Goal: Task Accomplishment & Management: Use online tool/utility

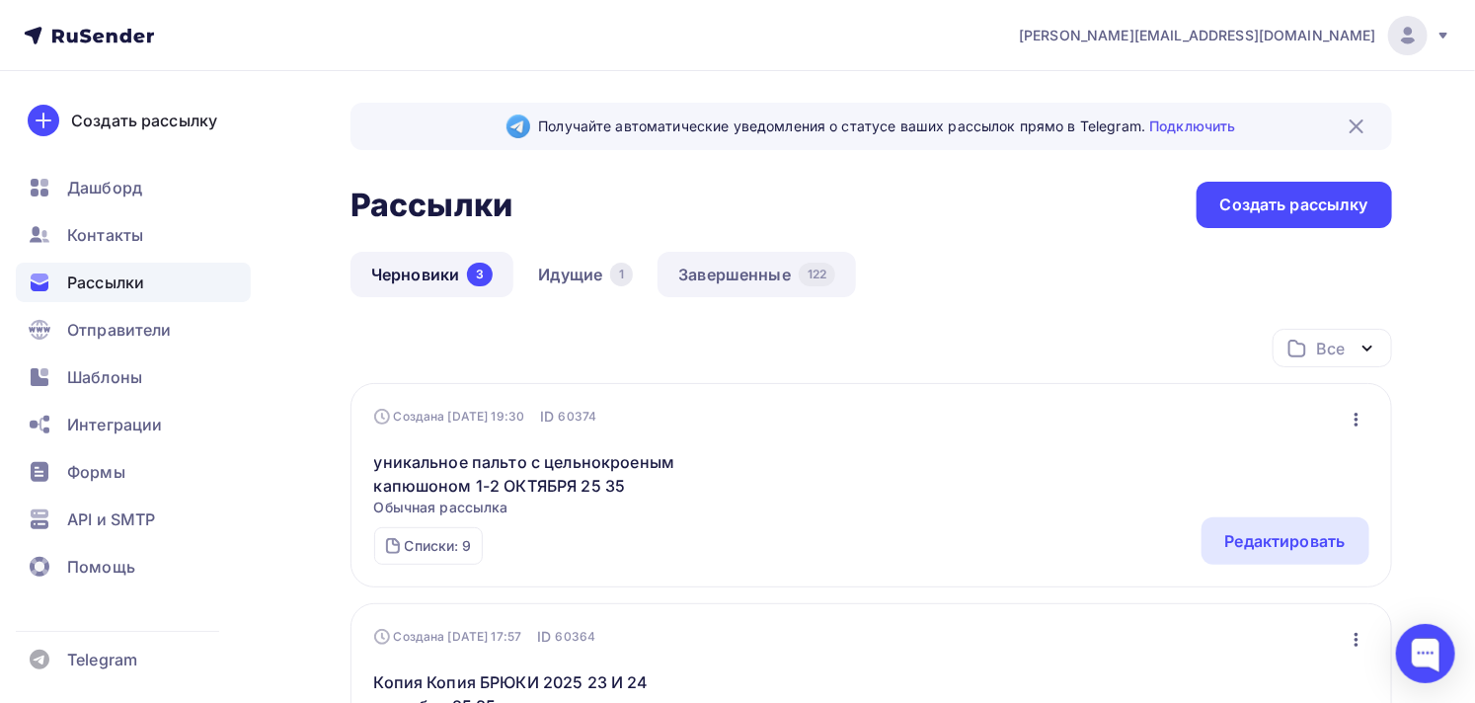
click at [717, 276] on link "Завершенные 122" at bounding box center [756, 274] width 198 height 45
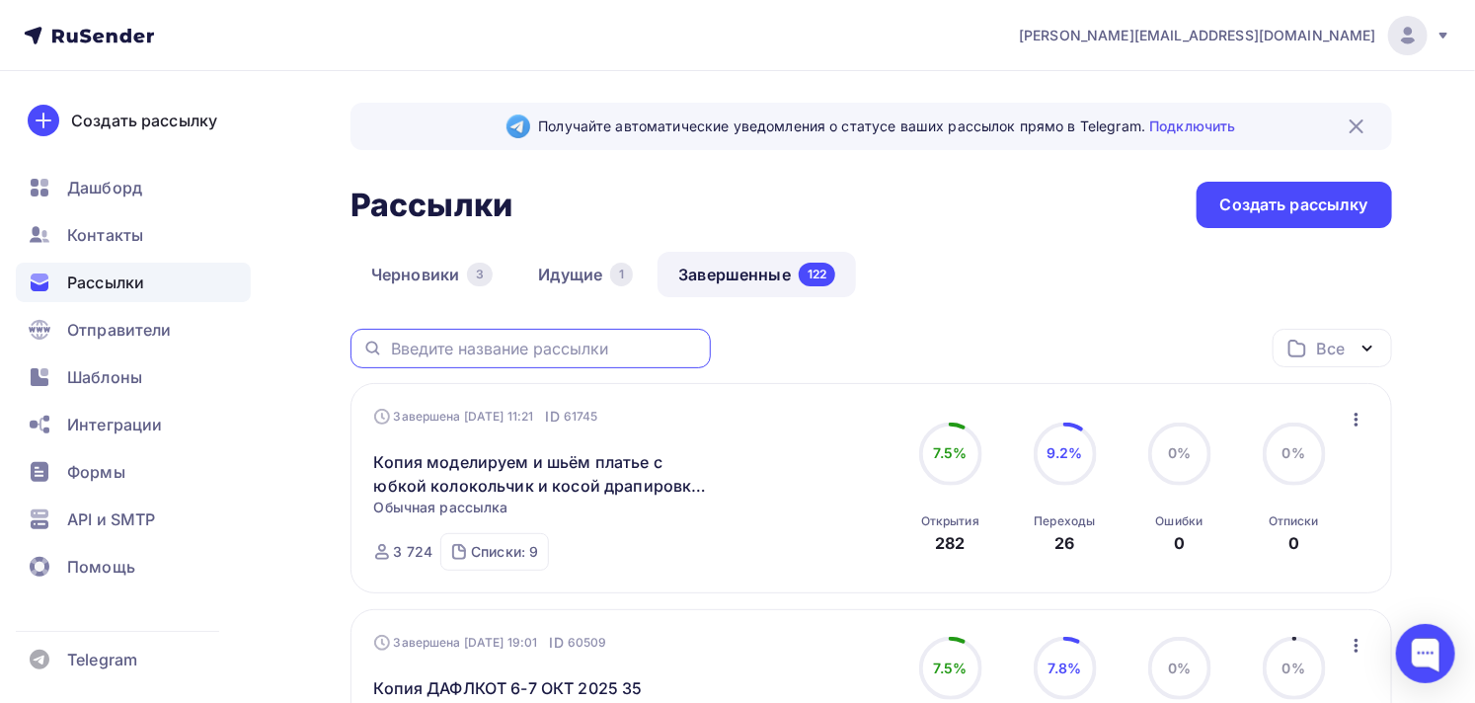
click at [448, 355] on input "text" at bounding box center [545, 349] width 308 height 22
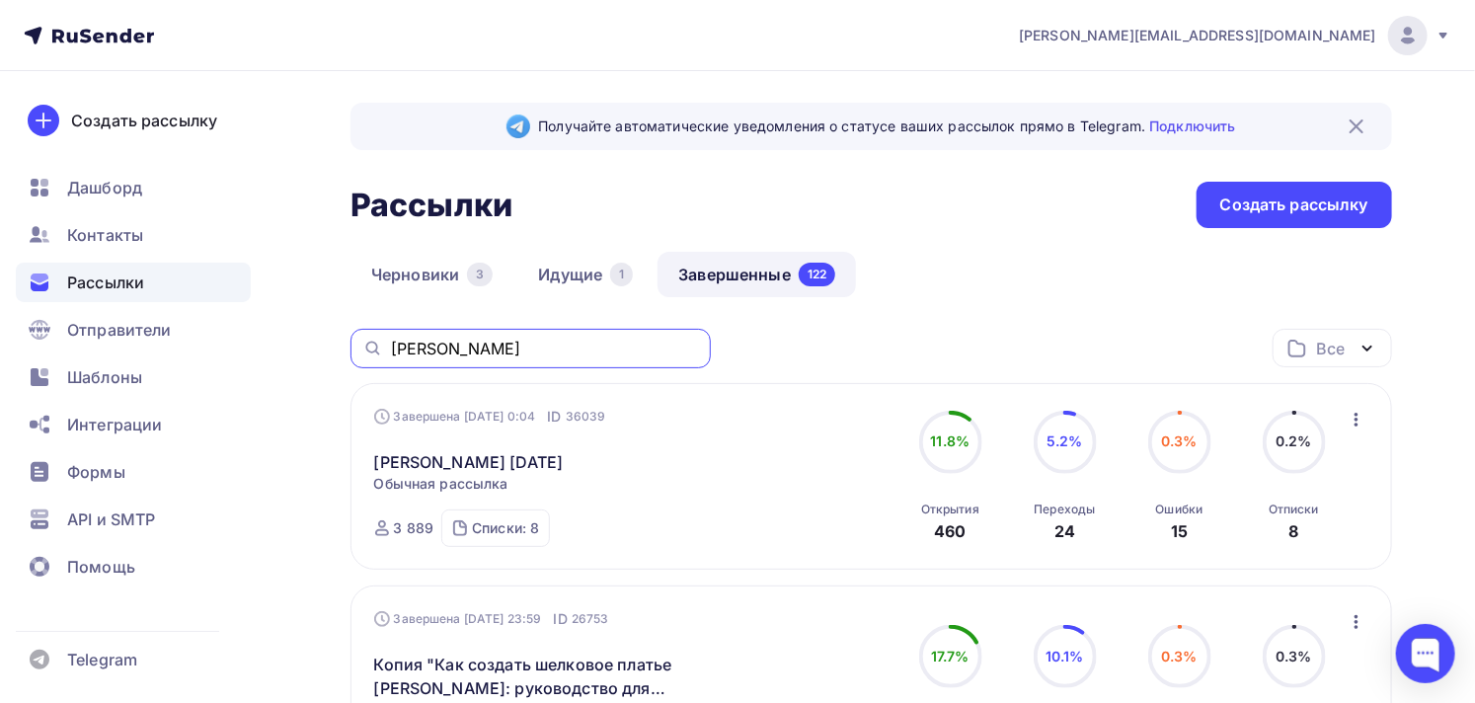
drag, startPoint x: 435, startPoint y: 349, endPoint x: 376, endPoint y: 351, distance: 59.3
click at [376, 351] on div "[PERSON_NAME]" at bounding box center [530, 348] width 360 height 39
type input "любимая горловина"
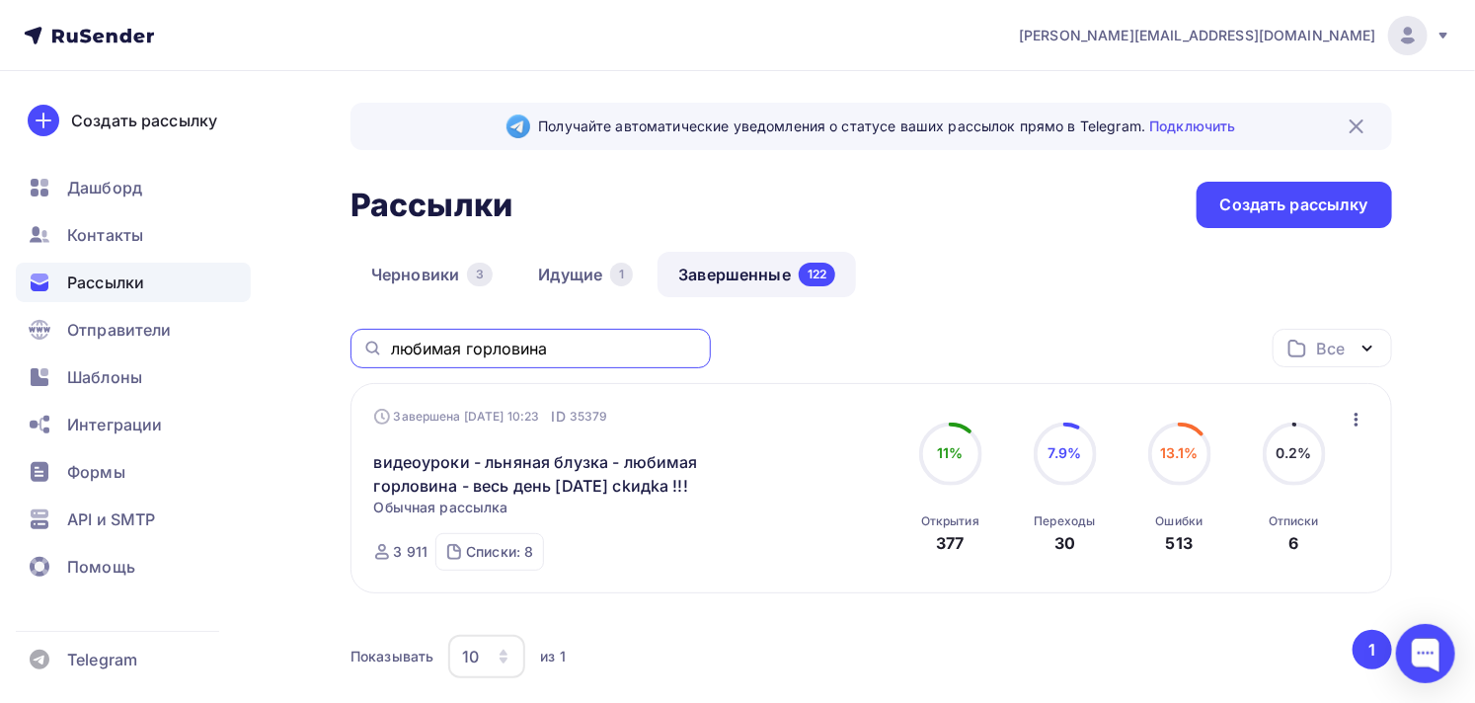
drag, startPoint x: 575, startPoint y: 351, endPoint x: 389, endPoint y: 360, distance: 186.8
click at [389, 360] on div "любимая горловина" at bounding box center [530, 348] width 360 height 39
click at [1352, 419] on icon "button" at bounding box center [1356, 420] width 24 height 24
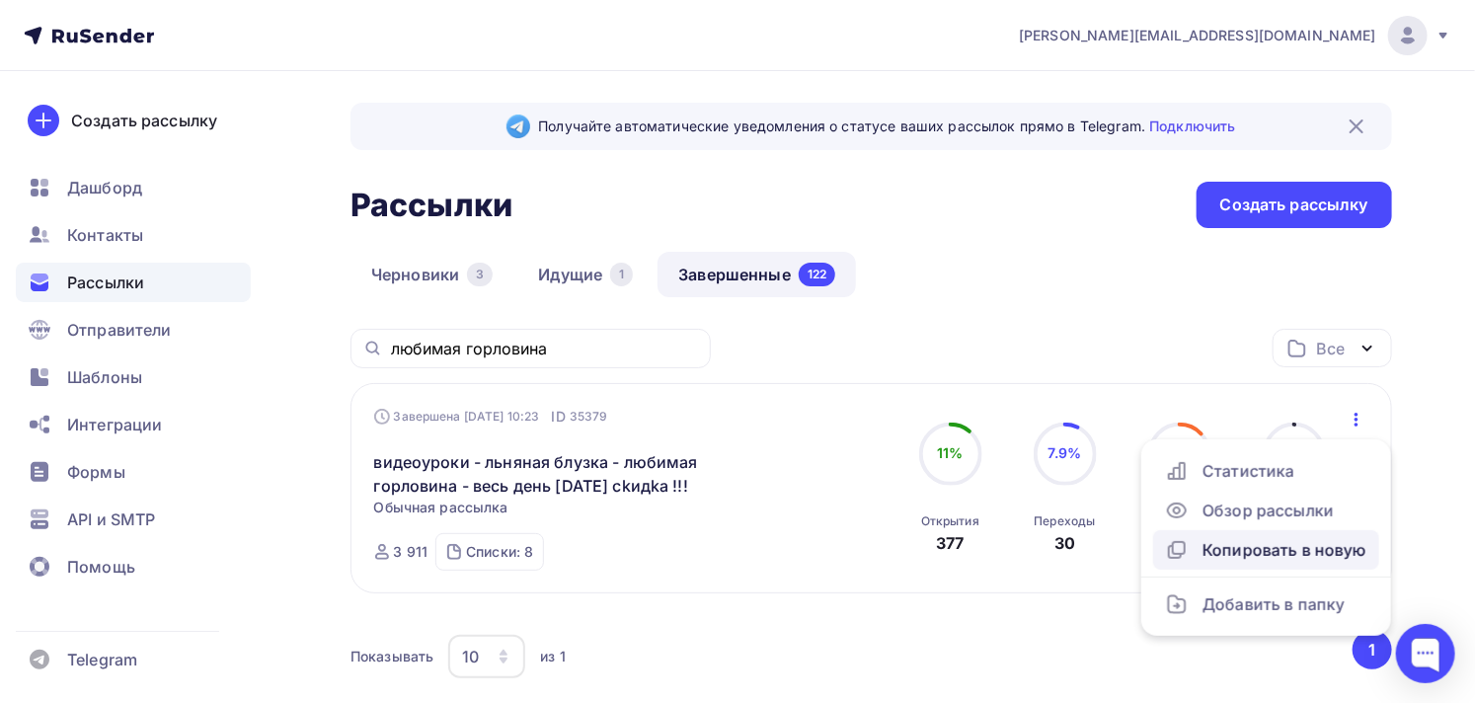
click at [1310, 555] on div "Копировать в новую" at bounding box center [1266, 550] width 202 height 24
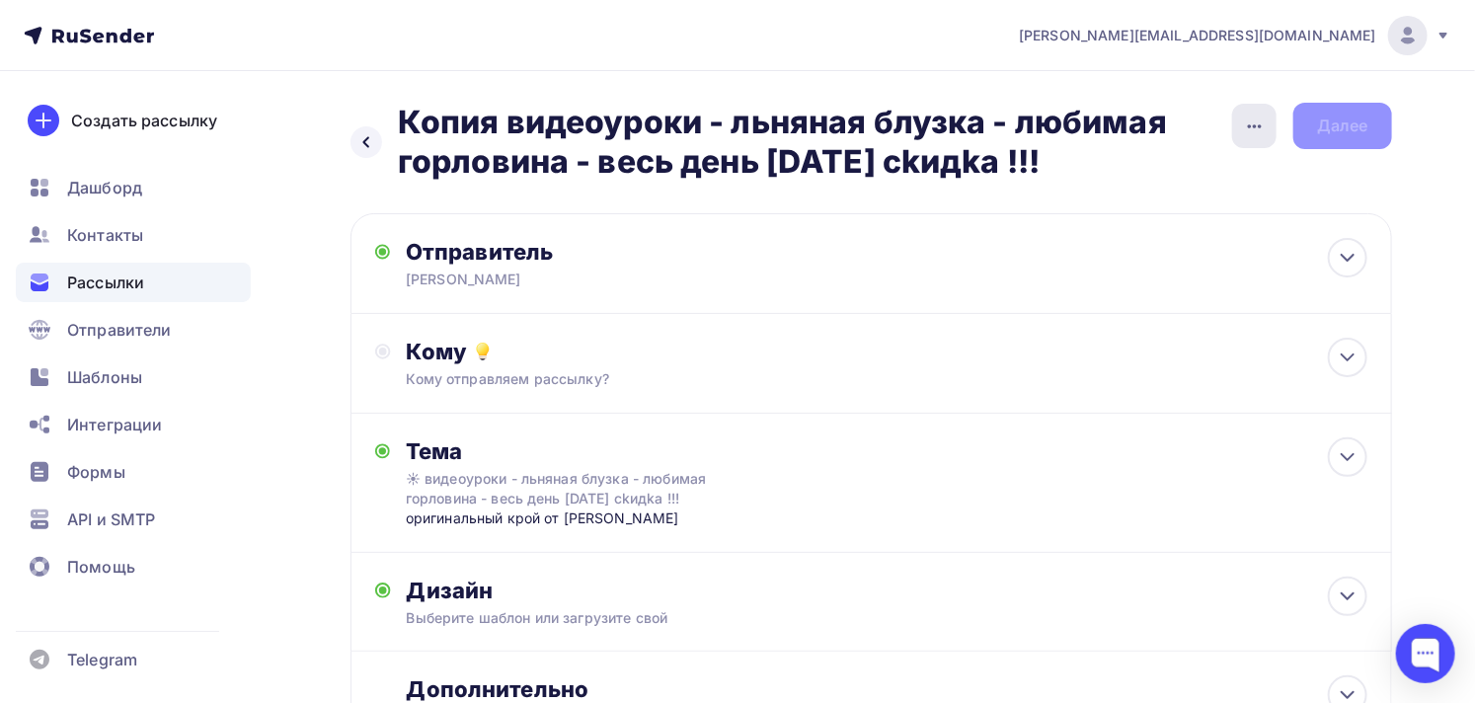
click at [1245, 128] on icon "button" at bounding box center [1255, 126] width 24 height 24
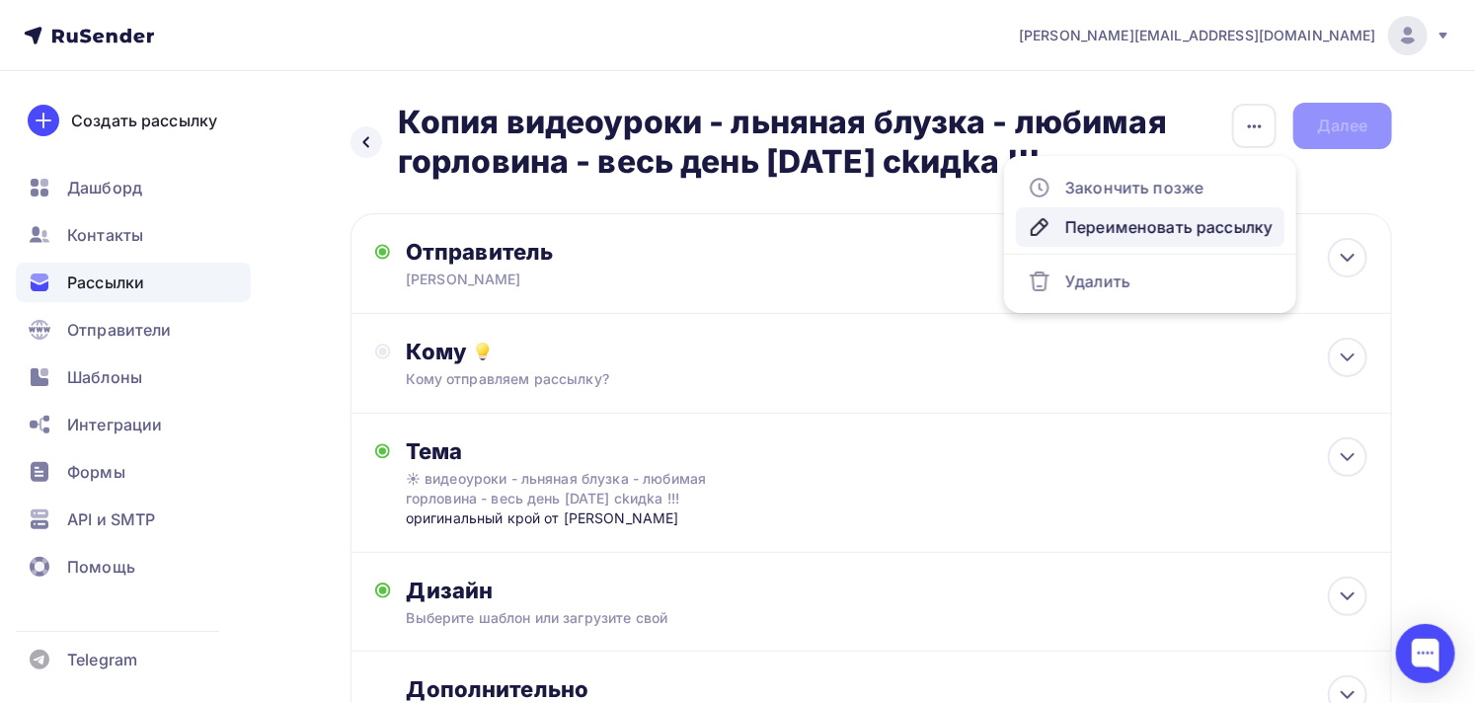
click at [1182, 227] on div "Переименовать рассылку" at bounding box center [1149, 227] width 245 height 24
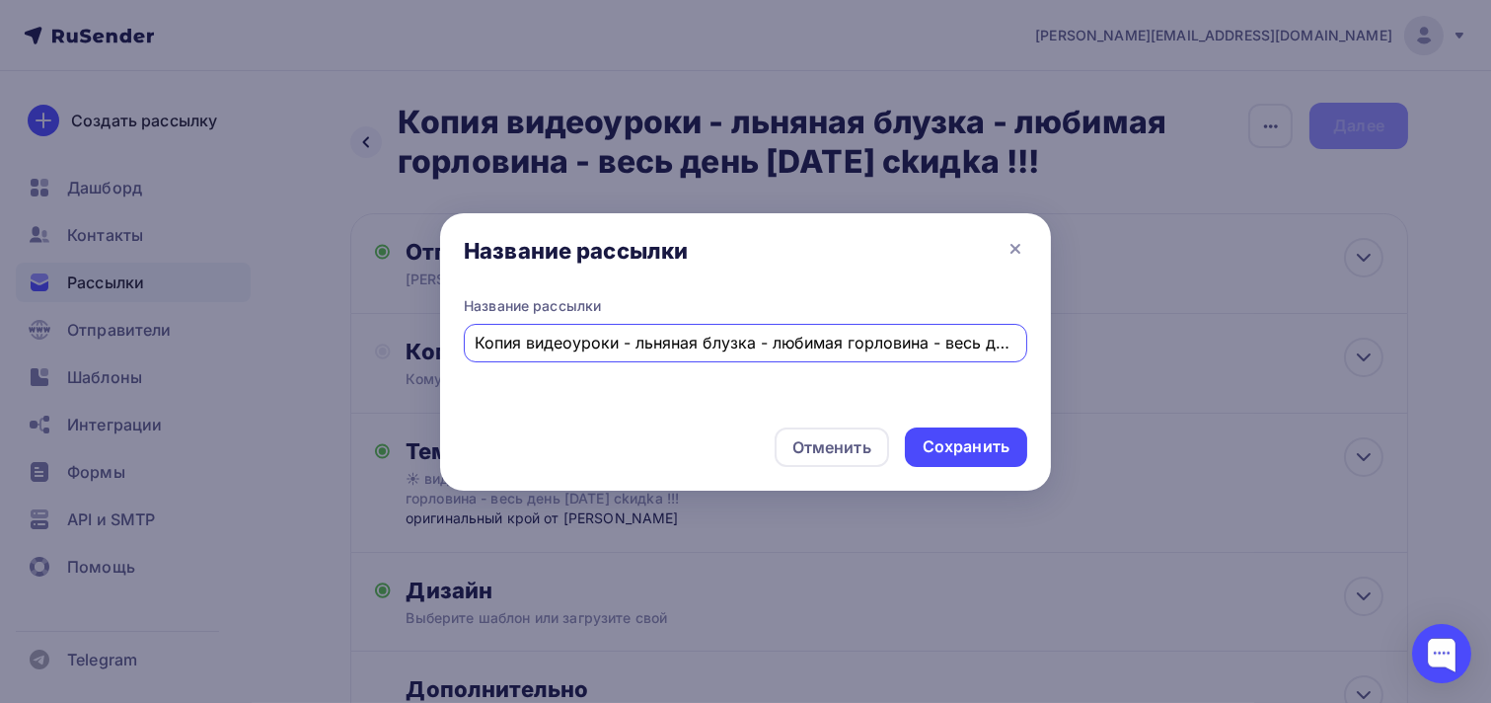
scroll to position [0, 173]
drag, startPoint x: 770, startPoint y: 341, endPoint x: 939, endPoint y: 343, distance: 168.8
click at [939, 343] on input "Копия видеоуроки - льняная блузка - любимая горловина - весь день [DATE] сkидkа…" at bounding box center [746, 343] width 541 height 24
type input "Копия видеоуроки - льняная блузка - любимая горловина - [DATE]-[DATE] сkидkа !!!"
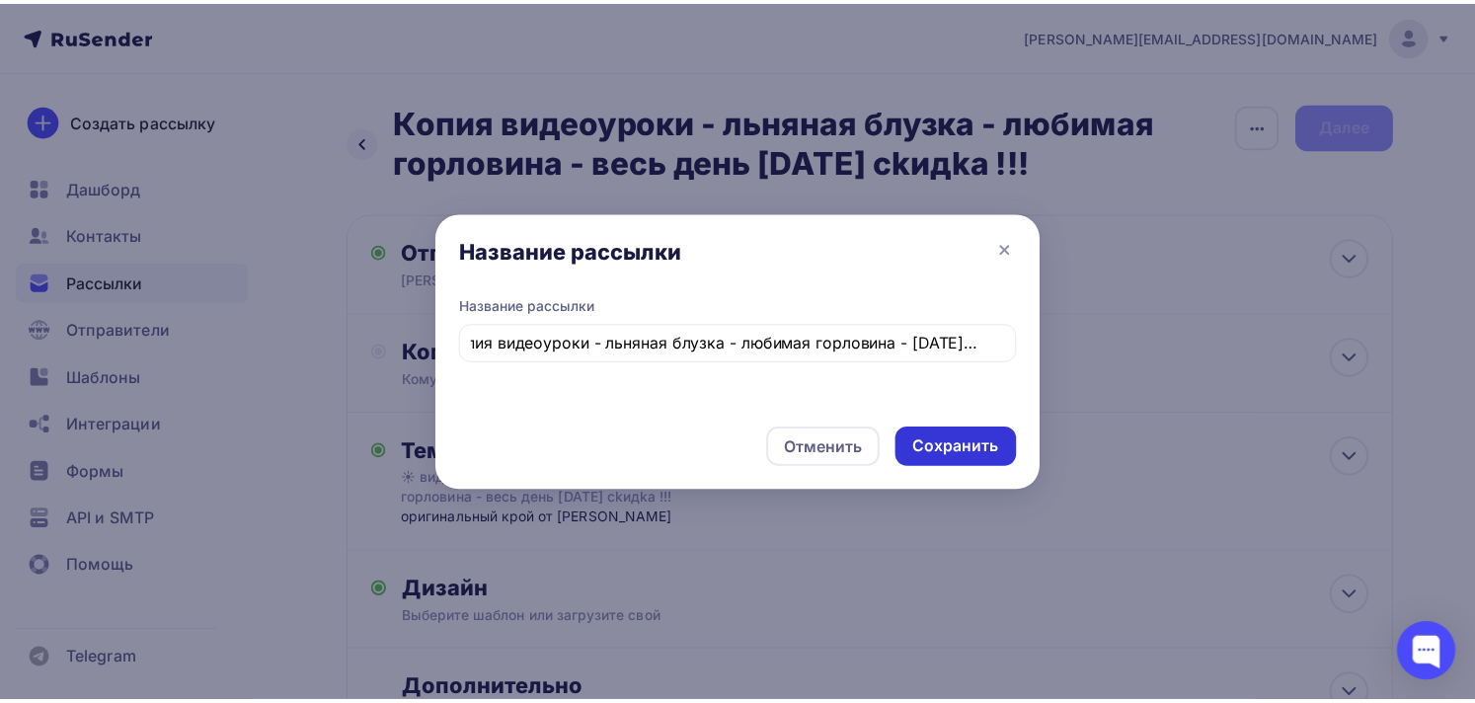
scroll to position [0, 0]
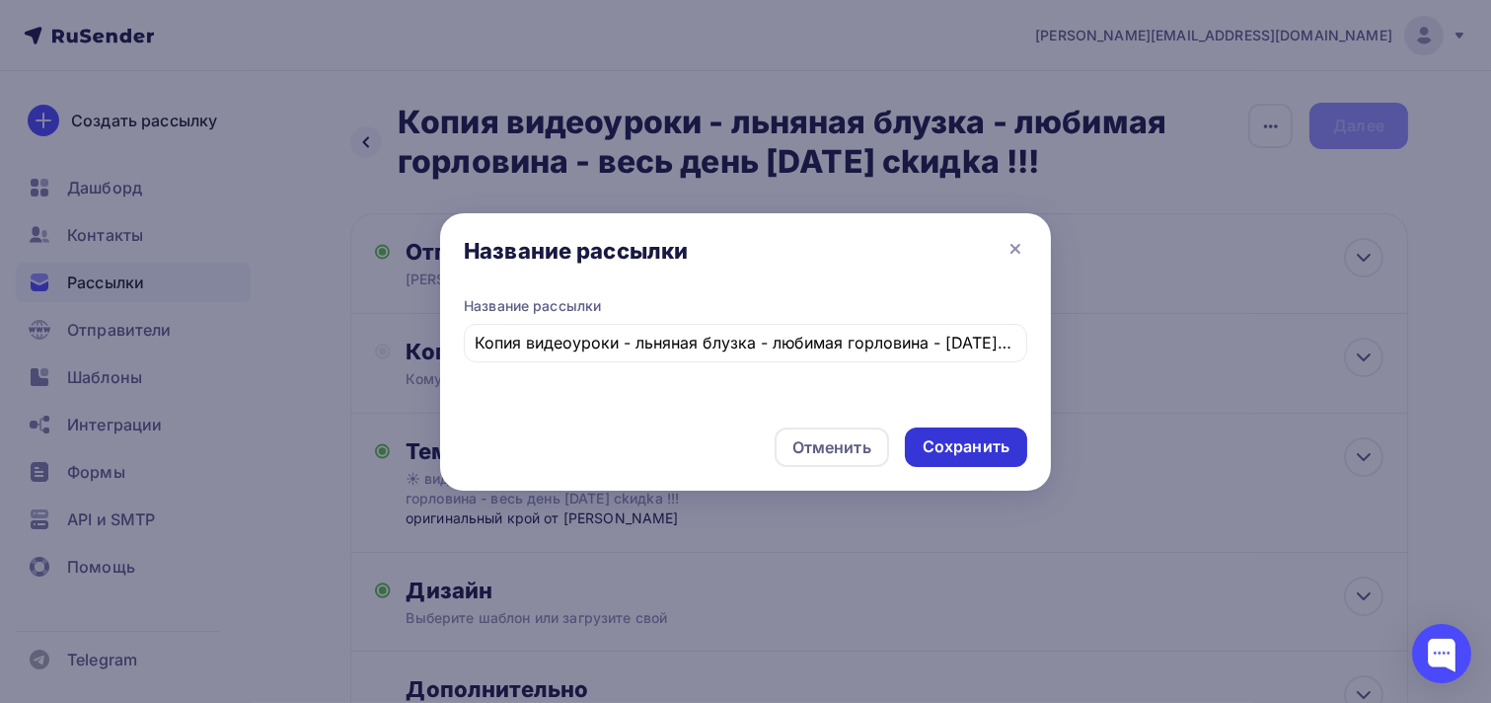
click at [971, 446] on div "Сохранить" at bounding box center [966, 446] width 87 height 23
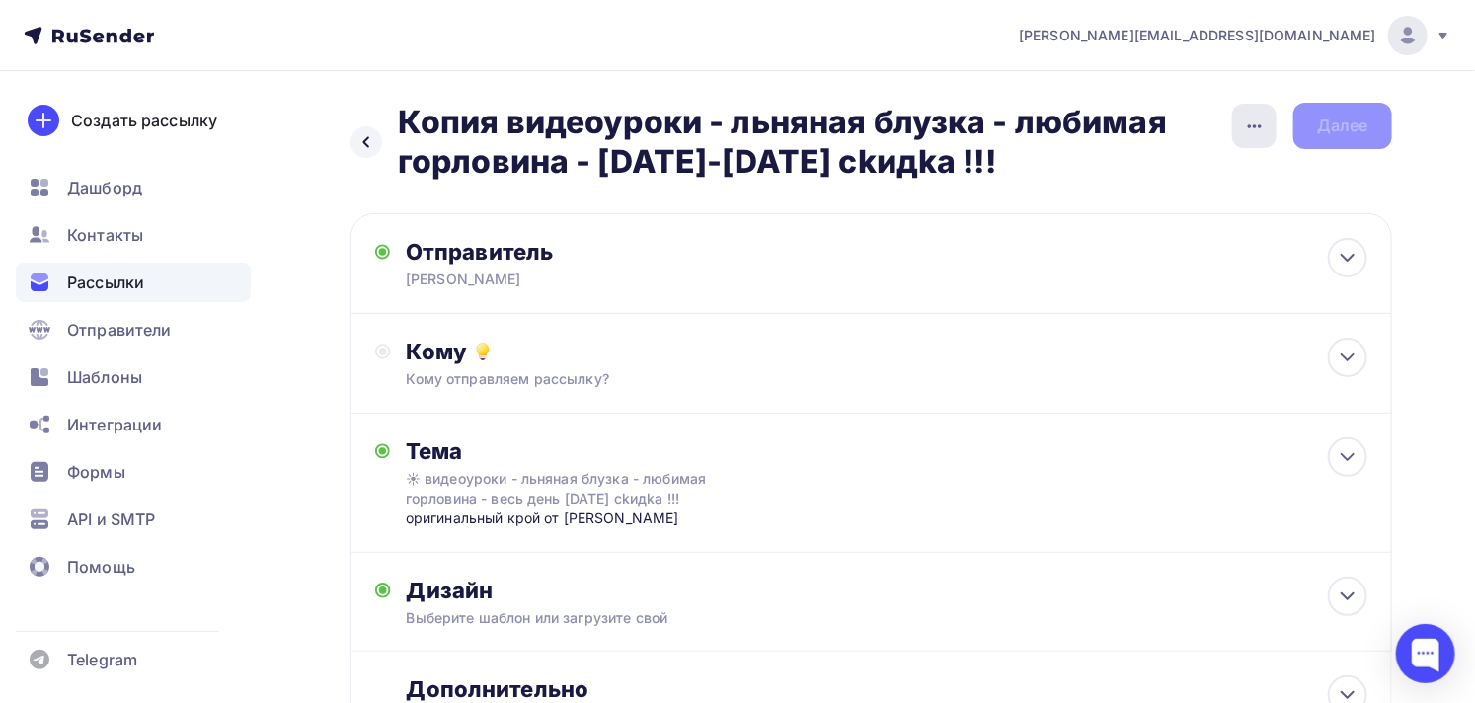
click at [1240, 124] on div "button" at bounding box center [1254, 126] width 44 height 44
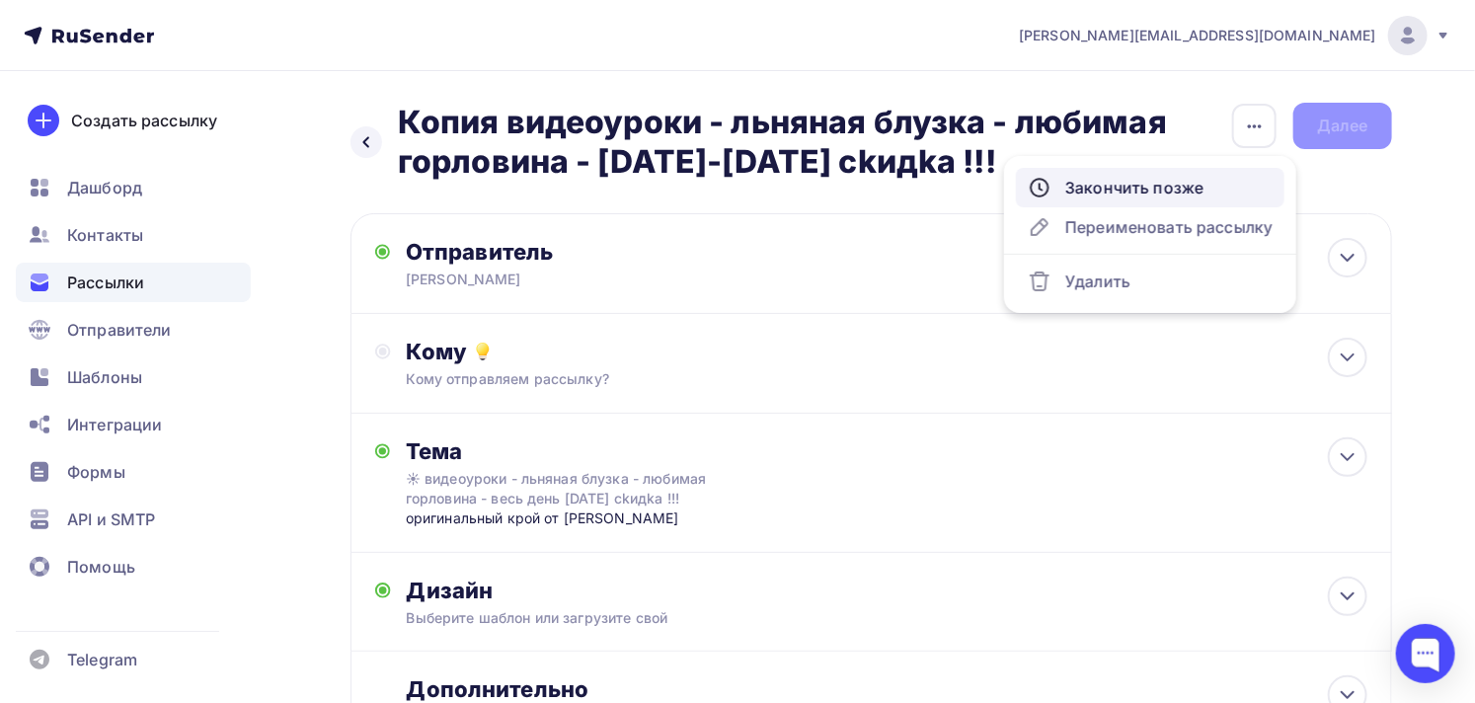
click at [1170, 195] on div "Закончить позже" at bounding box center [1149, 188] width 245 height 24
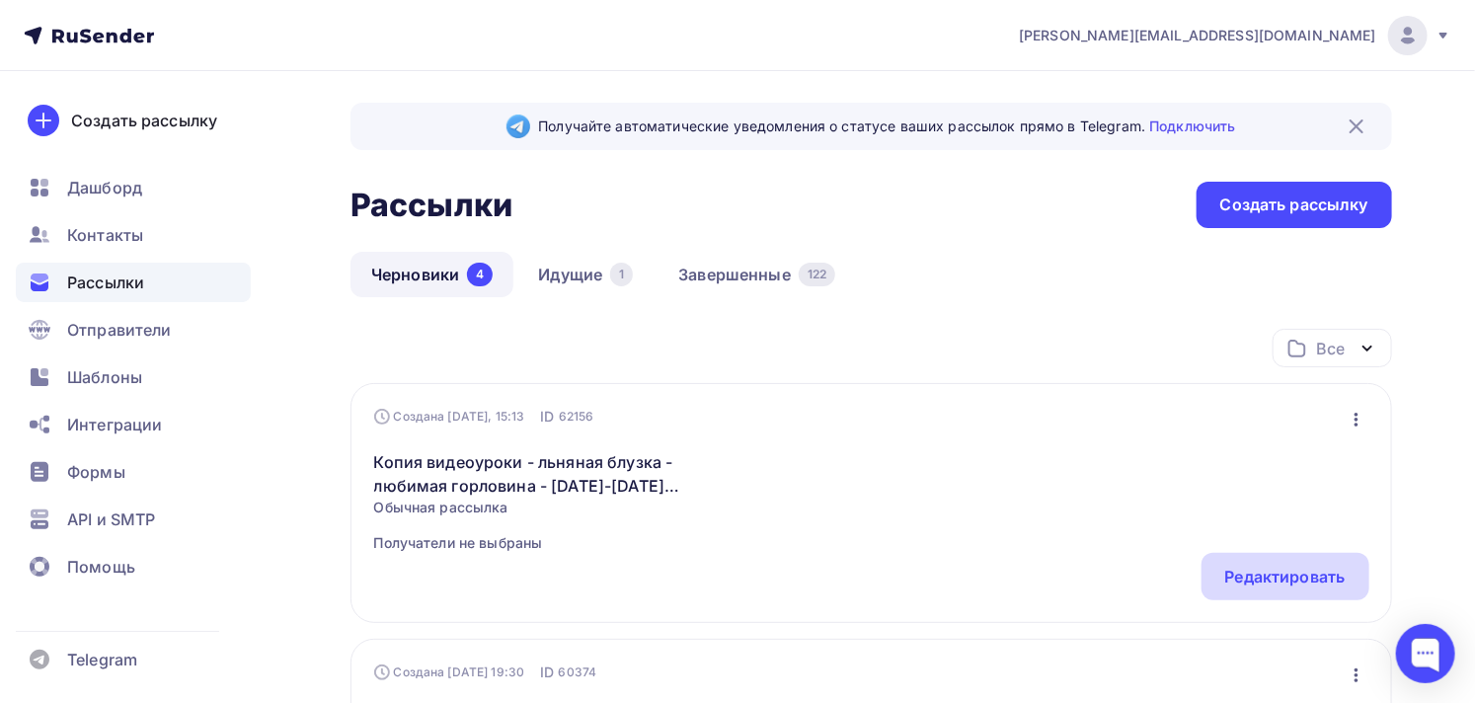
click at [1273, 592] on div "Редактировать" at bounding box center [1285, 576] width 168 height 47
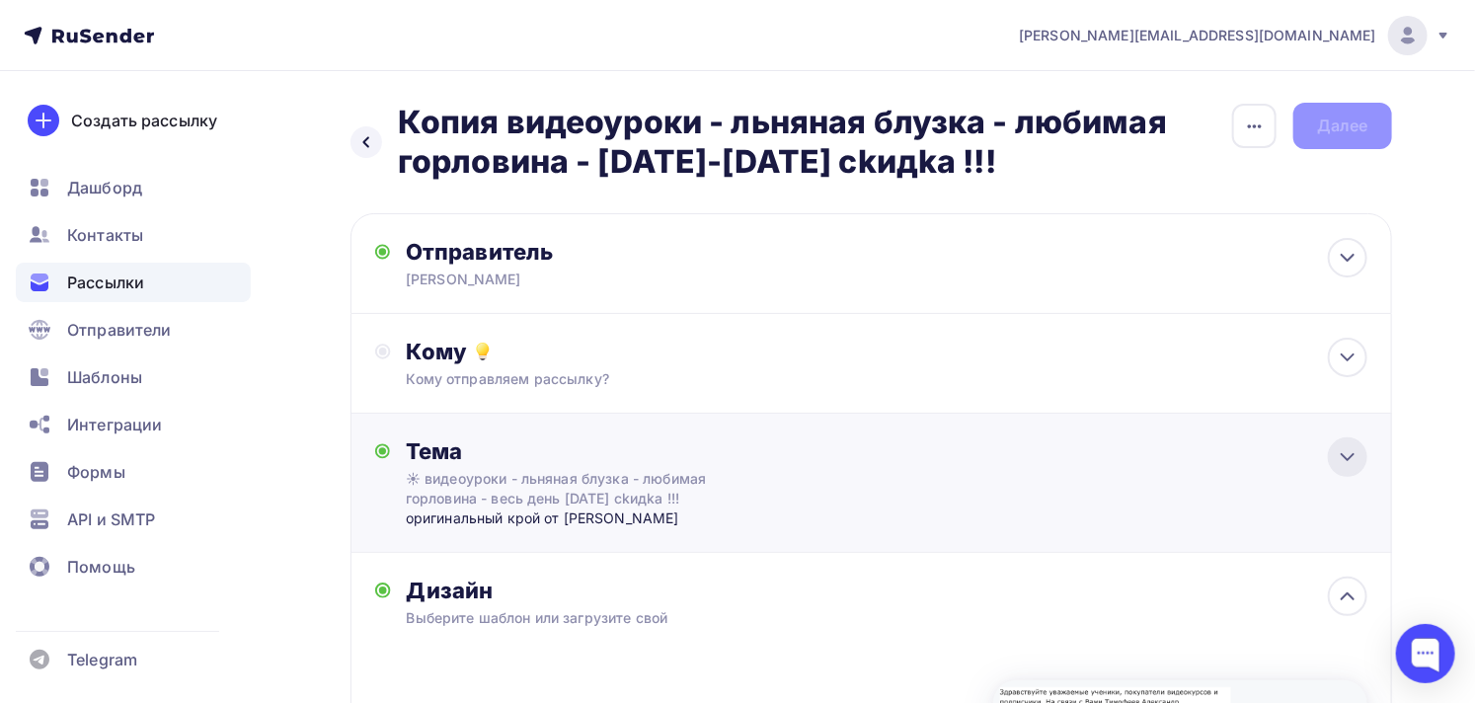
click at [1332, 456] on div at bounding box center [1347, 456] width 39 height 39
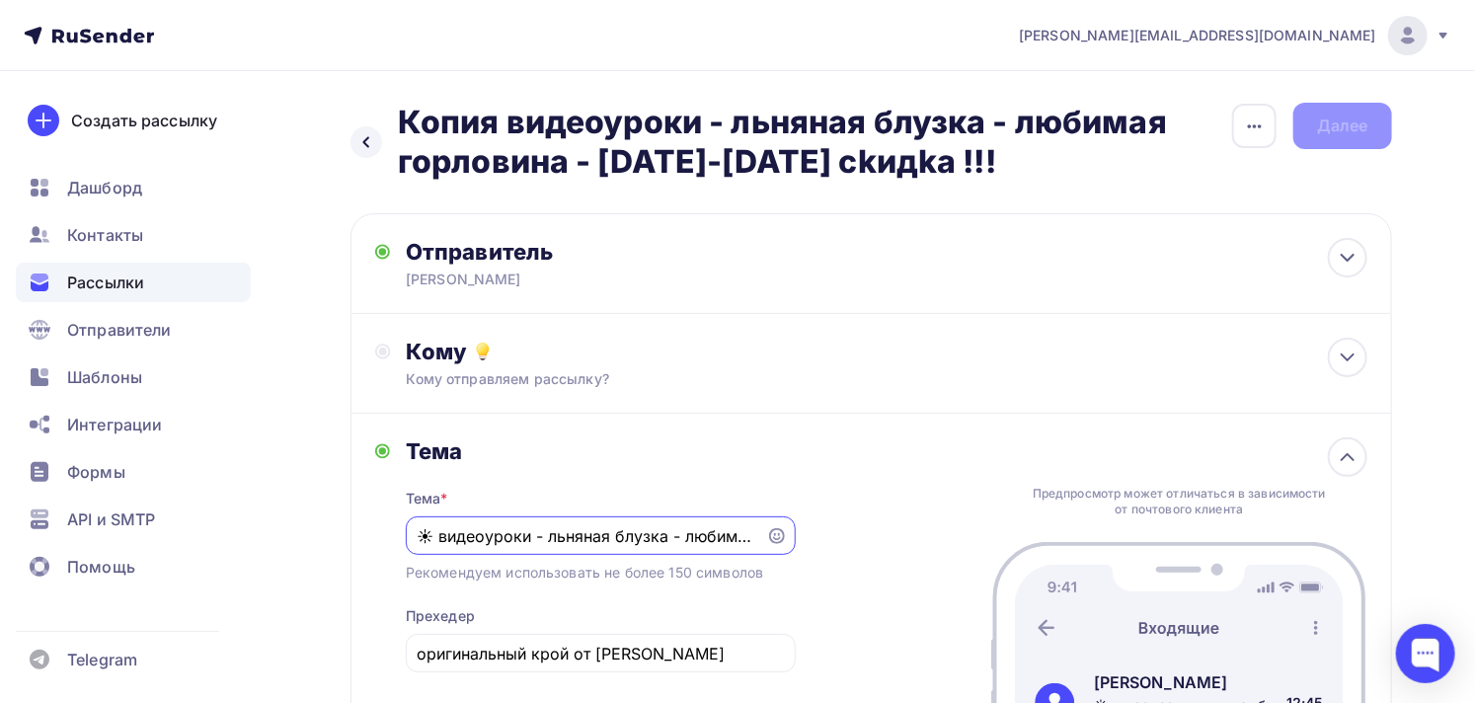
drag, startPoint x: 740, startPoint y: 535, endPoint x: 431, endPoint y: 534, distance: 308.9
click at [431, 534] on input "☀ видеоуроки - льняная блузка - любимая горловина - весь день [DATE] сkидkа !!!" at bounding box center [586, 536] width 338 height 24
drag, startPoint x: 438, startPoint y: 533, endPoint x: 714, endPoint y: 530, distance: 275.4
click at [714, 530] on input "☀ видеоуроки - льняная блузка - любимая горловина - весь день [DATE] сkидkа !!!" at bounding box center [586, 536] width 338 height 24
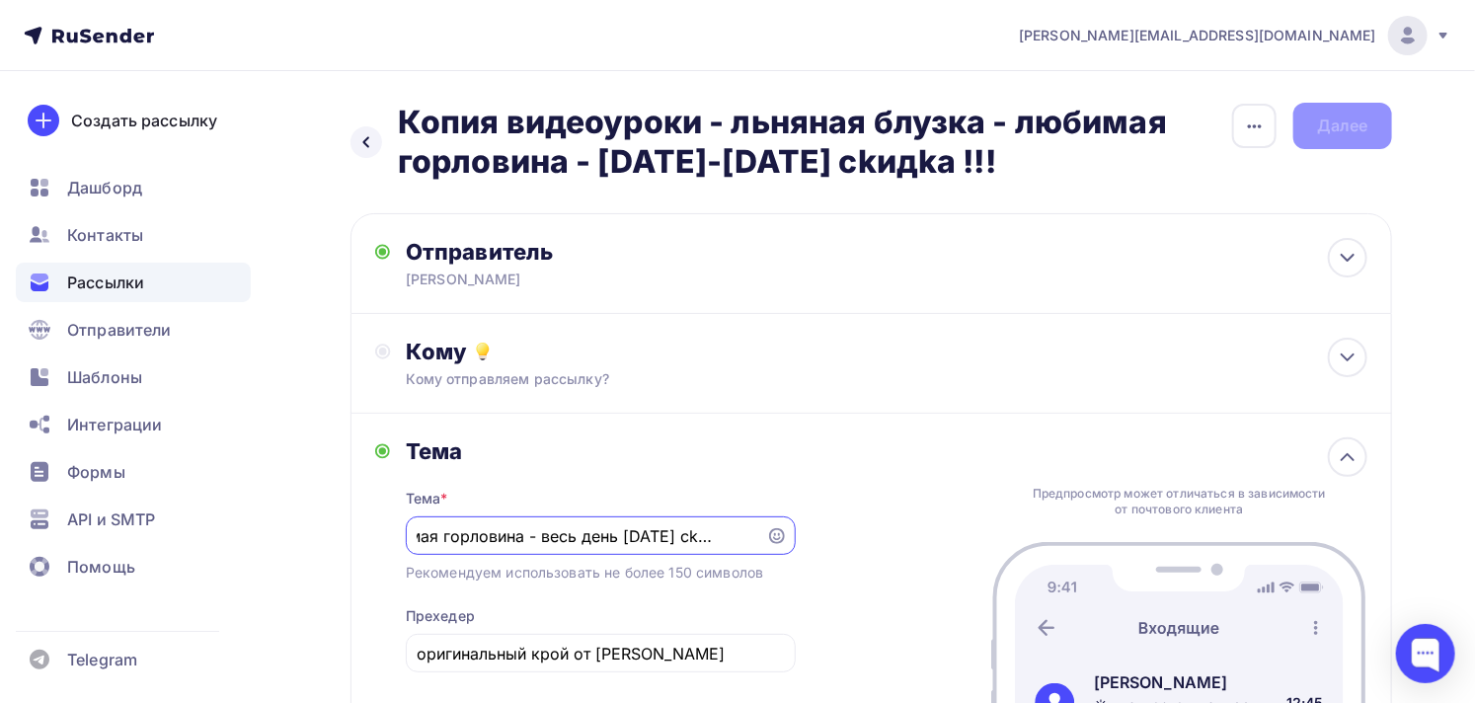
drag, startPoint x: 439, startPoint y: 534, endPoint x: 679, endPoint y: 531, distance: 239.9
click at [679, 531] on input "☀ имая горловина - весь день [DATE] сkидkа !!!" at bounding box center [586, 536] width 338 height 24
paste input "Видеоуроки: как сшить льняную блузку с уникальной горловиной"
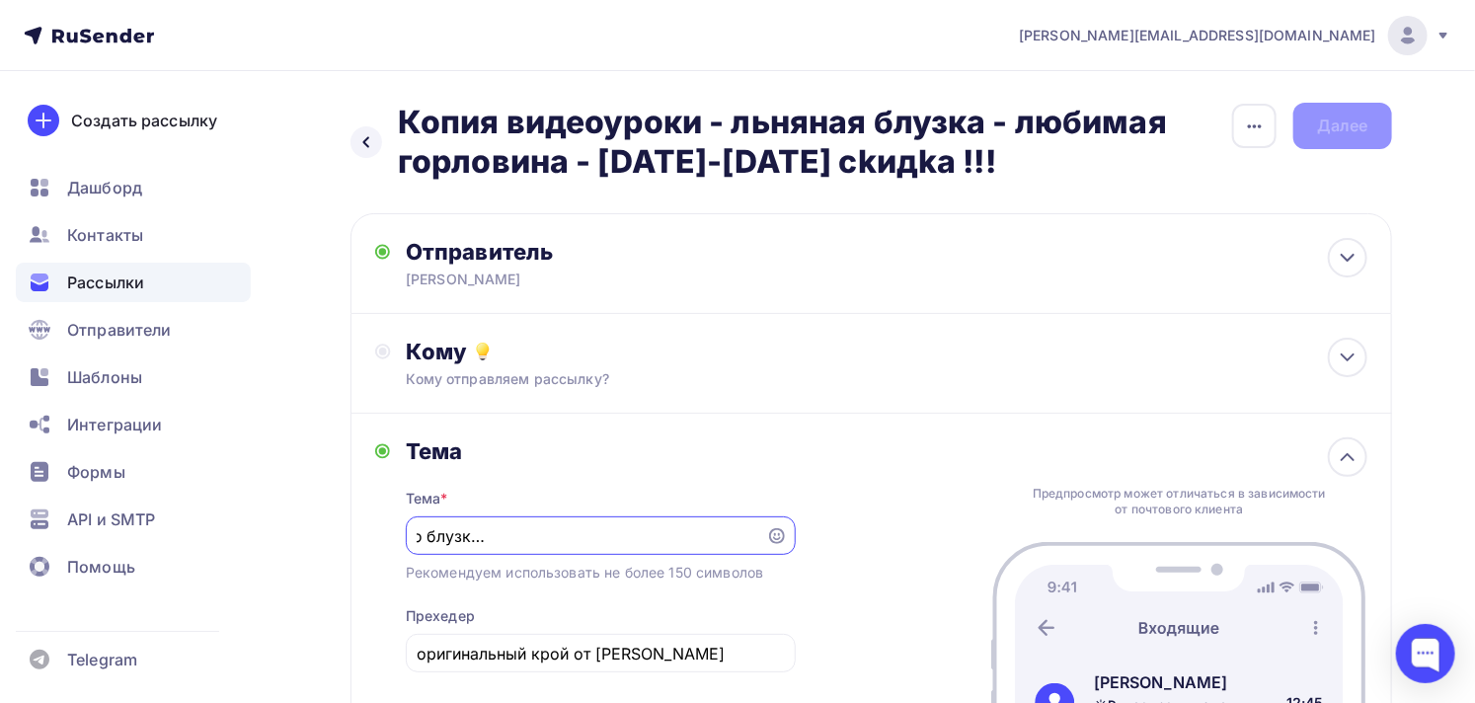
click at [684, 536] on input "☀Видеоуроки: как сшить льняную блузку с уникальной горловиной сkидkа !!!" at bounding box center [586, 536] width 338 height 24
click at [593, 538] on input "☀Видеоуроки: как сшить льняную блузку с уникальной горловиной два дня сkидkа !!!" at bounding box center [586, 536] width 338 height 24
click at [676, 536] on input "☀Видеоуроки: как сшить льняную блузку с уникальной горловиной два дня сkидkа !!!" at bounding box center [586, 536] width 338 height 24
drag, startPoint x: 653, startPoint y: 537, endPoint x: 399, endPoint y: 539, distance: 254.7
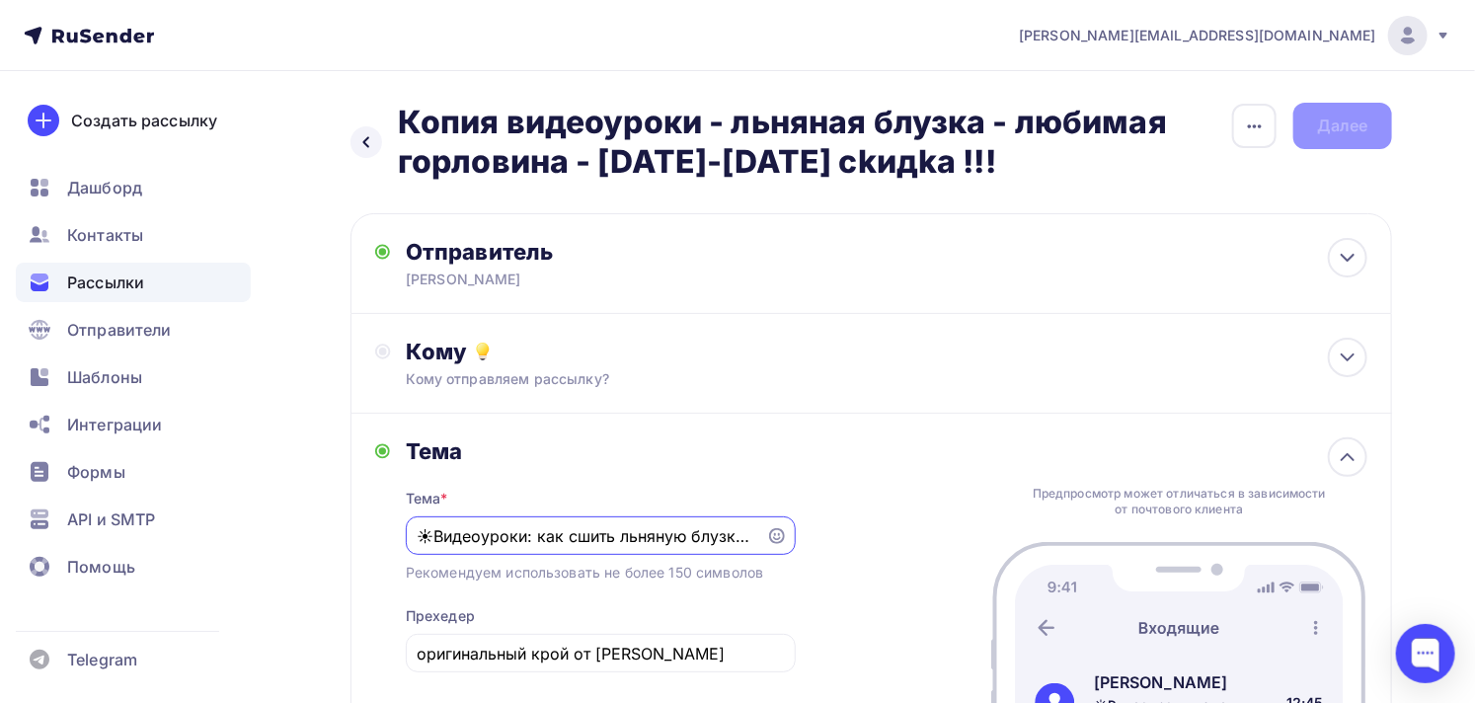
click at [399, 539] on div "Тема Тема * ☀Видеоуроки: как сшить льняную блузку с уникальной горловиной. два …" at bounding box center [585, 589] width 420 height 305
click at [541, 538] on input "☀Видеоуроки: как сшить льняную блузку с уникальной горловиной. два дня сkидkа !…" at bounding box center [586, 536] width 338 height 24
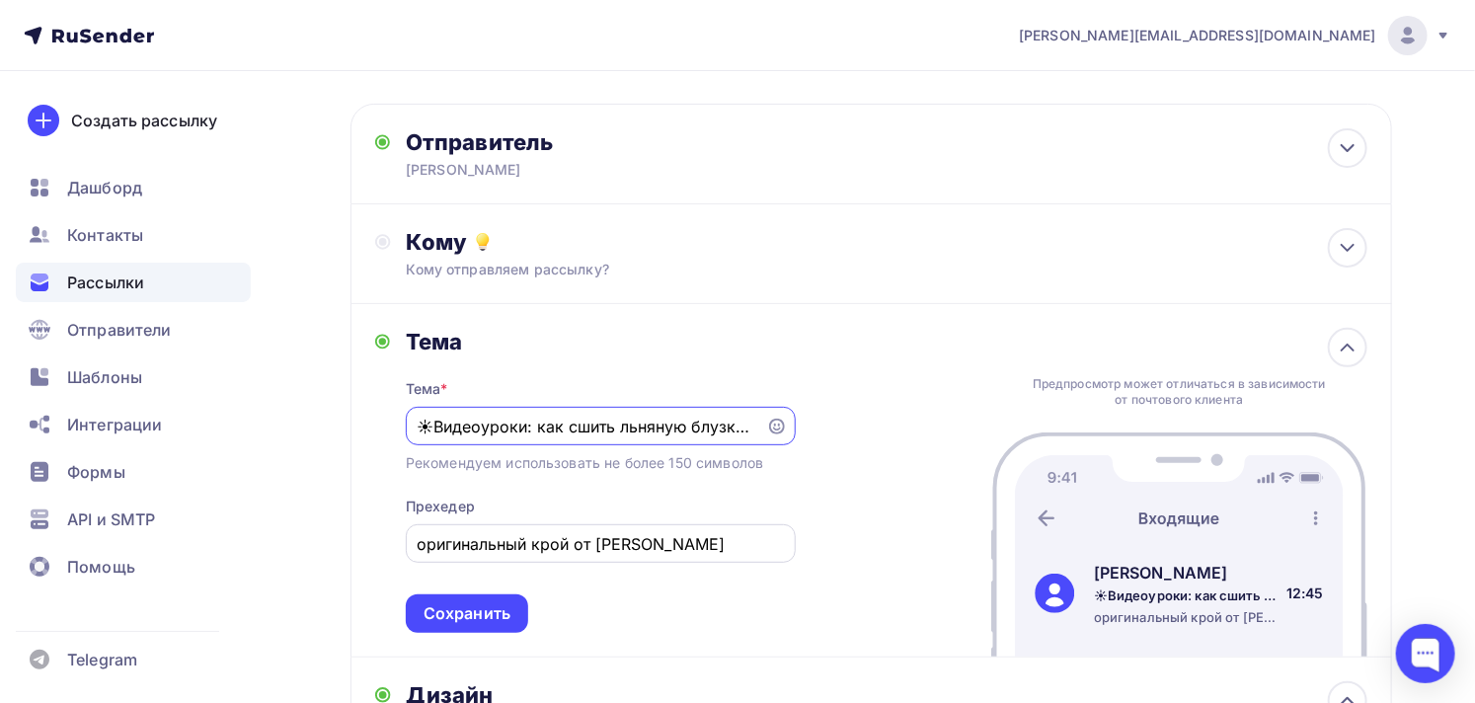
type input "☀Видеоуроки: как сшить льняную блузку с уникальной горловиной. два дня сkидkа !…"
drag, startPoint x: 569, startPoint y: 546, endPoint x: 805, endPoint y: 546, distance: 236.9
click at [805, 546] on div "Тема Тема * ☀Видеоуроки: как сшить льняную блузку с уникальной горловиной. два …" at bounding box center [870, 480] width 1041 height 353
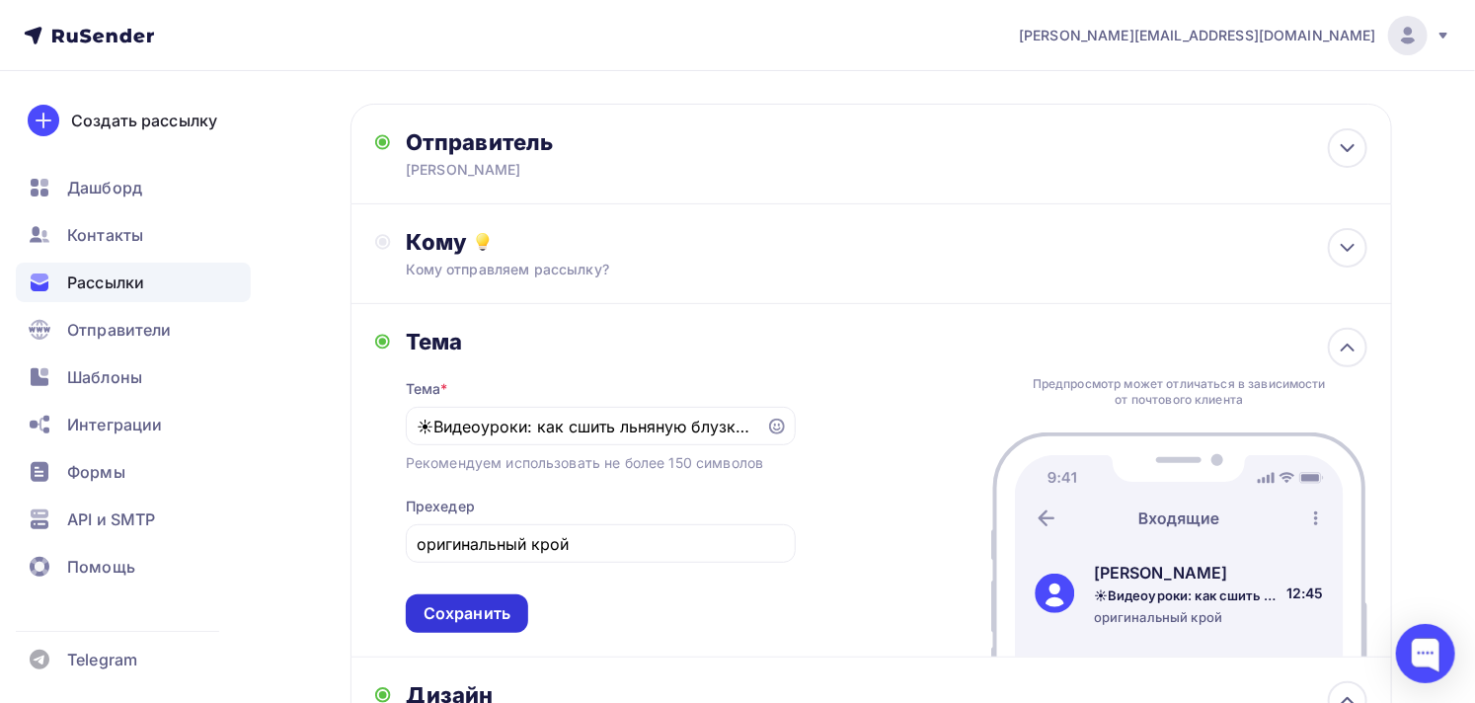
click at [449, 618] on div "Сохранить" at bounding box center [466, 613] width 87 height 23
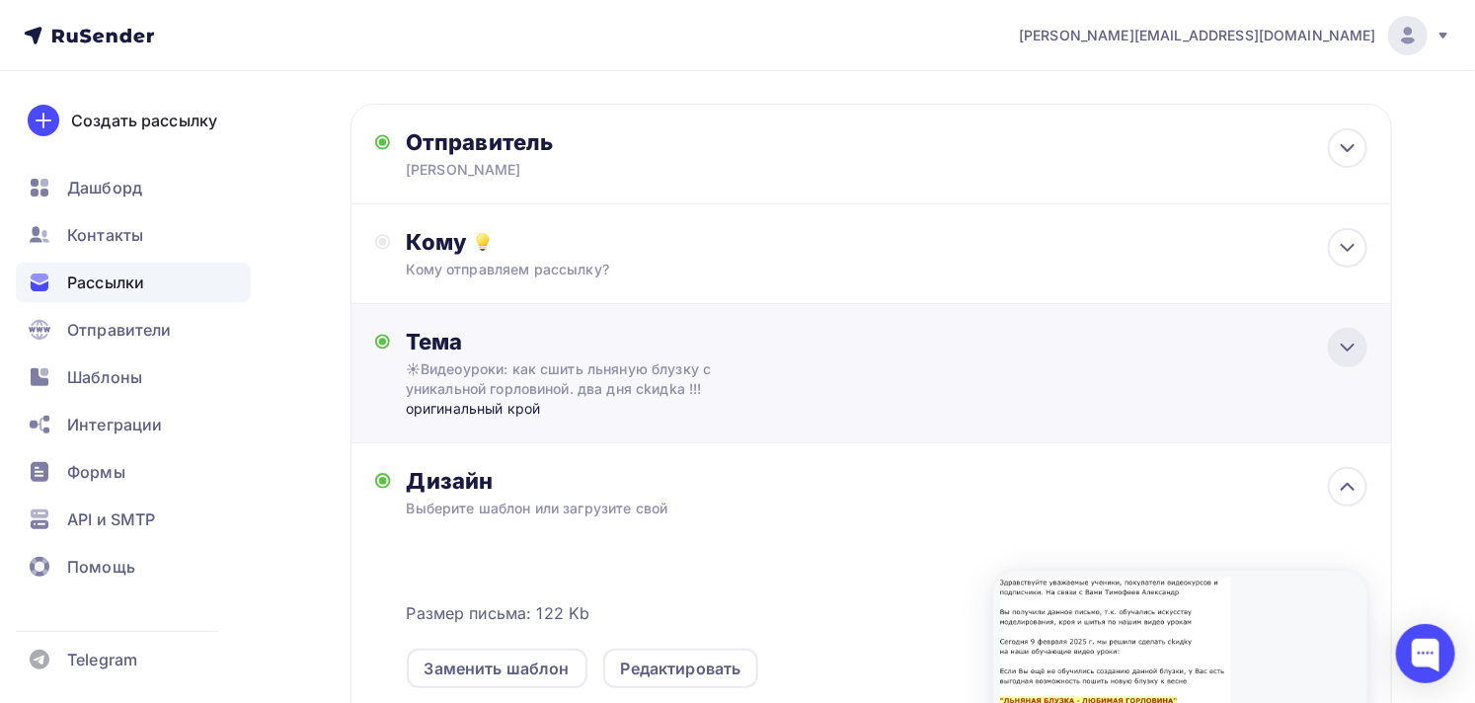
click at [1358, 346] on icon at bounding box center [1347, 348] width 24 height 24
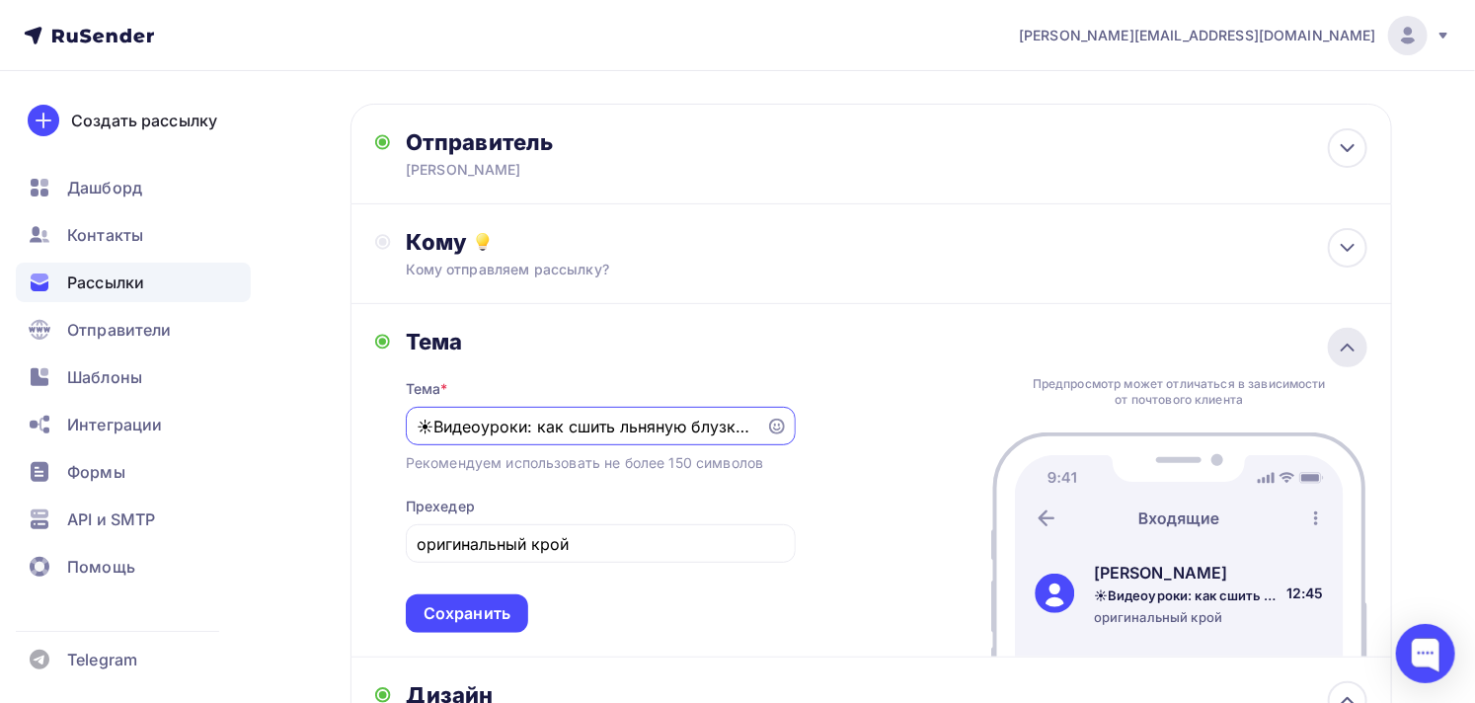
scroll to position [0, 0]
drag, startPoint x: 417, startPoint y: 540, endPoint x: 652, endPoint y: 540, distance: 235.9
click at [652, 540] on input "оригинальный крой" at bounding box center [600, 544] width 367 height 24
click at [415, 553] on div "моделирование" at bounding box center [601, 543] width 390 height 38
click at [415, 543] on div "моделирование" at bounding box center [601, 543] width 390 height 38
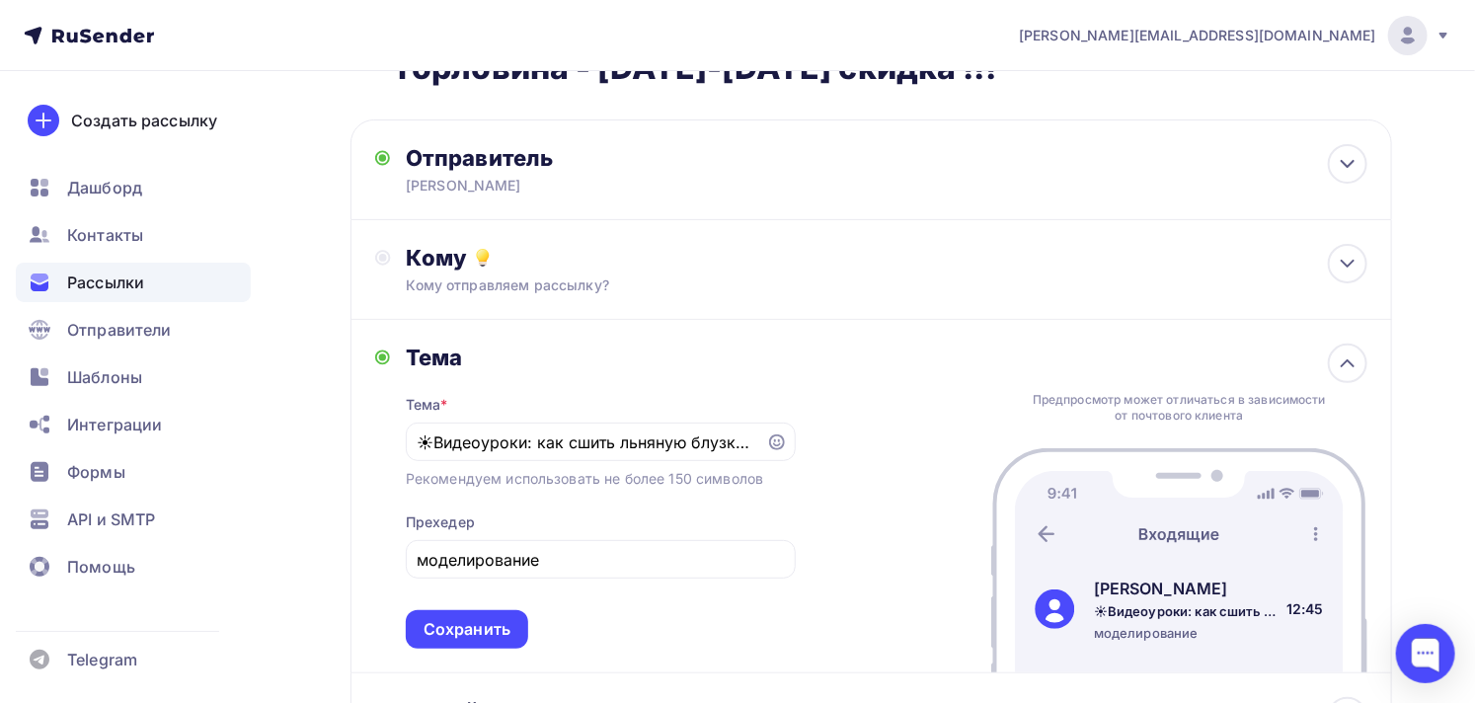
scroll to position [219, 0]
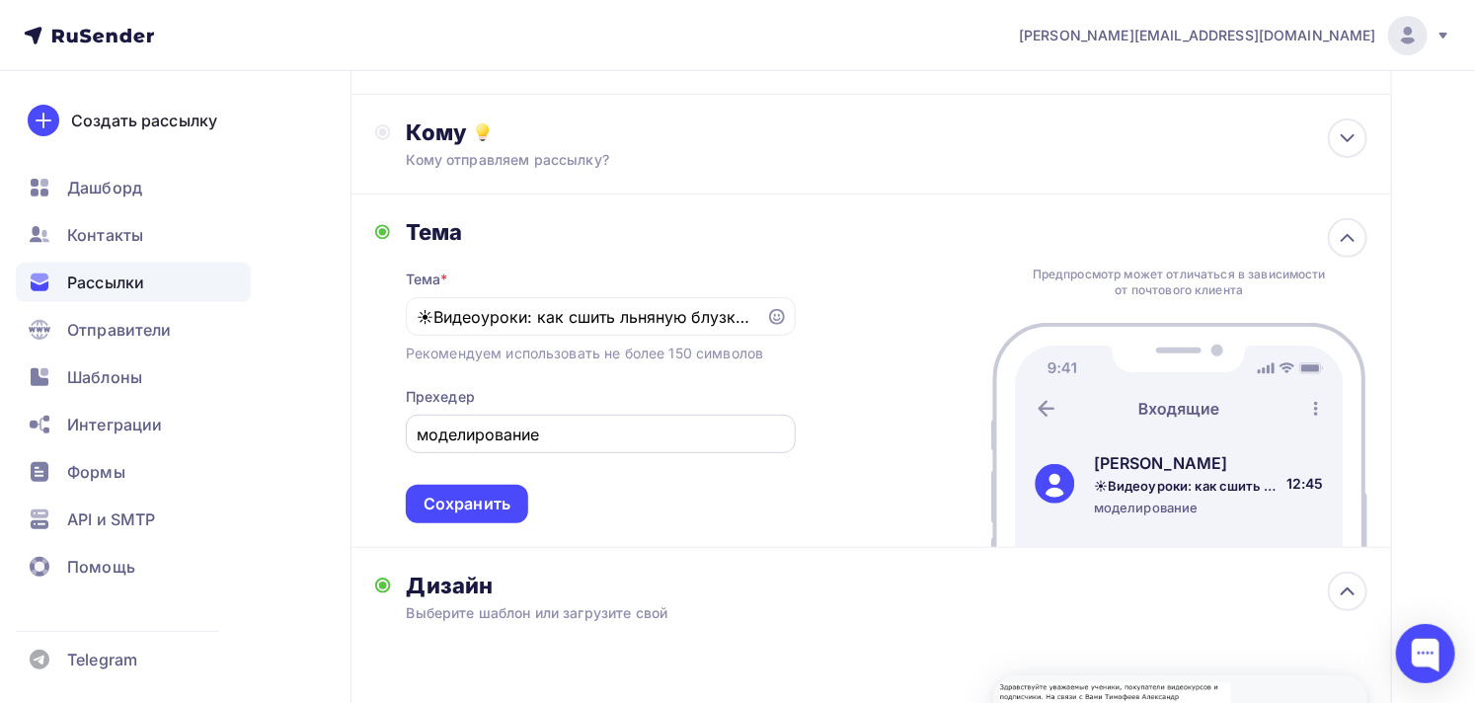
click at [411, 435] on div "моделирование" at bounding box center [601, 434] width 390 height 38
click at [418, 436] on input "моделирование" at bounding box center [600, 434] width 367 height 24
type input "авторское моделирование"
click at [478, 497] on div "Сохранить" at bounding box center [466, 504] width 87 height 23
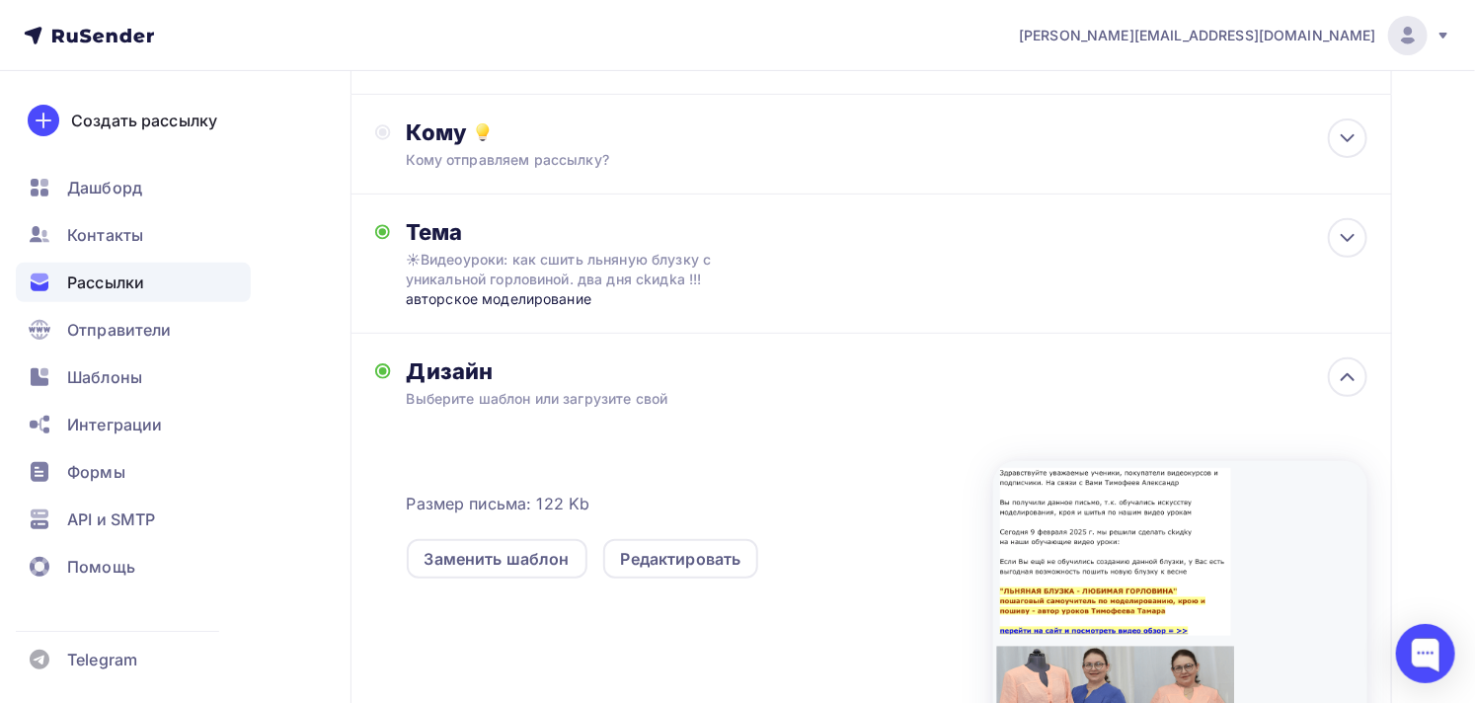
scroll to position [0, 0]
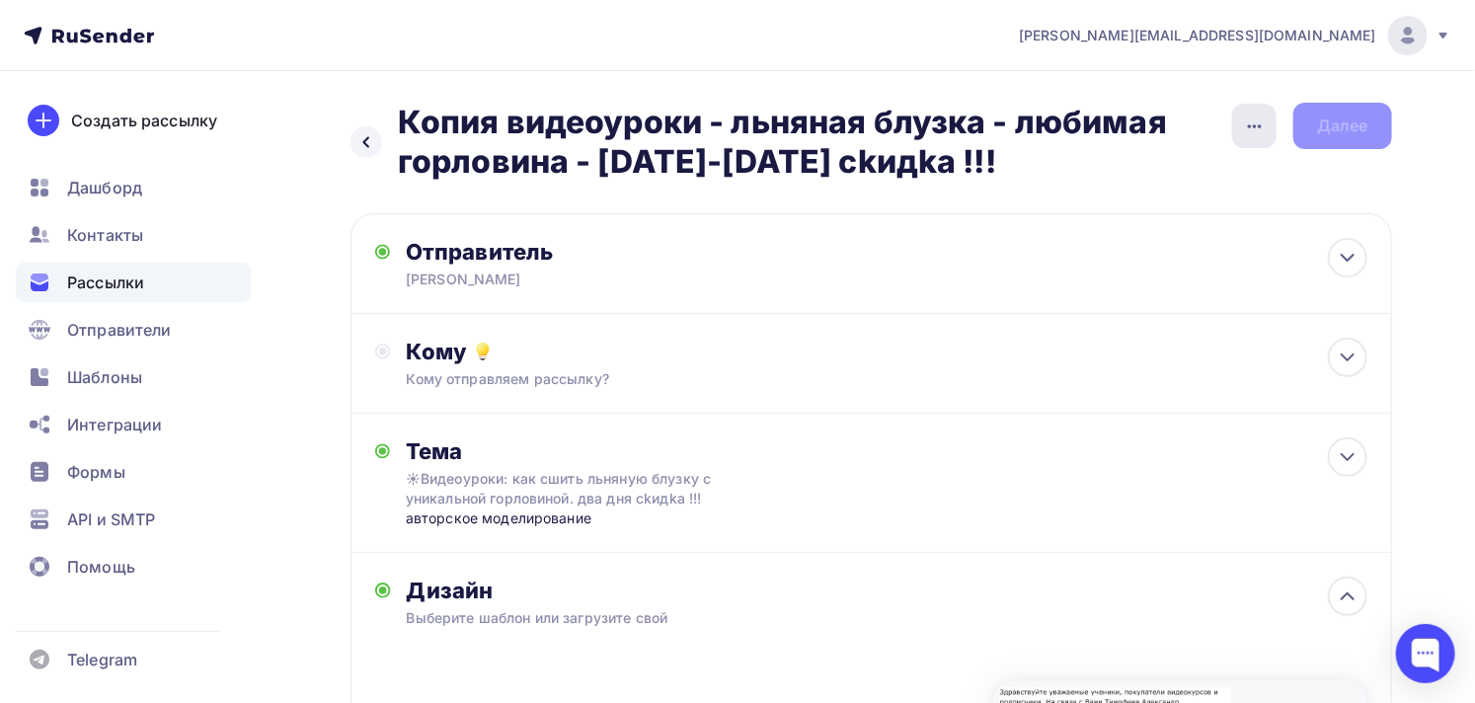
click at [1243, 123] on icon "button" at bounding box center [1255, 126] width 24 height 24
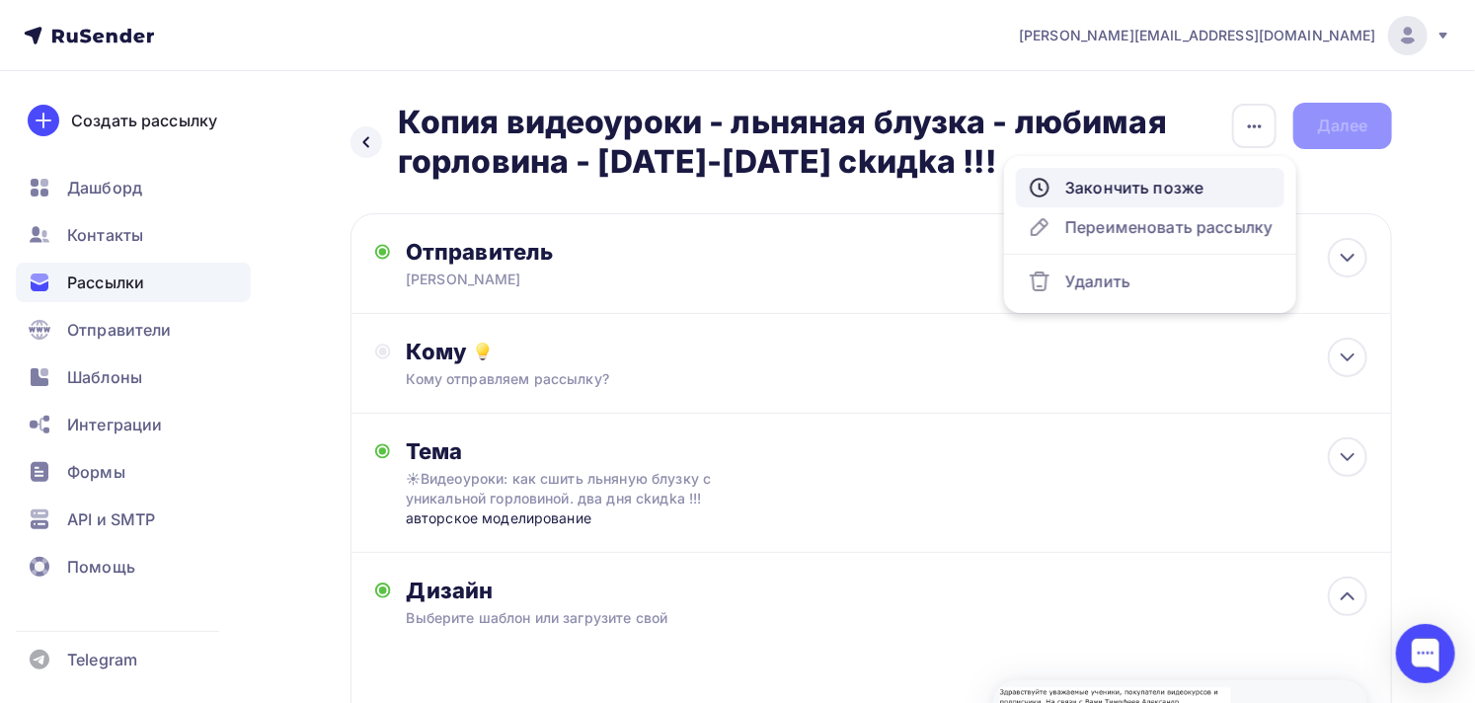
click at [1132, 190] on div "Закончить позже" at bounding box center [1149, 188] width 245 height 24
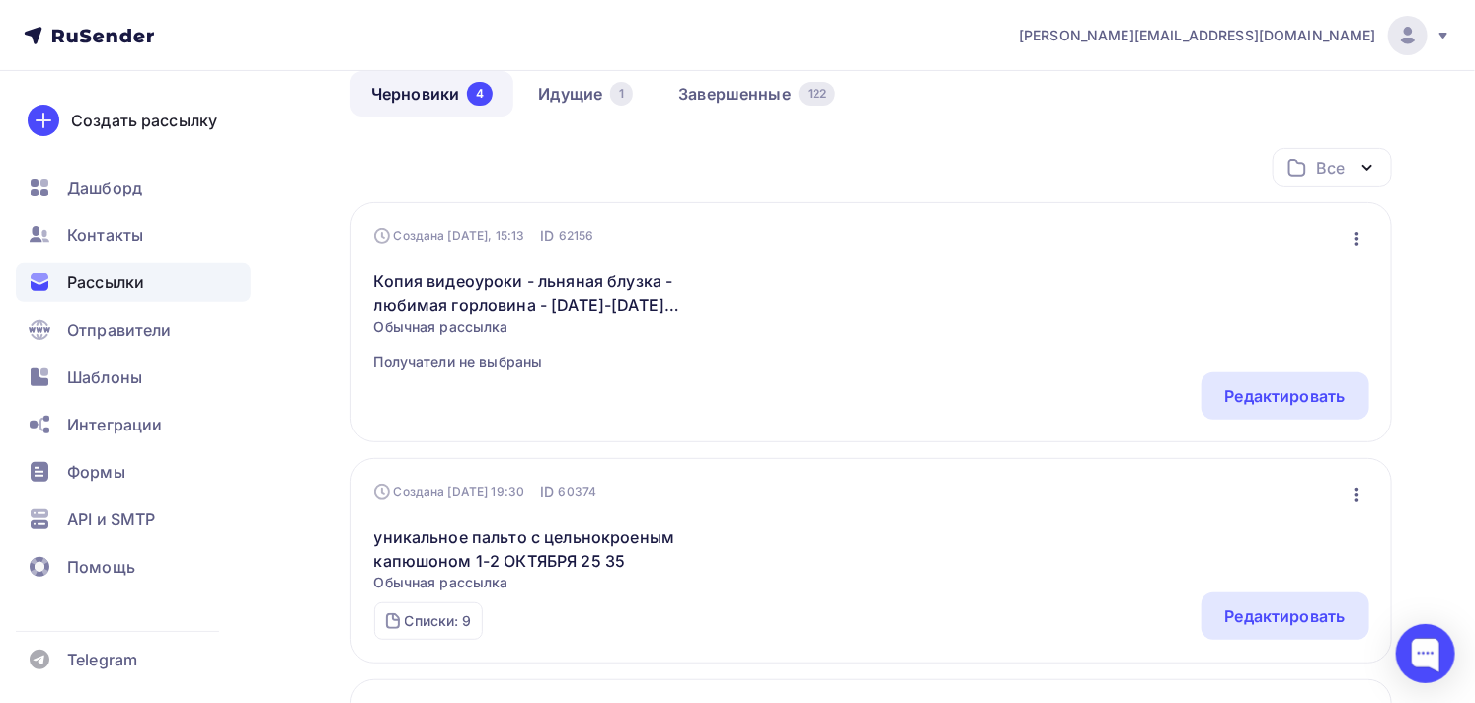
scroll to position [219, 0]
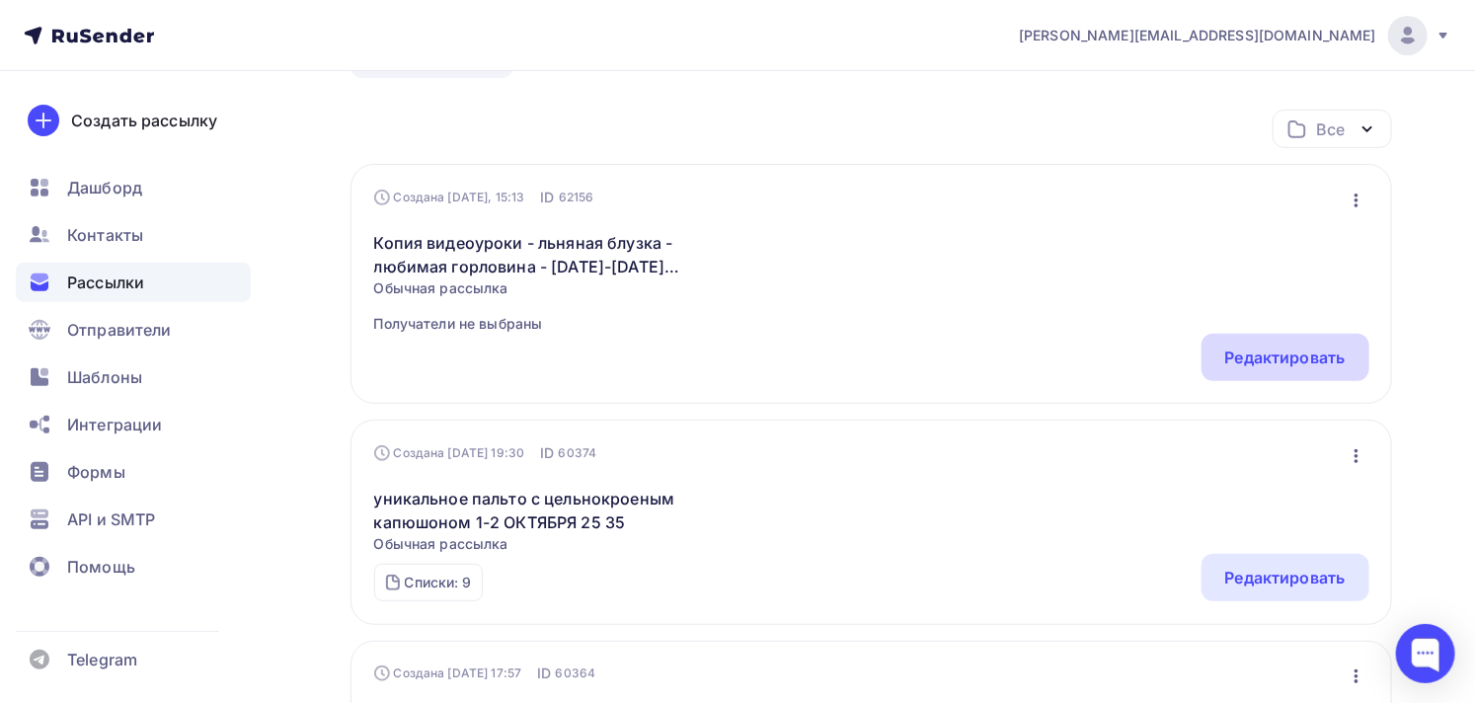
click at [1261, 352] on div "Редактировать" at bounding box center [1285, 357] width 120 height 24
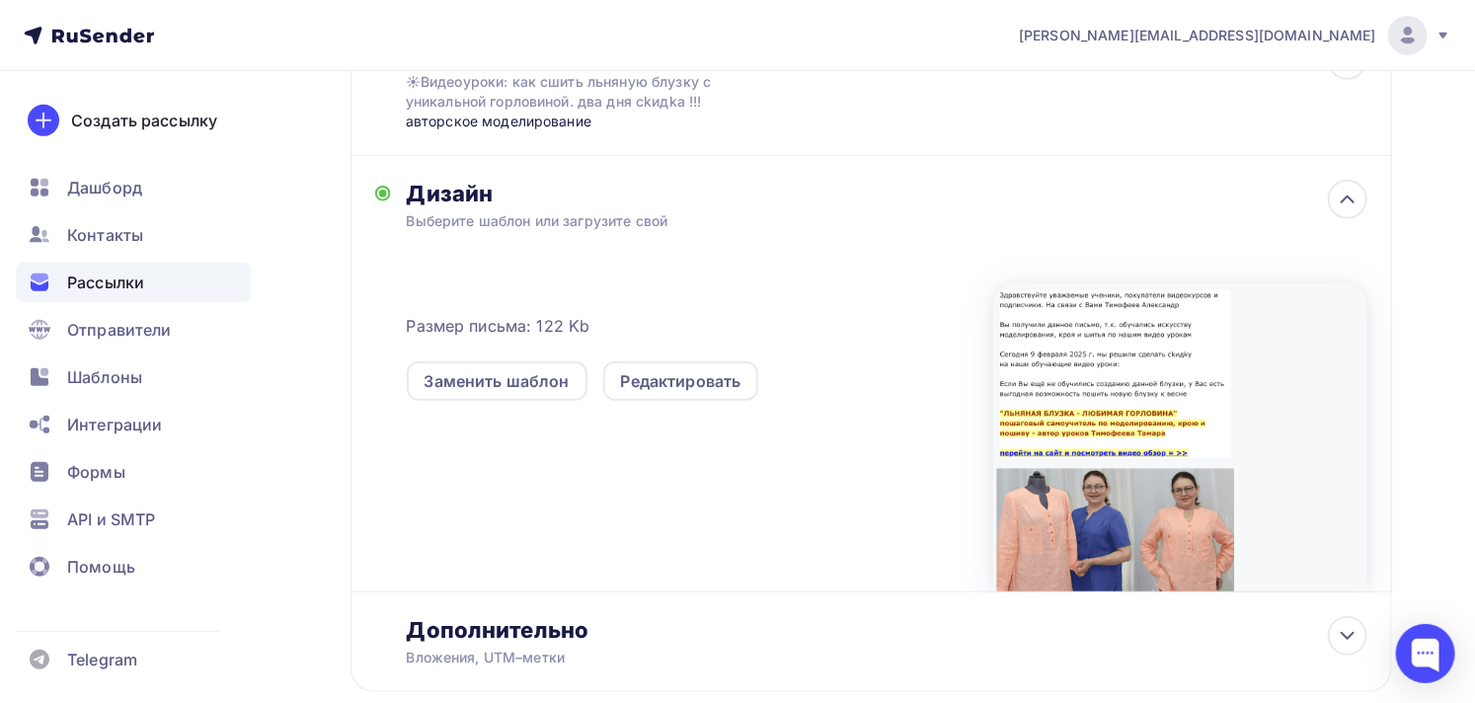
scroll to position [438, 0]
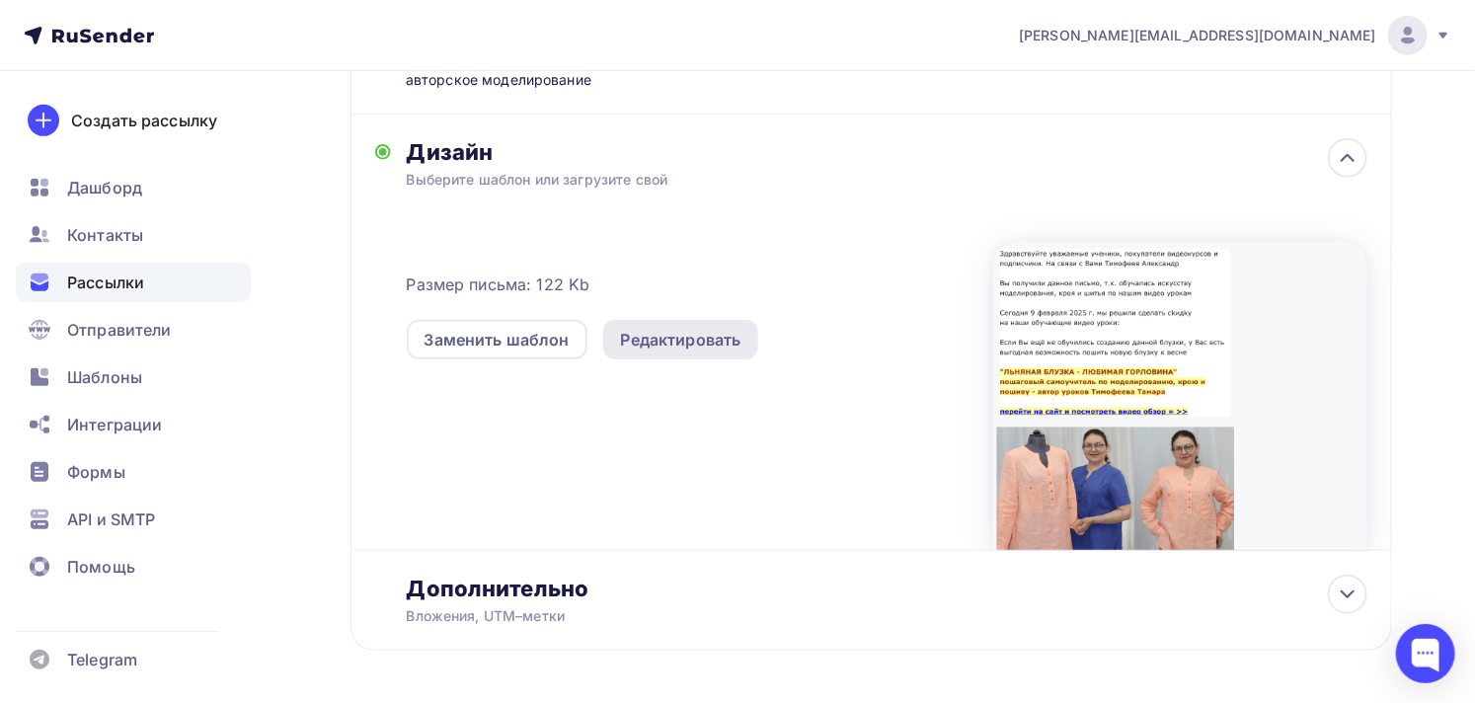
click at [686, 343] on div "Редактировать" at bounding box center [681, 340] width 120 height 24
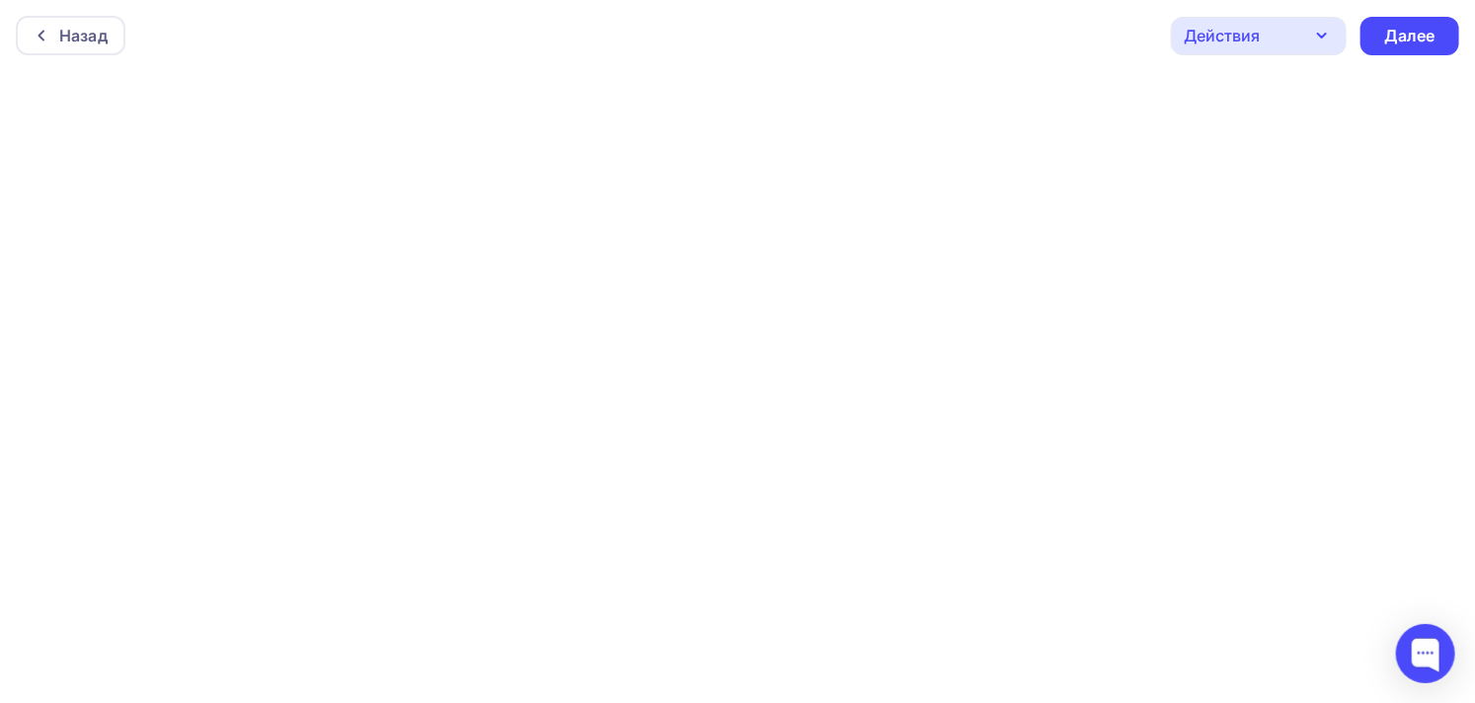
scroll to position [5, 0]
click at [1266, 17] on div "Действия" at bounding box center [1259, 31] width 176 height 38
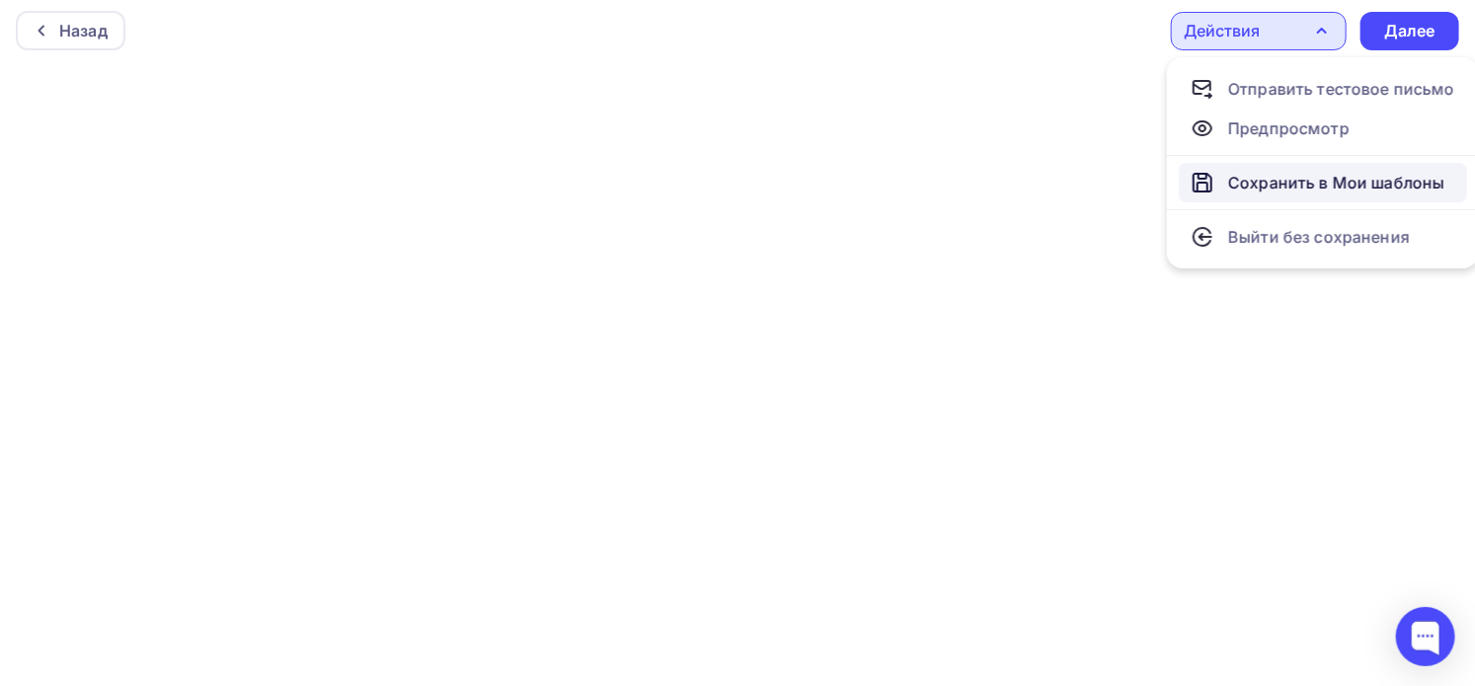
click at [1273, 179] on div "Сохранить в Мои шаблоны" at bounding box center [1336, 183] width 216 height 24
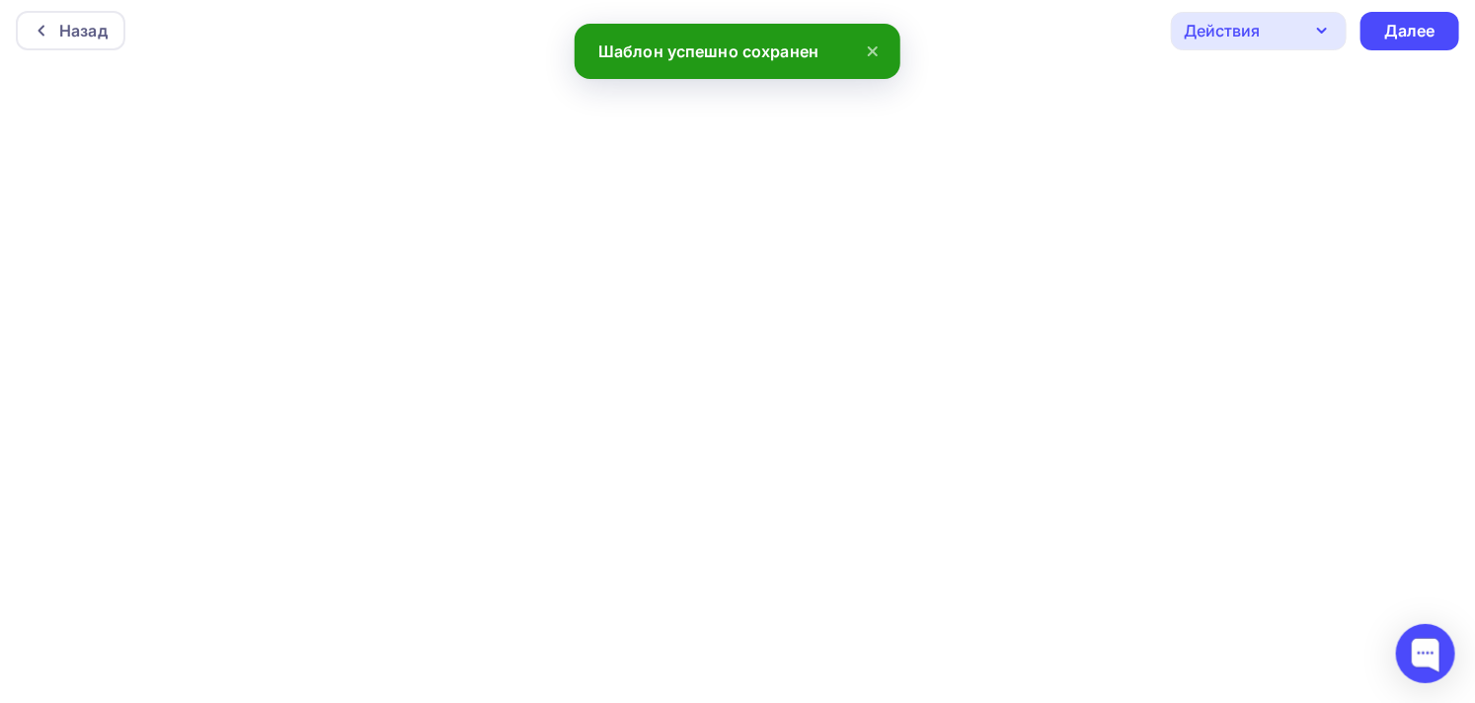
click at [1288, 35] on div "Действия" at bounding box center [1259, 31] width 176 height 38
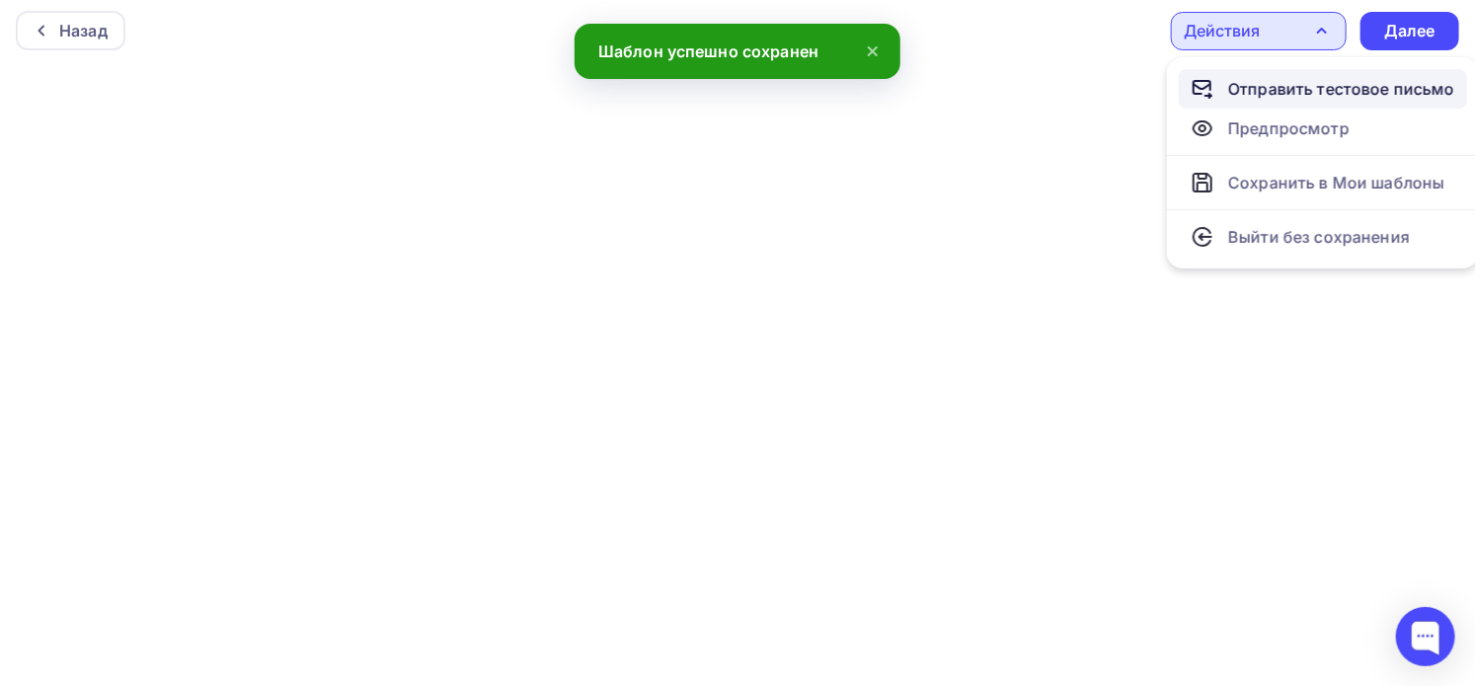
click at [1296, 79] on div "Отправить тестовое письмо" at bounding box center [1341, 89] width 227 height 24
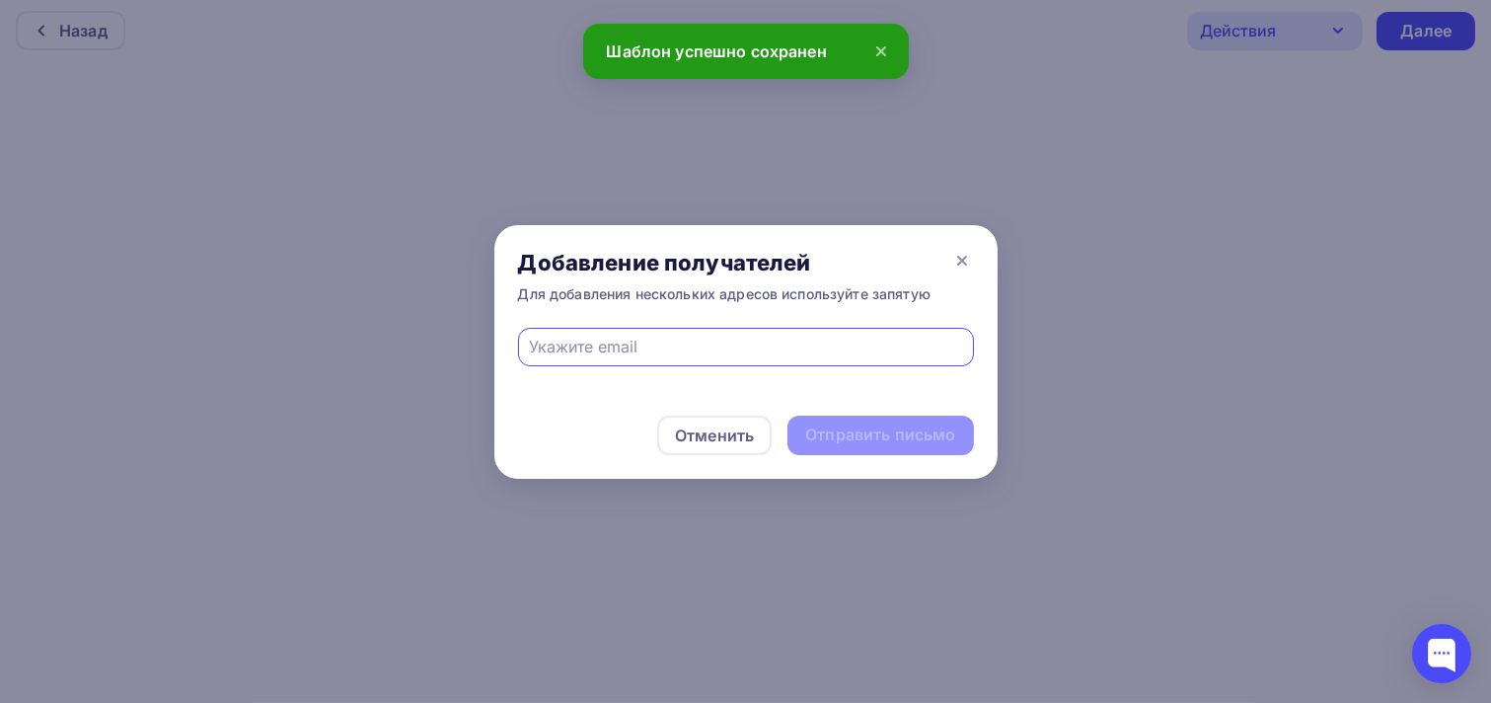
click at [742, 339] on input "text" at bounding box center [745, 347] width 433 height 24
type input "[PERSON_NAME][EMAIL_ADDRESS][DOMAIN_NAME]"
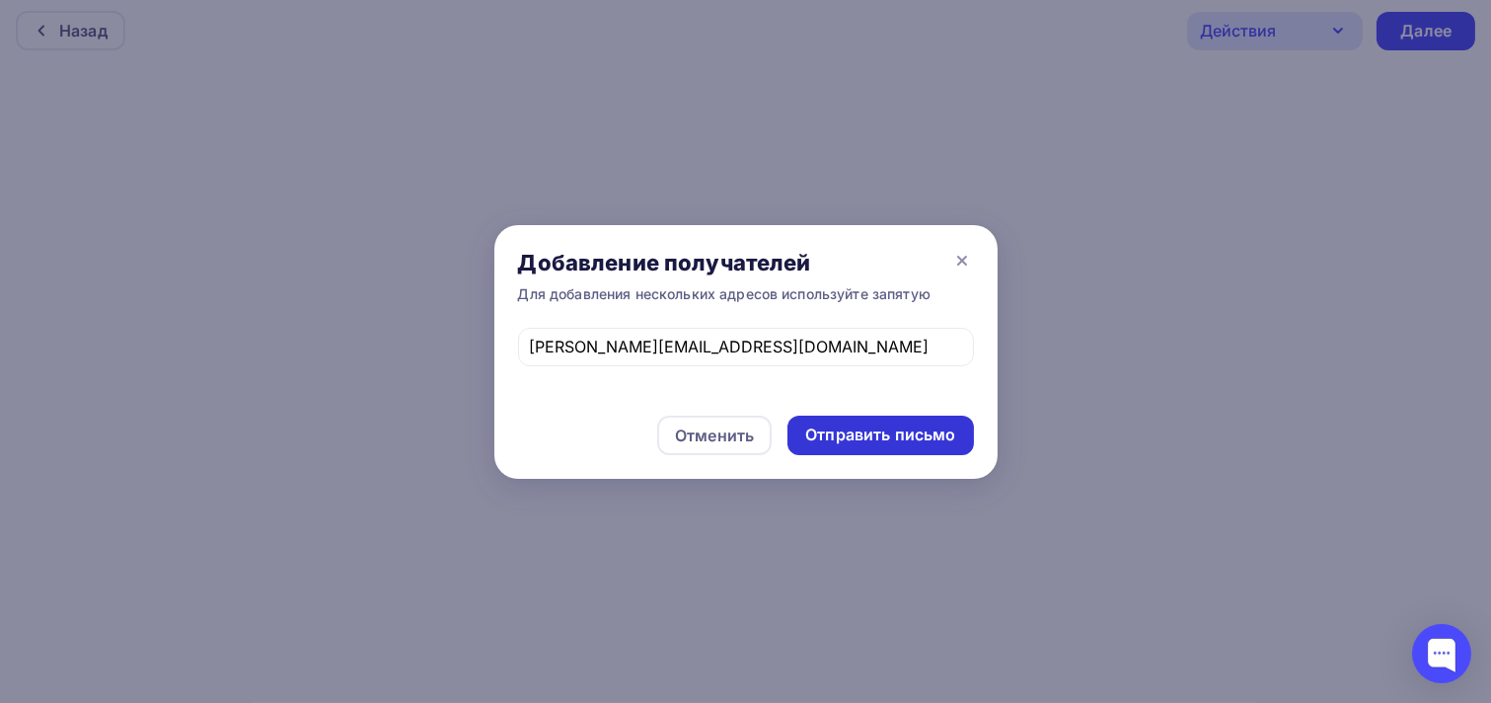
click at [867, 424] on div "Отправить письмо" at bounding box center [880, 434] width 150 height 23
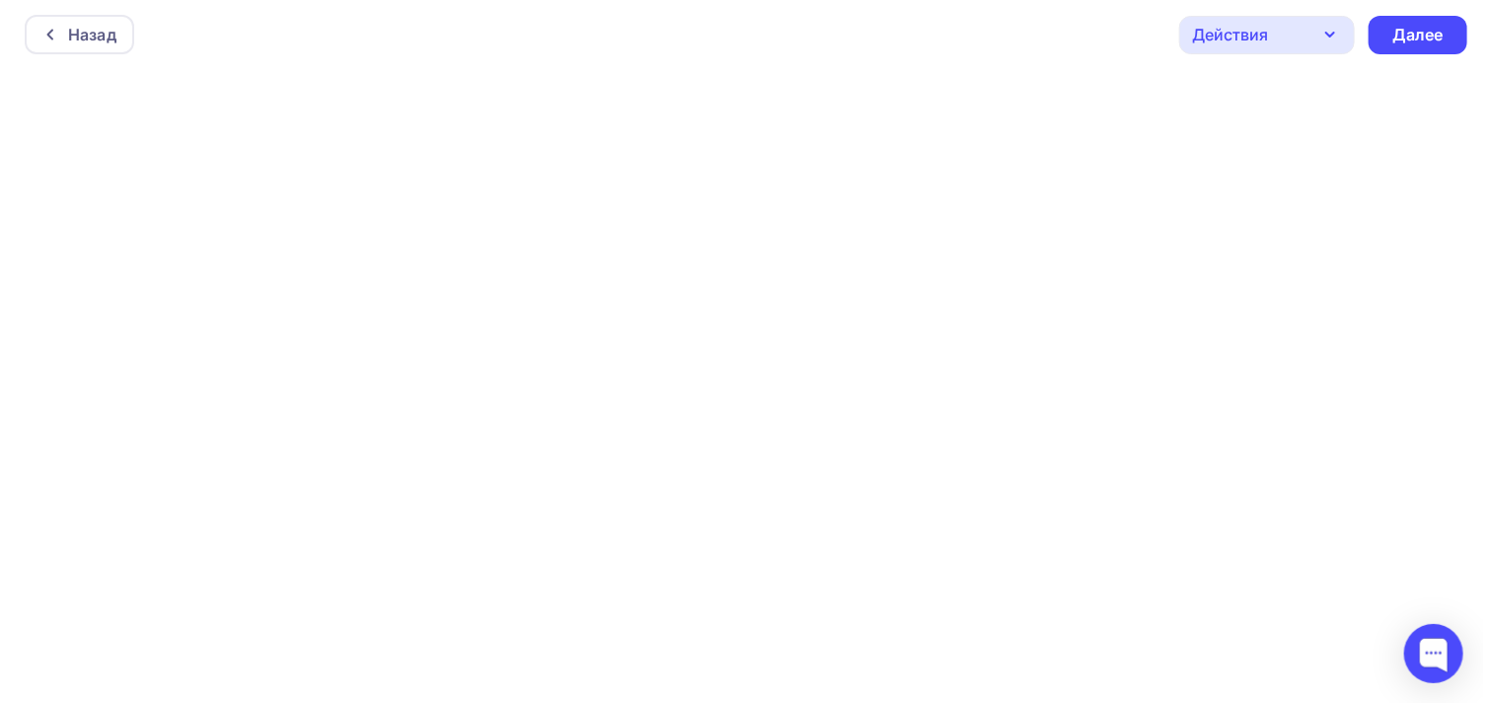
scroll to position [0, 0]
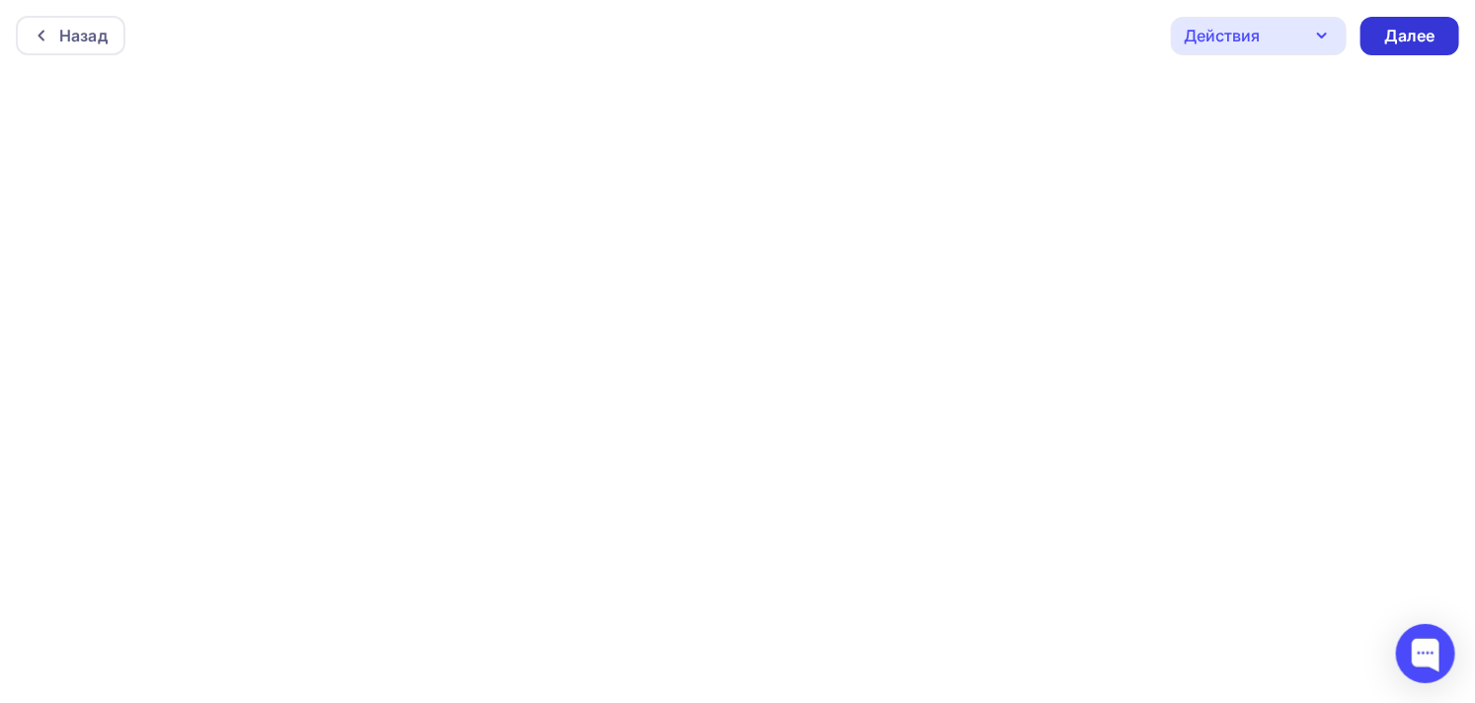
click at [1407, 35] on div "Далее" at bounding box center [1409, 36] width 51 height 23
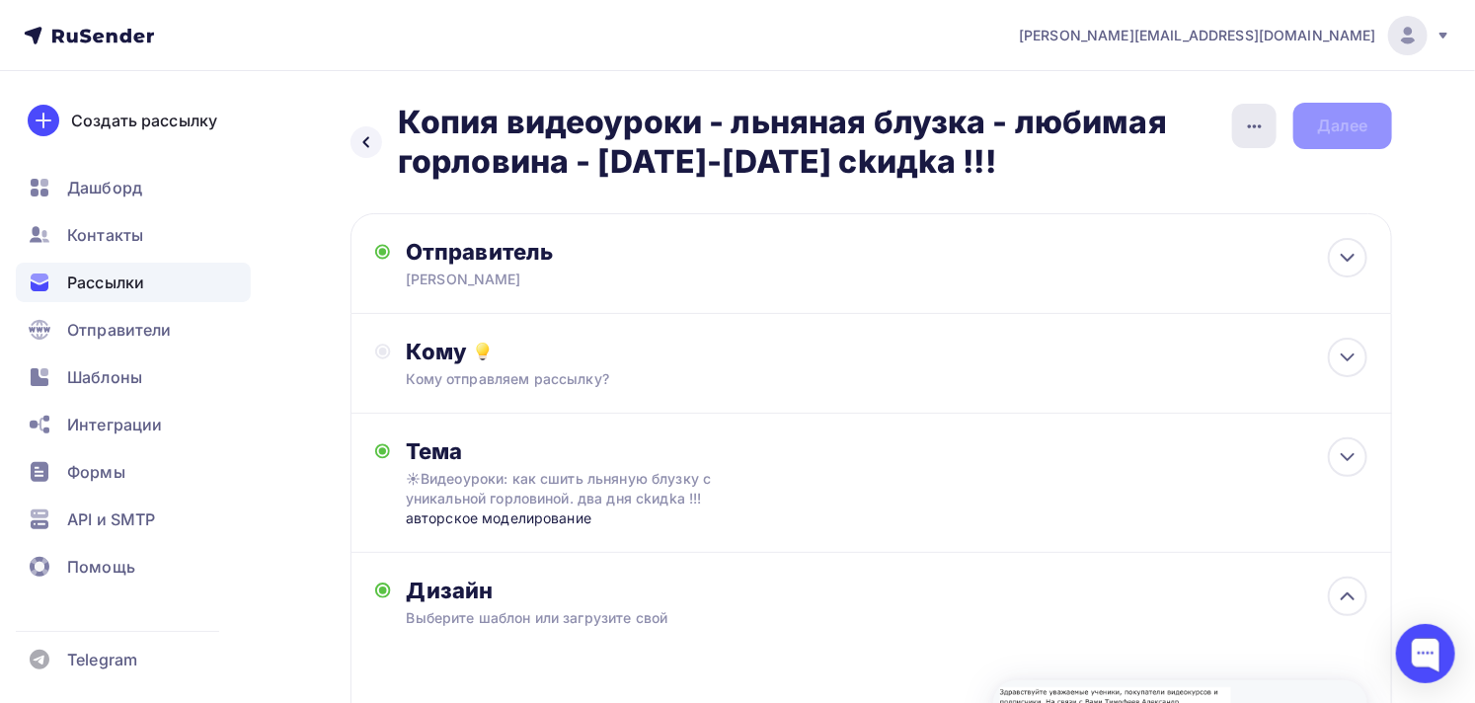
click at [1256, 130] on icon "button" at bounding box center [1255, 126] width 24 height 24
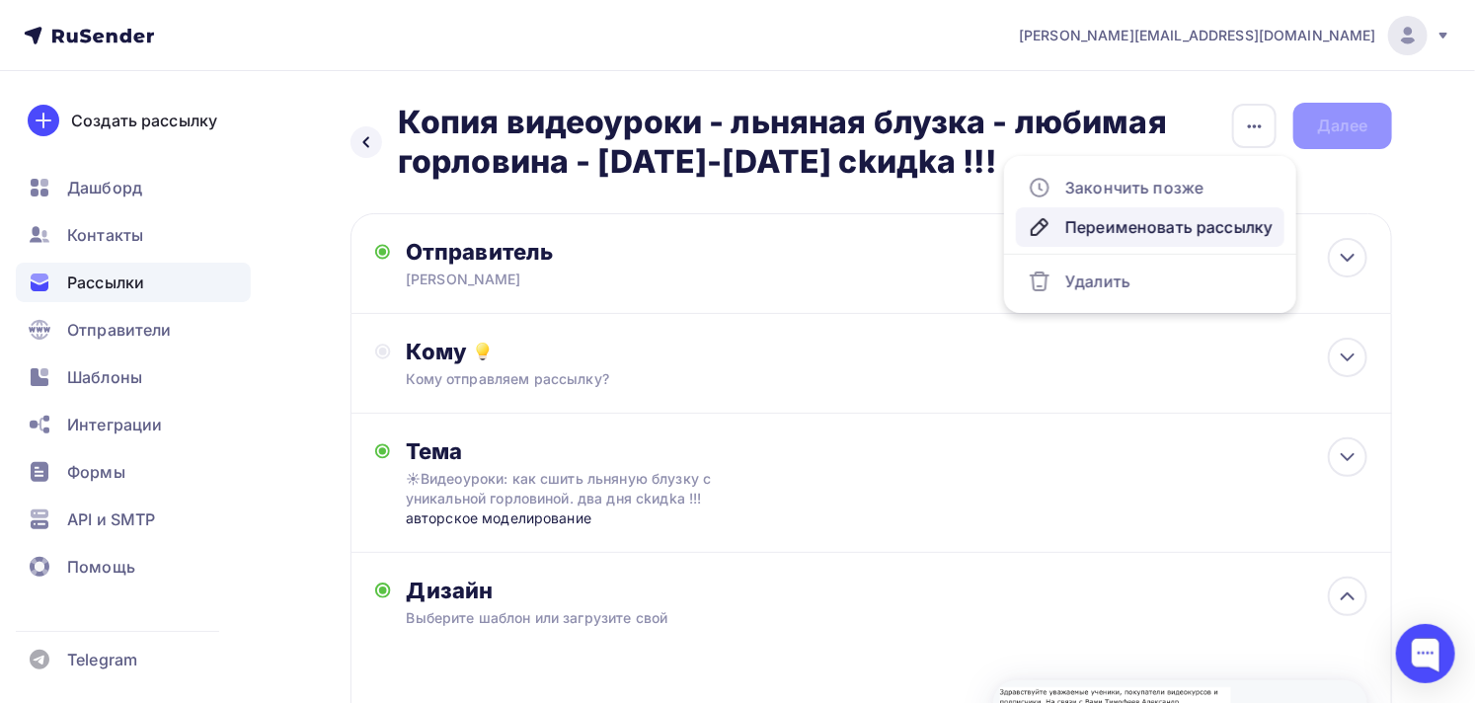
click at [1110, 227] on div "Переименовать рассылку" at bounding box center [1149, 227] width 245 height 24
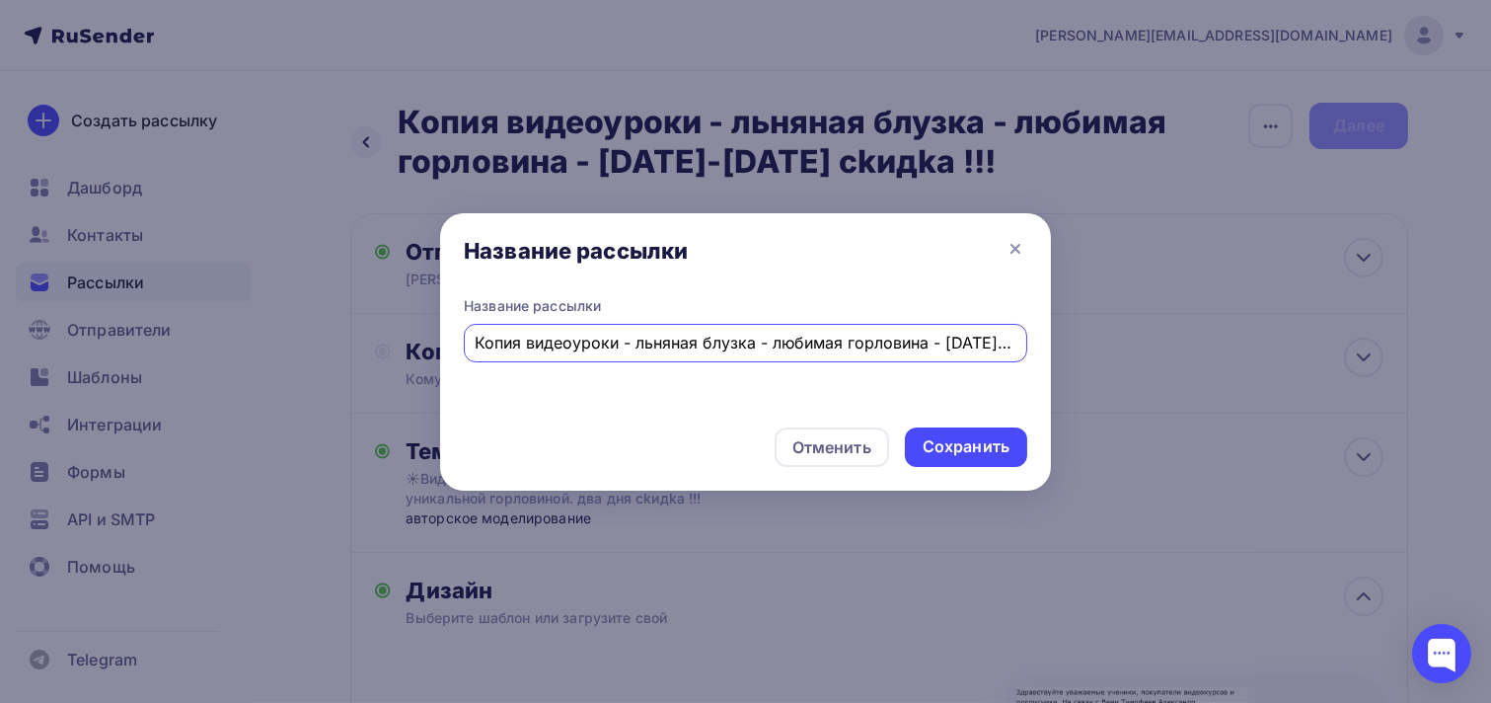
scroll to position [0, 100]
click at [855, 342] on input "Копия видеоуроки - льняная блузка - любимая горловина - [DATE]-[DATE] сkидkа !!!" at bounding box center [746, 343] width 541 height 24
click at [880, 341] on input "Копия видеоуроки - льняная блузка - любимая горловина - [DATE]-[DATE] сkидkа !!!" at bounding box center [746, 343] width 541 height 24
type input "Копия видеоуроки - льняная блузка - любимая горловина - [DATE]-[DATE] сkидkа !!!"
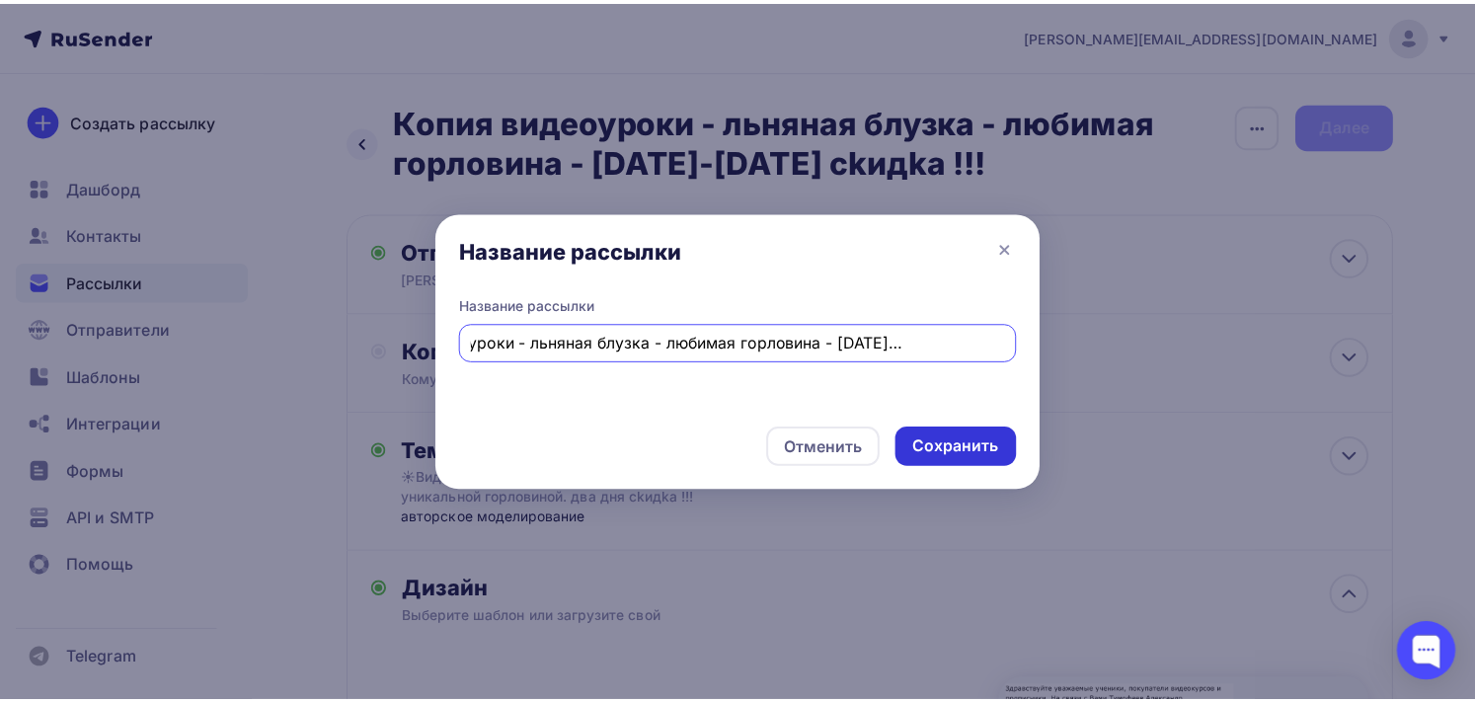
scroll to position [0, 0]
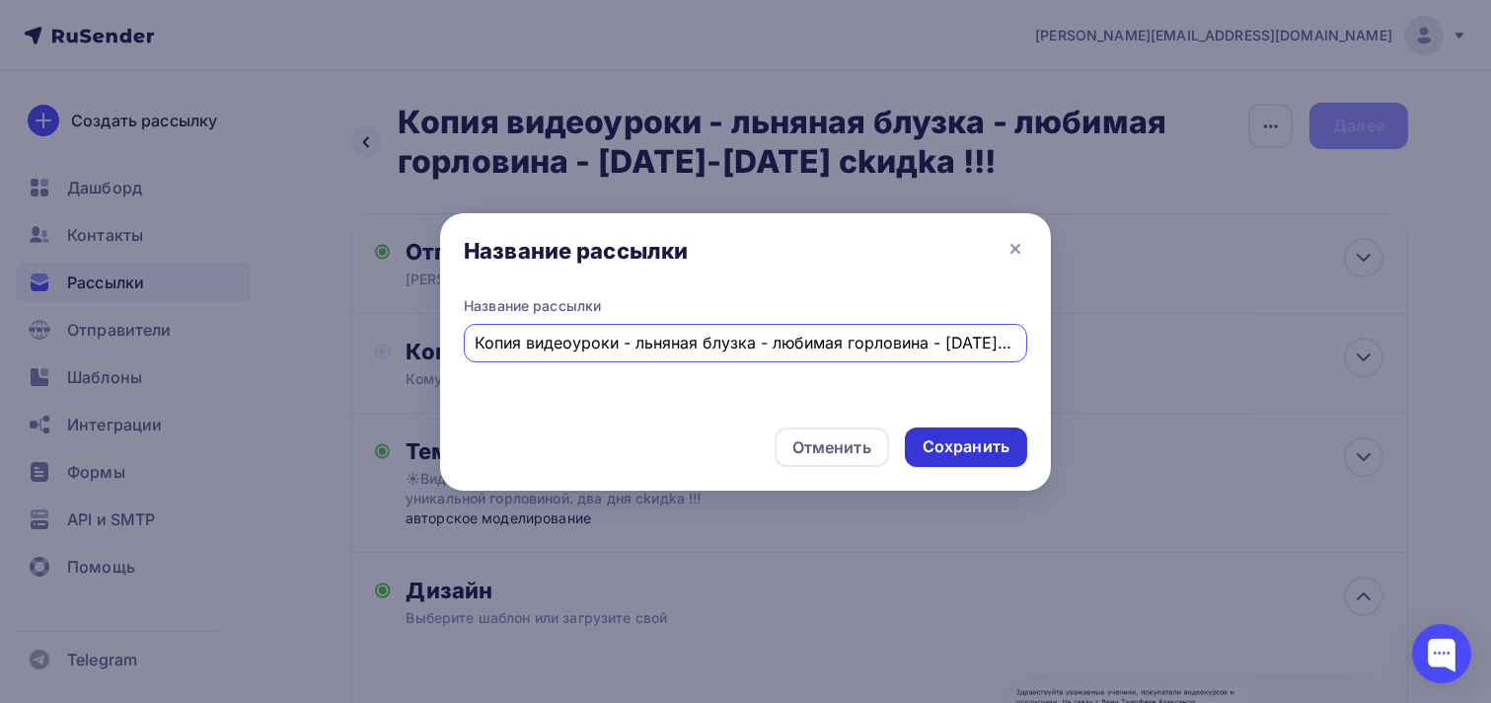
click at [952, 444] on div "Сохранить" at bounding box center [966, 446] width 87 height 23
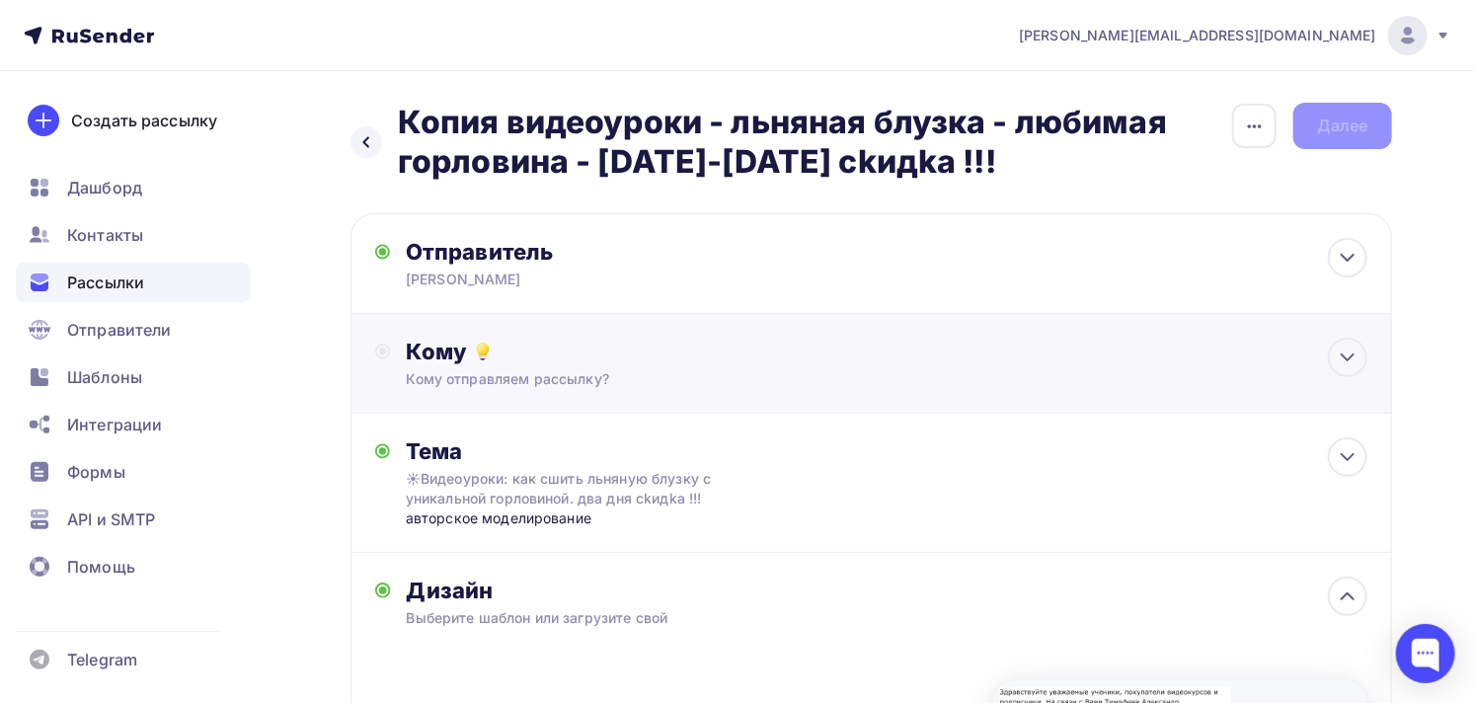
click at [882, 363] on div "Кому" at bounding box center [887, 352] width 961 height 28
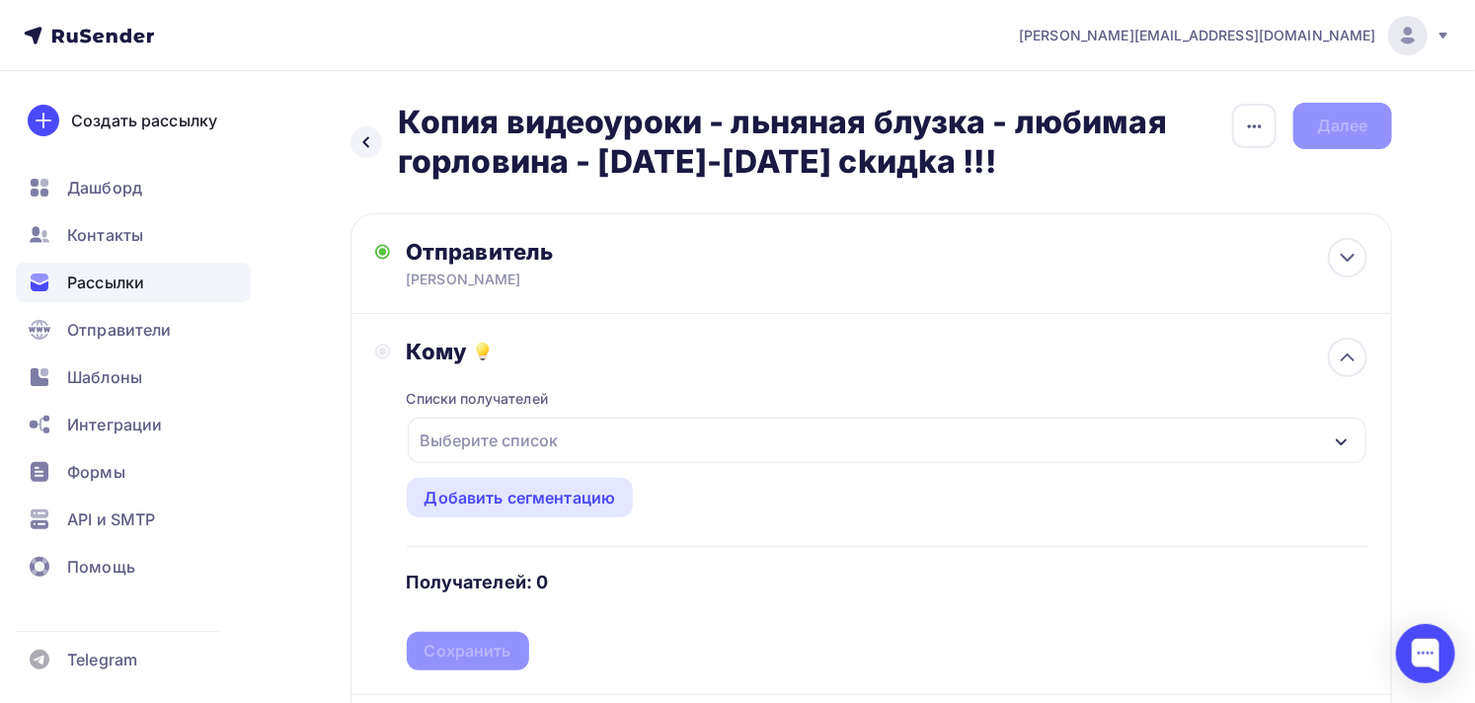
click at [610, 434] on div "Выберите список" at bounding box center [887, 440] width 959 height 45
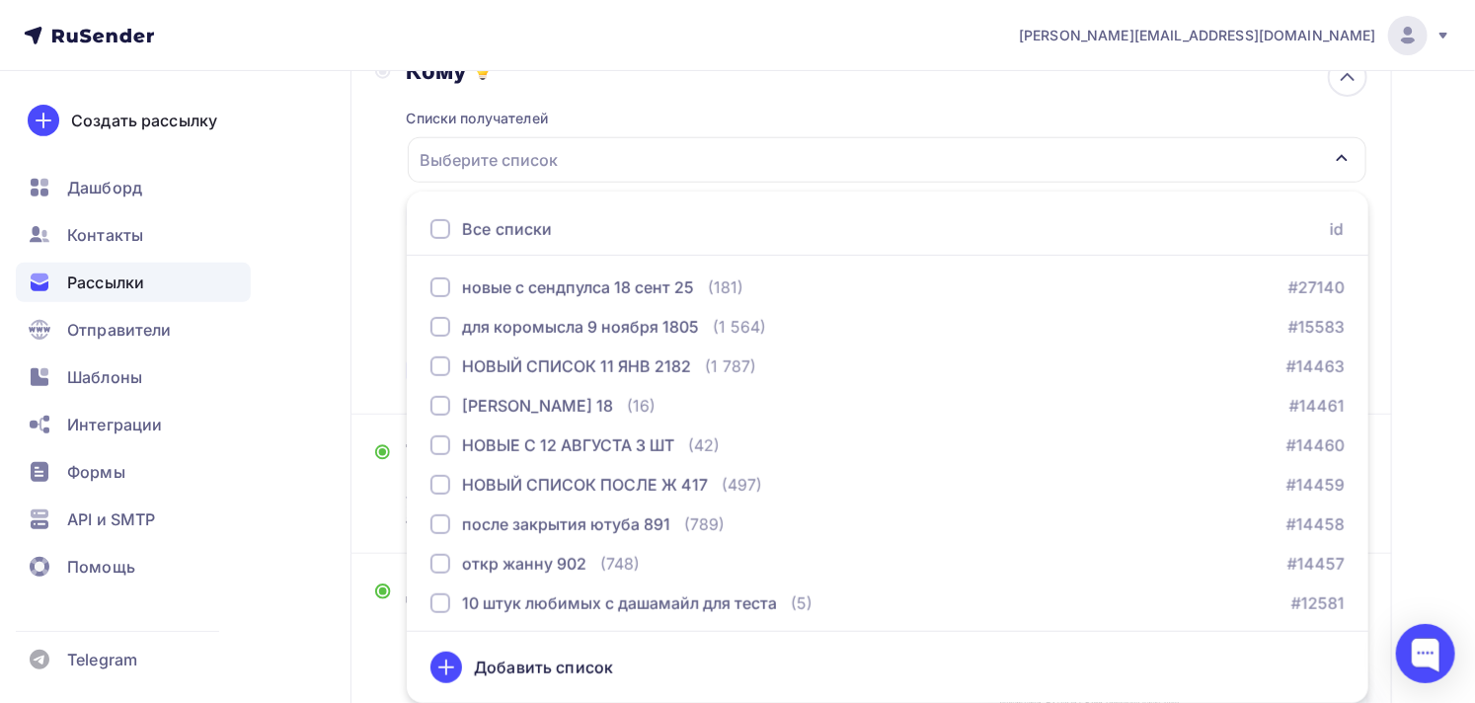
click at [449, 218] on div "Все списки" at bounding box center [490, 229] width 121 height 24
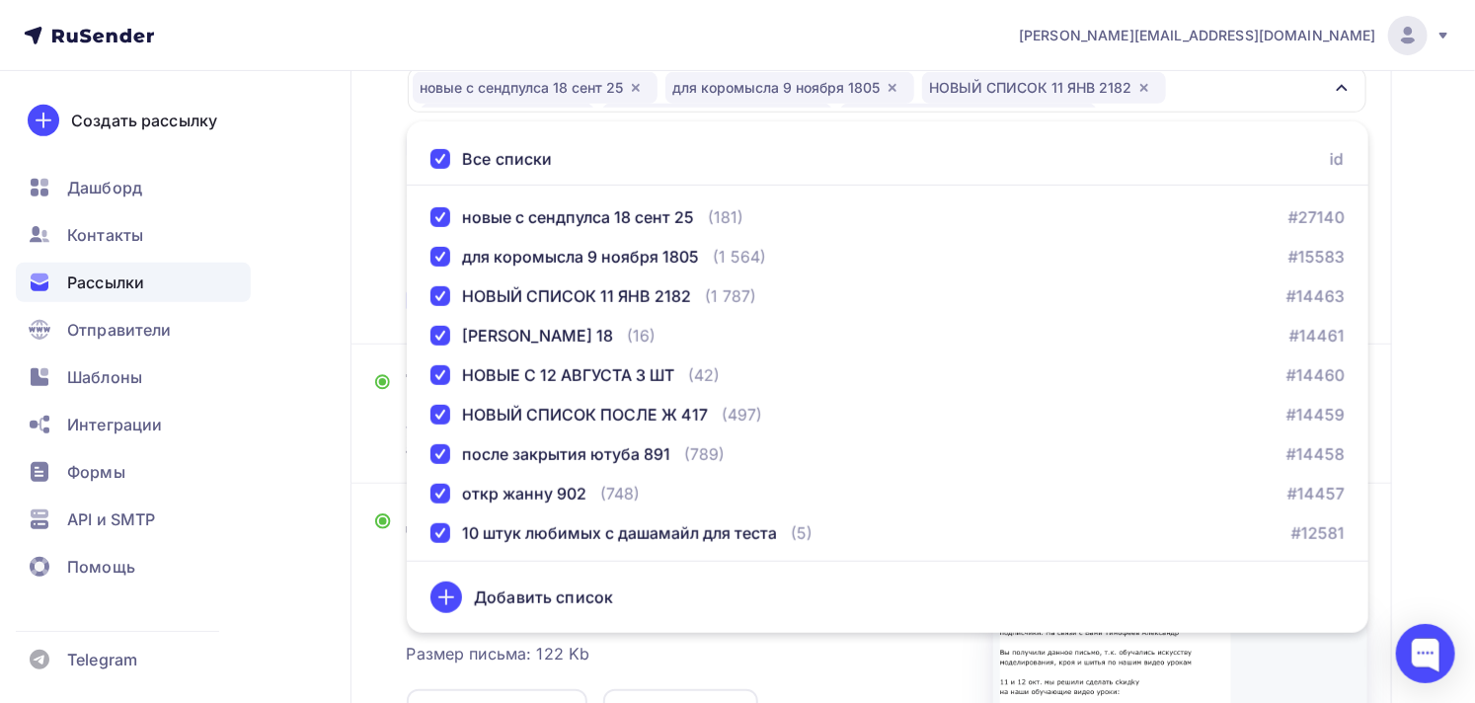
scroll to position [390, 0]
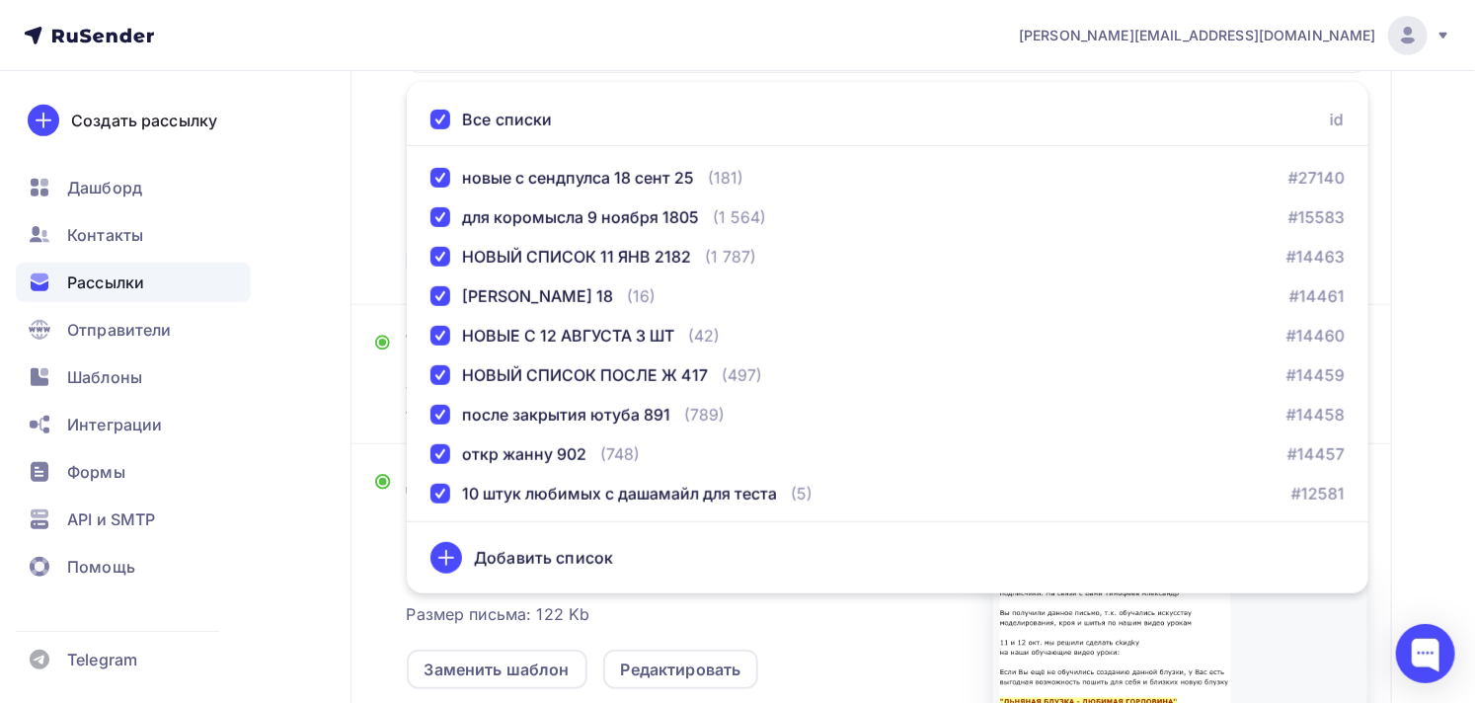
click at [380, 191] on div "Кому Списки получателей новые с сендпулса [DATE] для коромысла [DATE] НОВЫЙ СПИ…" at bounding box center [871, 114] width 992 height 333
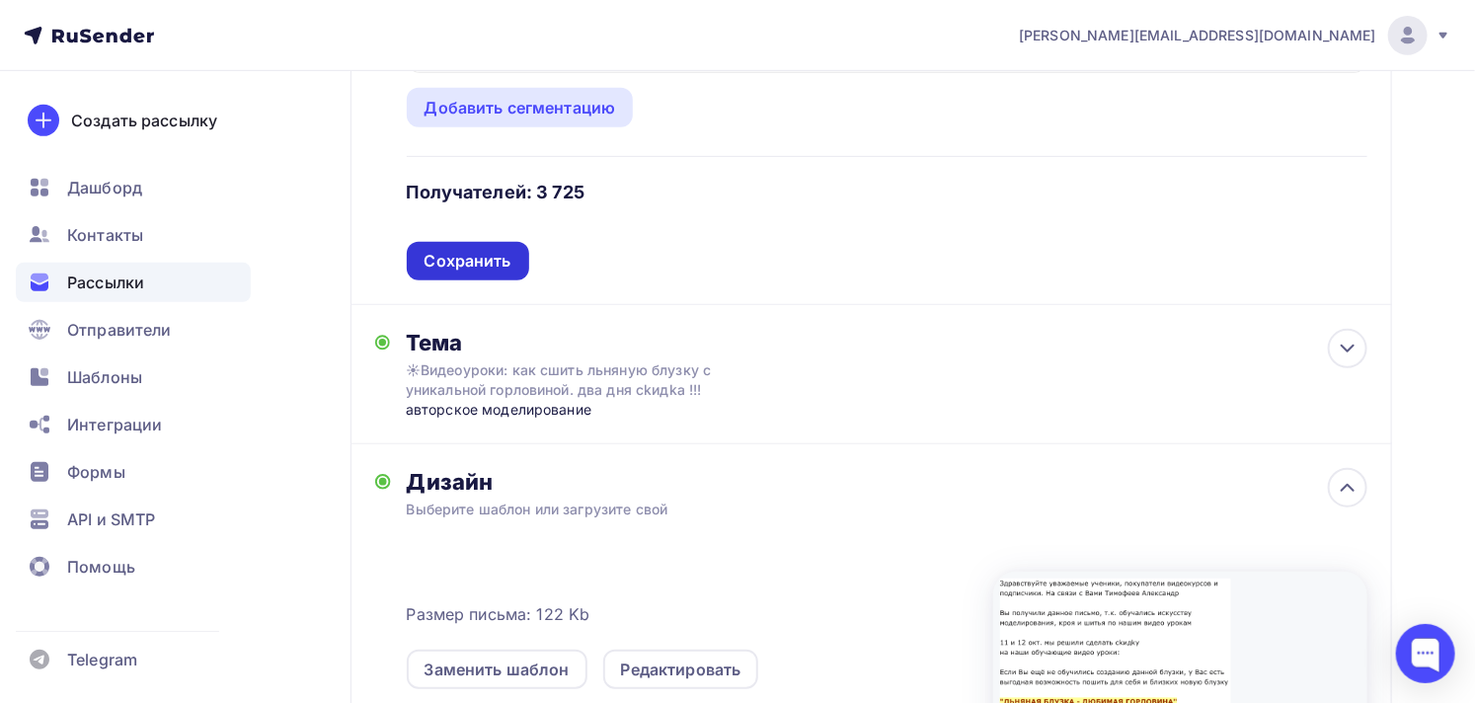
click at [452, 253] on div "Сохранить" at bounding box center [467, 261] width 87 height 23
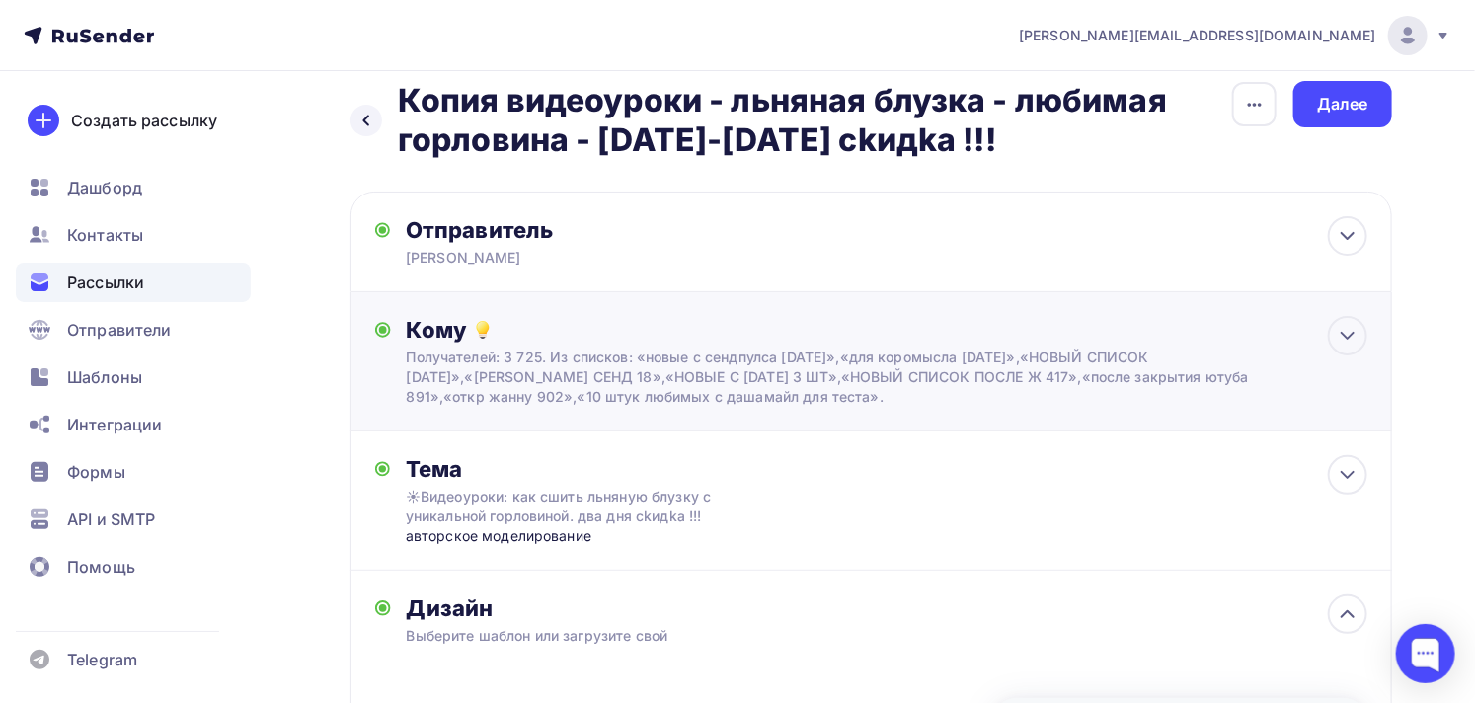
scroll to position [0, 0]
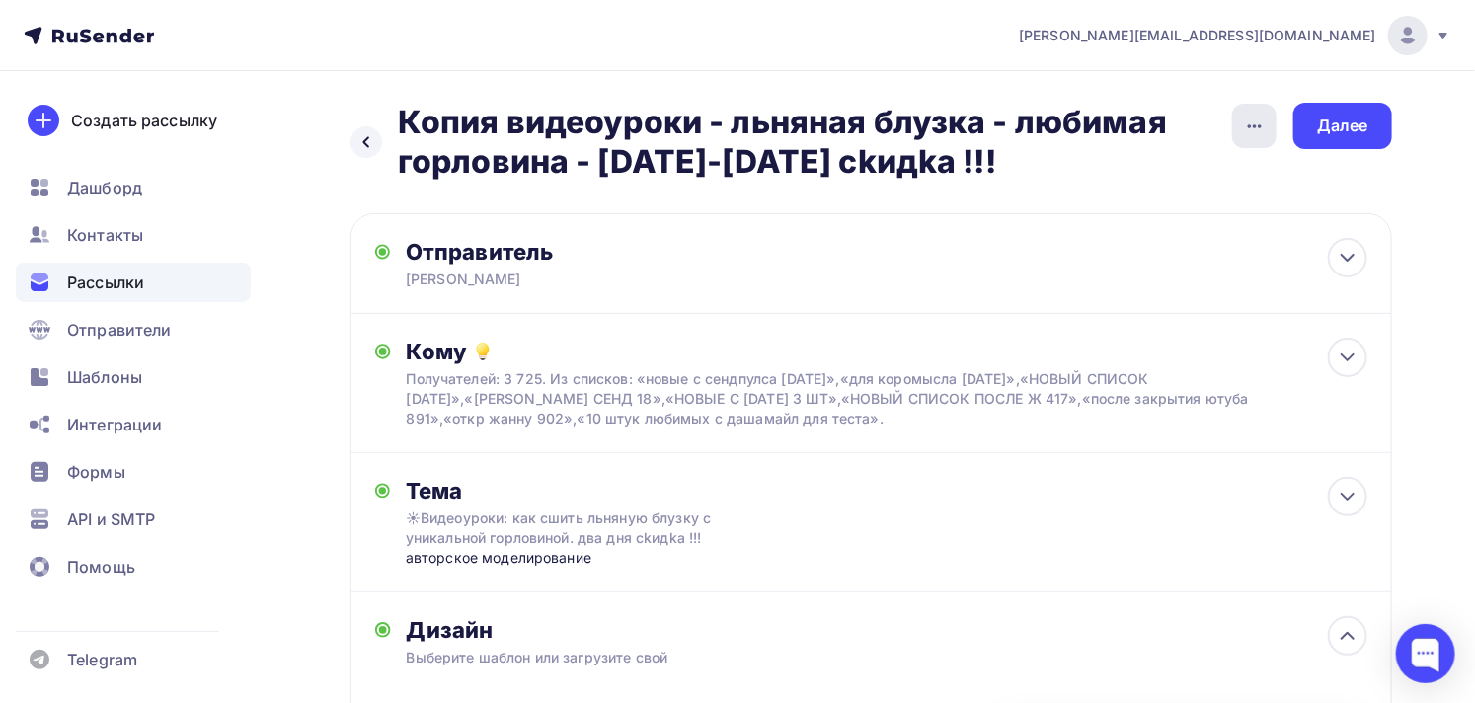
click at [1255, 134] on icon "button" at bounding box center [1255, 126] width 24 height 24
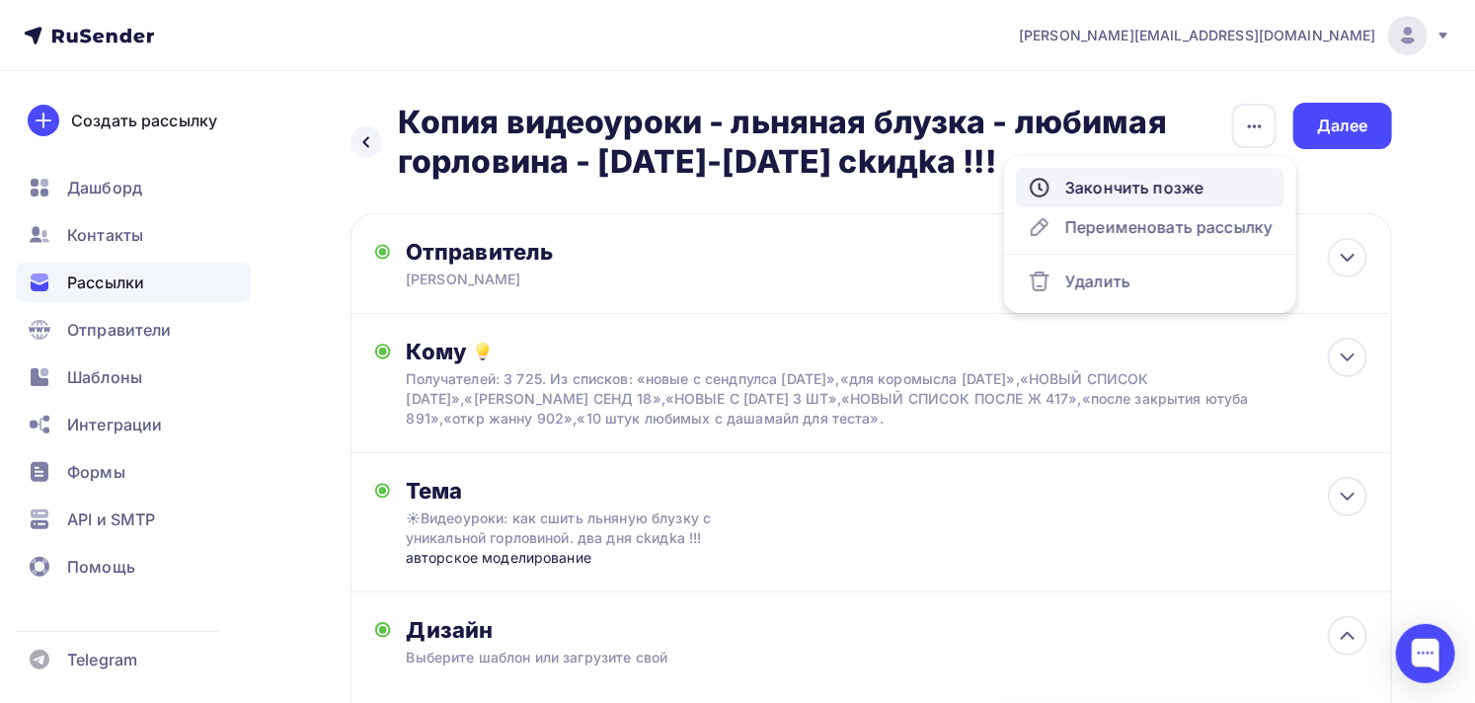
click at [1137, 197] on div "Закончить позже" at bounding box center [1149, 188] width 245 height 24
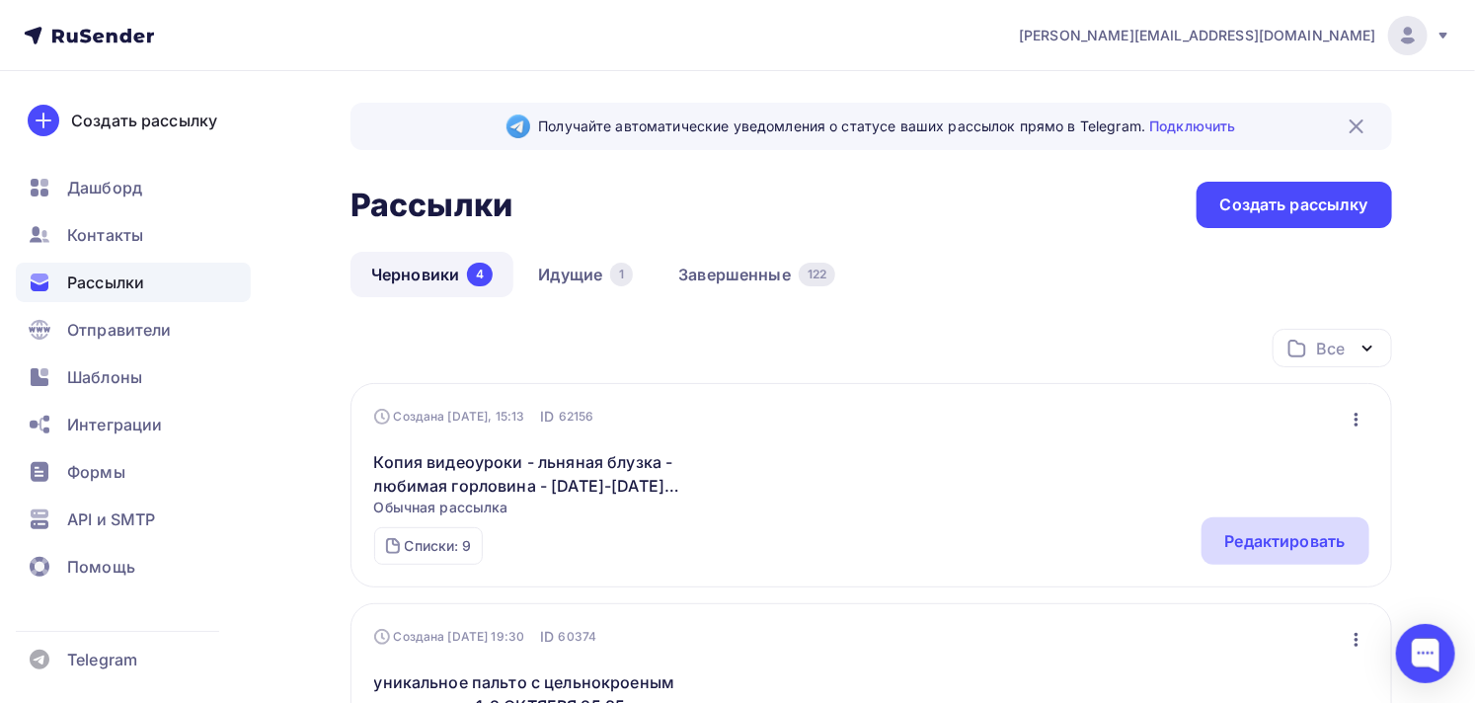
click at [1290, 535] on div "Редактировать" at bounding box center [1285, 541] width 120 height 24
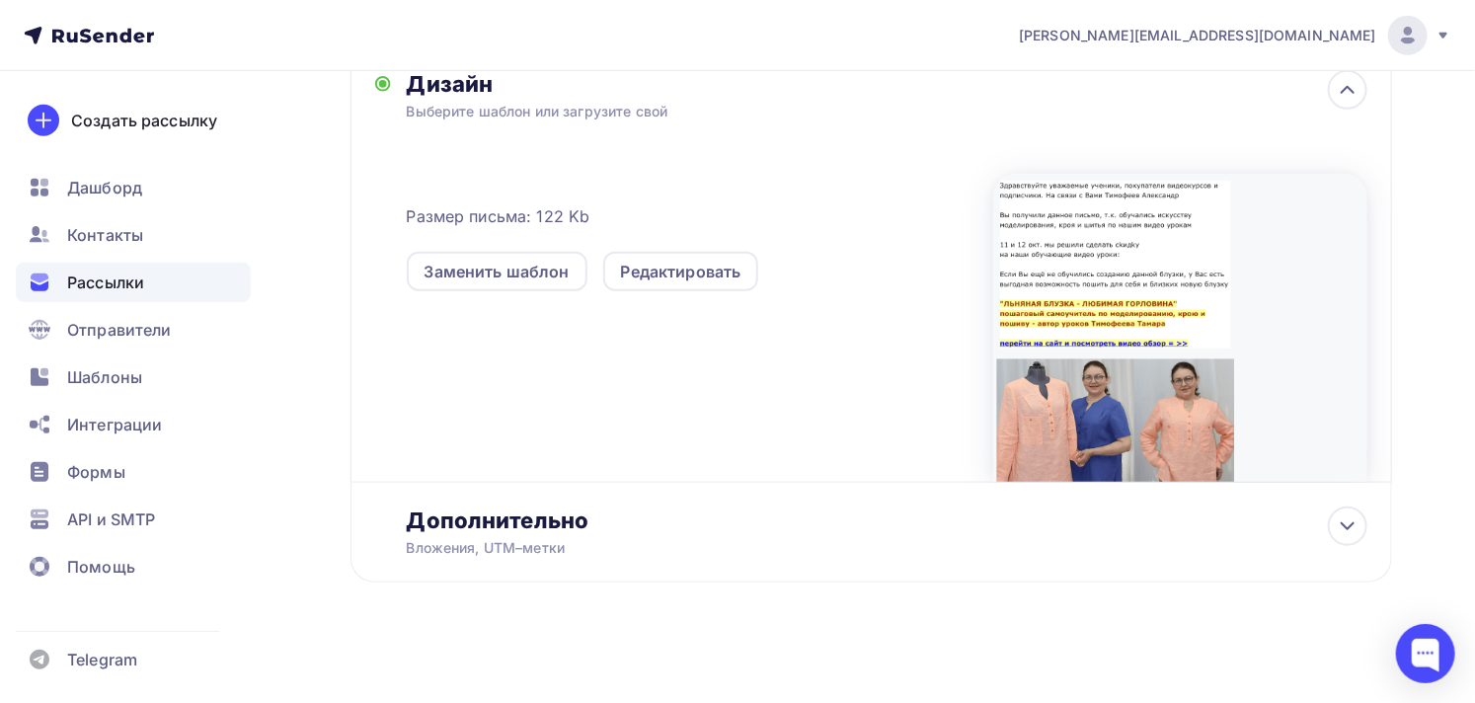
scroll to position [548, 0]
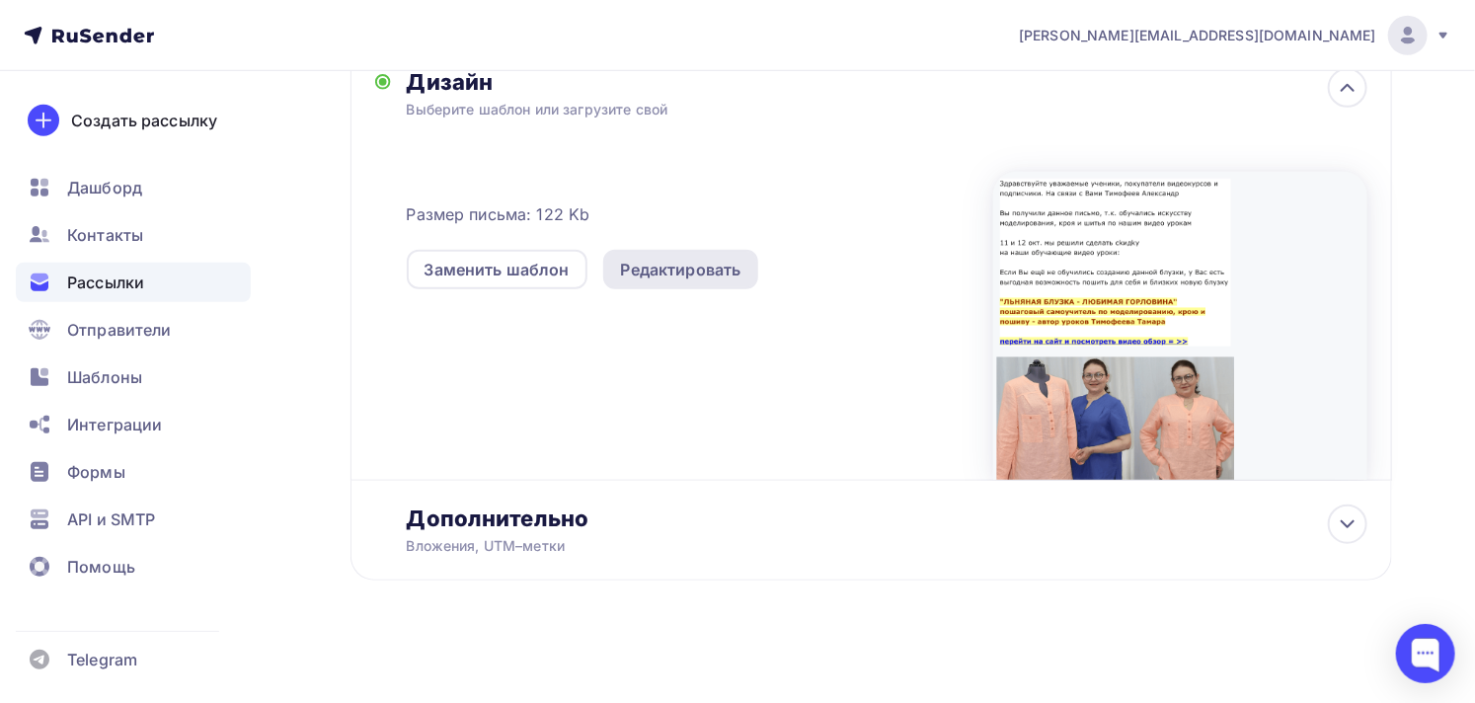
click at [686, 279] on div "Редактировать" at bounding box center [681, 270] width 120 height 24
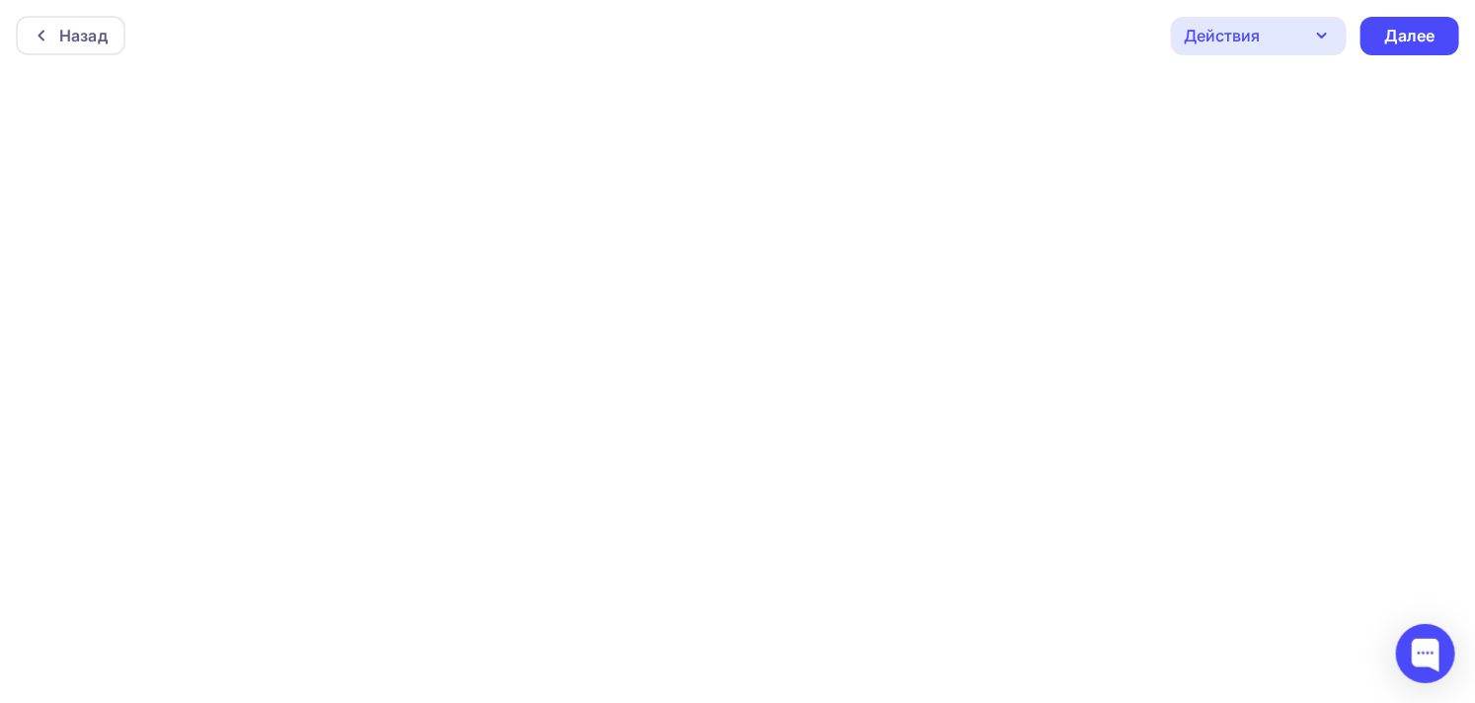
click at [1219, 25] on div "Действия" at bounding box center [1221, 36] width 76 height 24
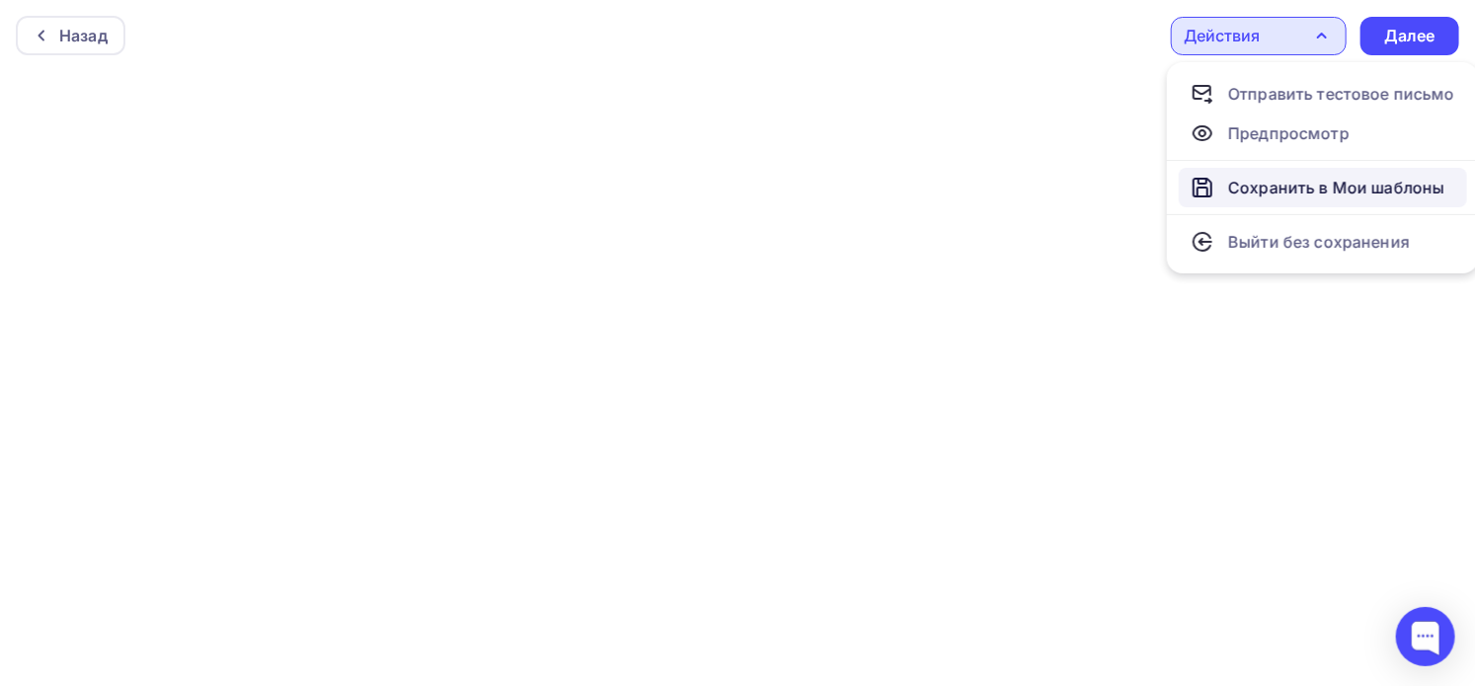
click at [1275, 184] on div "Сохранить в Мои шаблоны" at bounding box center [1336, 188] width 216 height 24
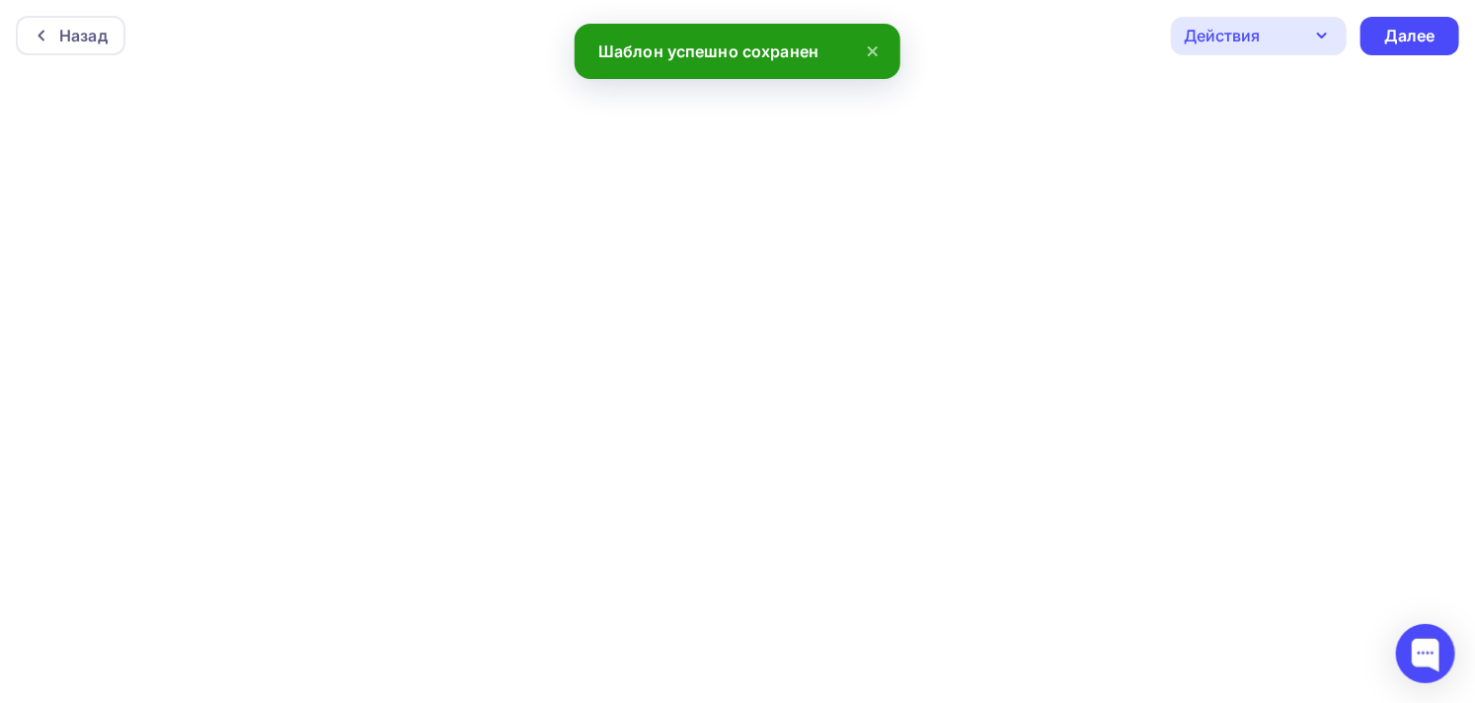
click at [1259, 30] on div "Действия" at bounding box center [1259, 36] width 176 height 38
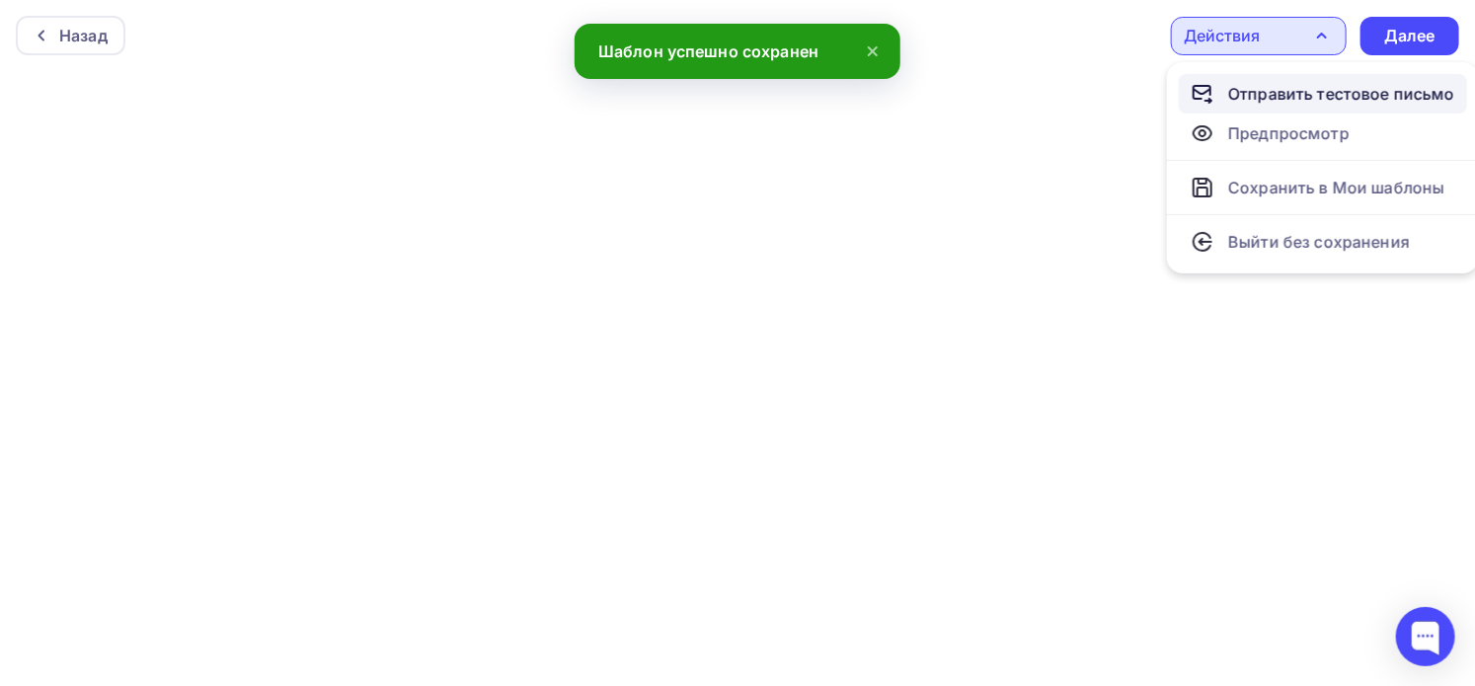
click at [1288, 83] on div "Отправить тестовое письмо" at bounding box center [1341, 94] width 227 height 24
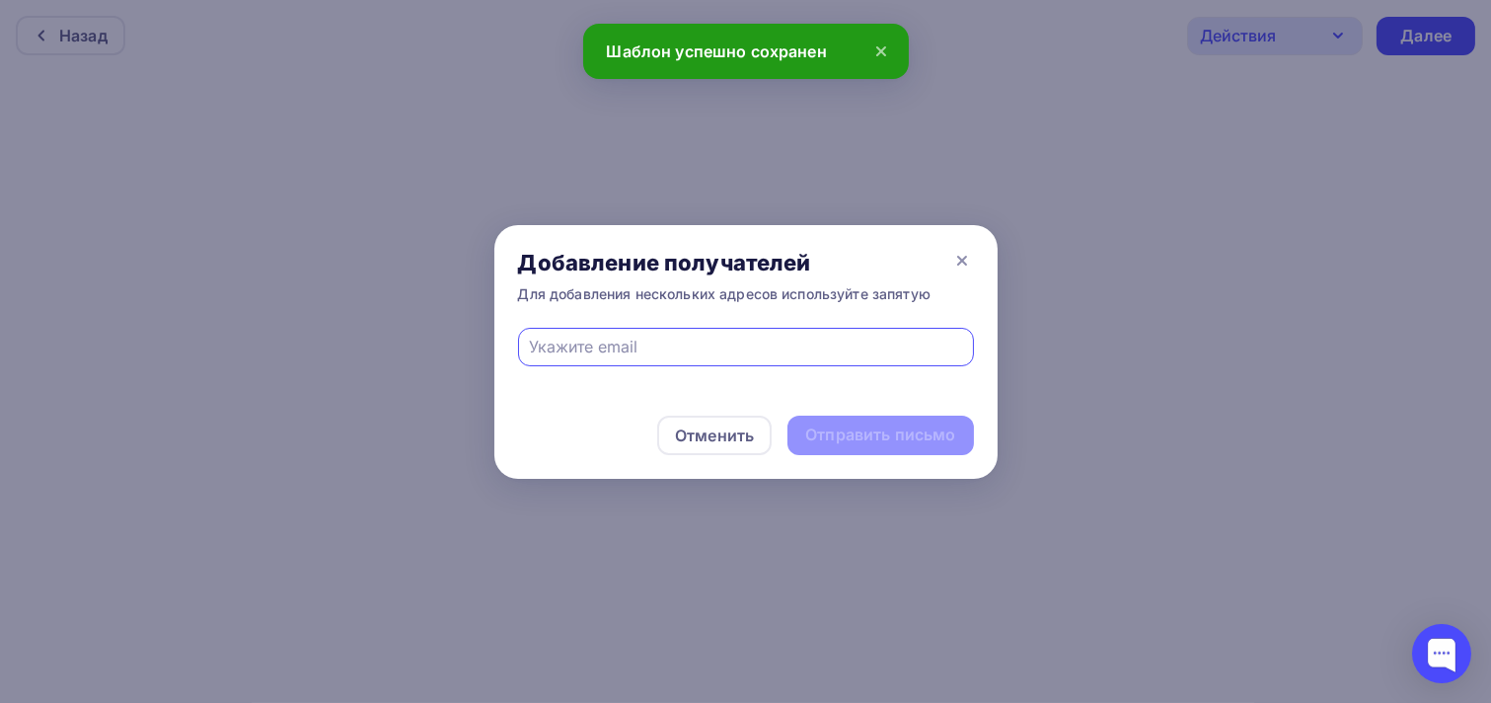
click at [635, 348] on input "text" at bounding box center [745, 347] width 433 height 24
type input "[PERSON_NAME][EMAIL_ADDRESS][DOMAIN_NAME]"
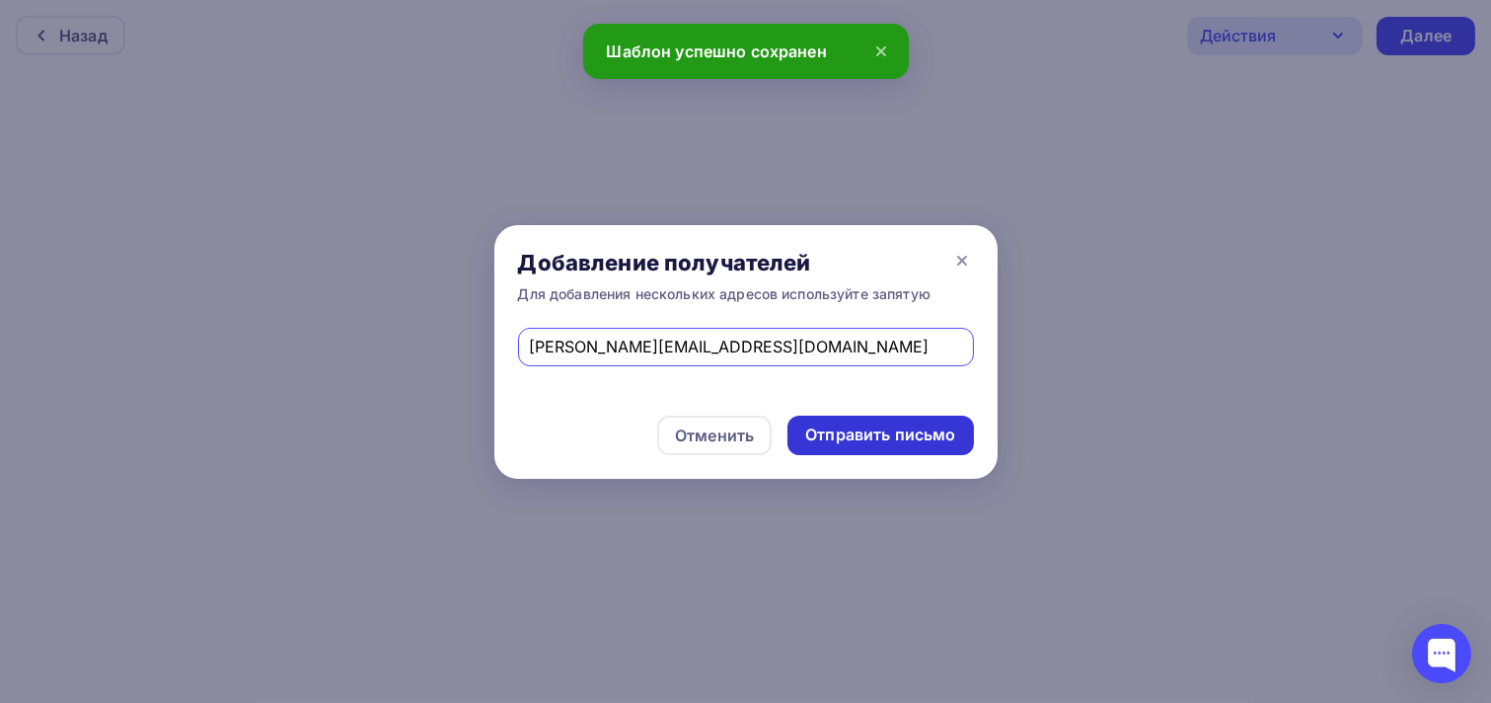
click at [876, 429] on div "Отправить письмо" at bounding box center [880, 434] width 150 height 23
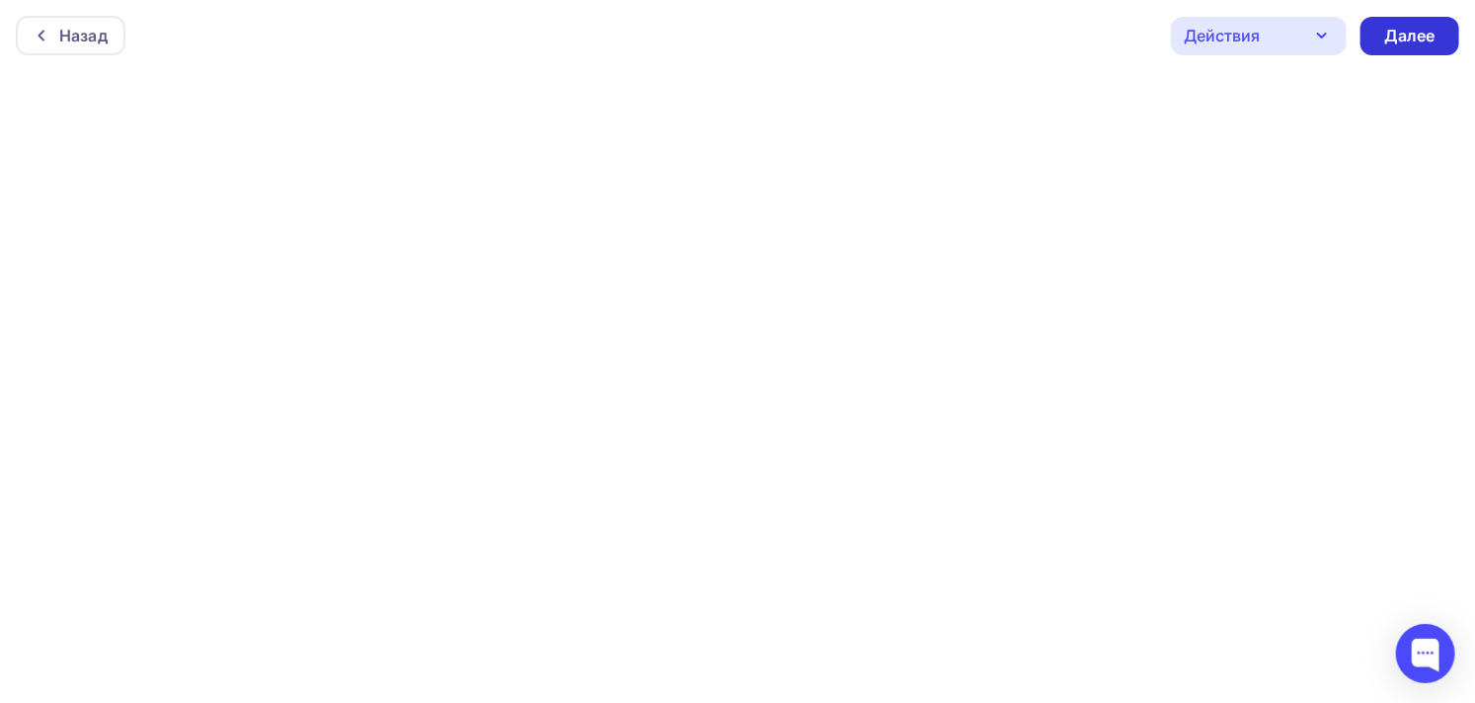
click at [1416, 38] on div "Далее" at bounding box center [1409, 36] width 51 height 23
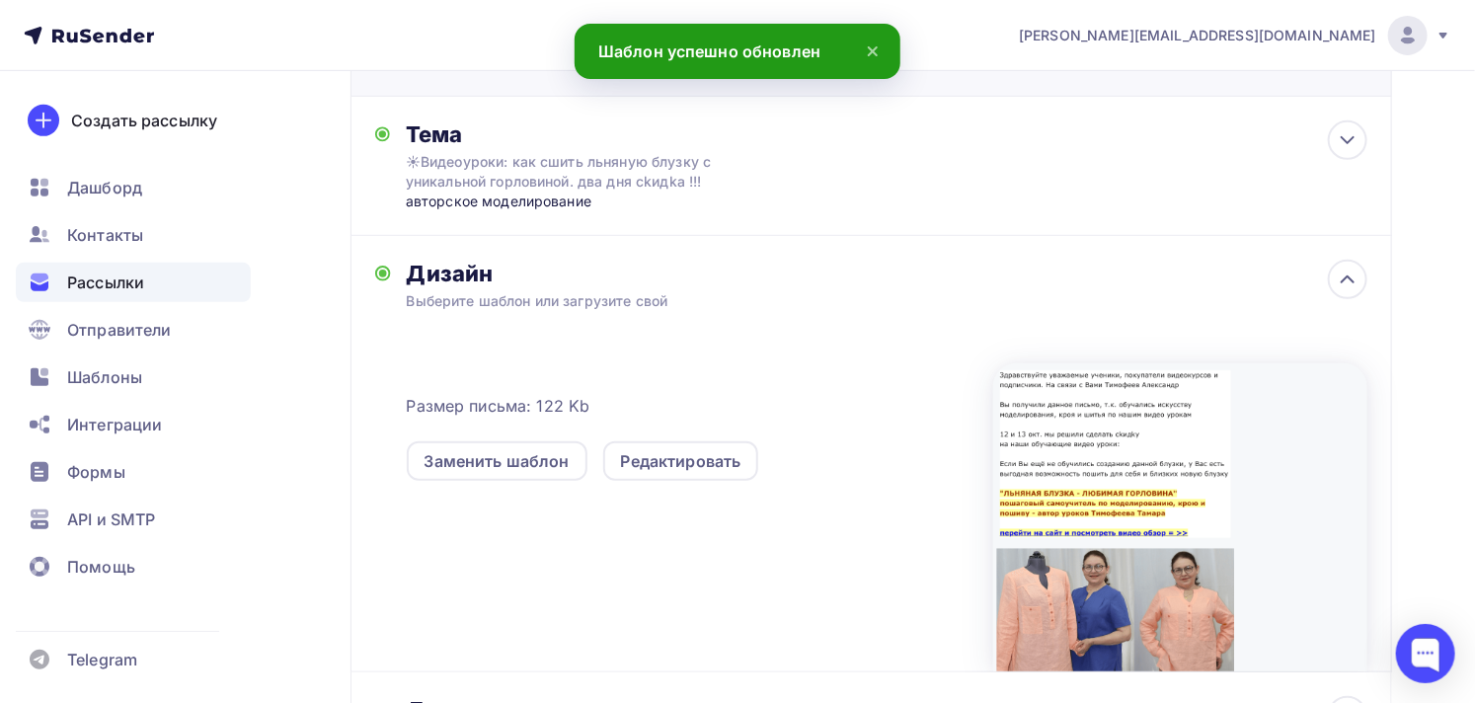
scroll to position [334, 0]
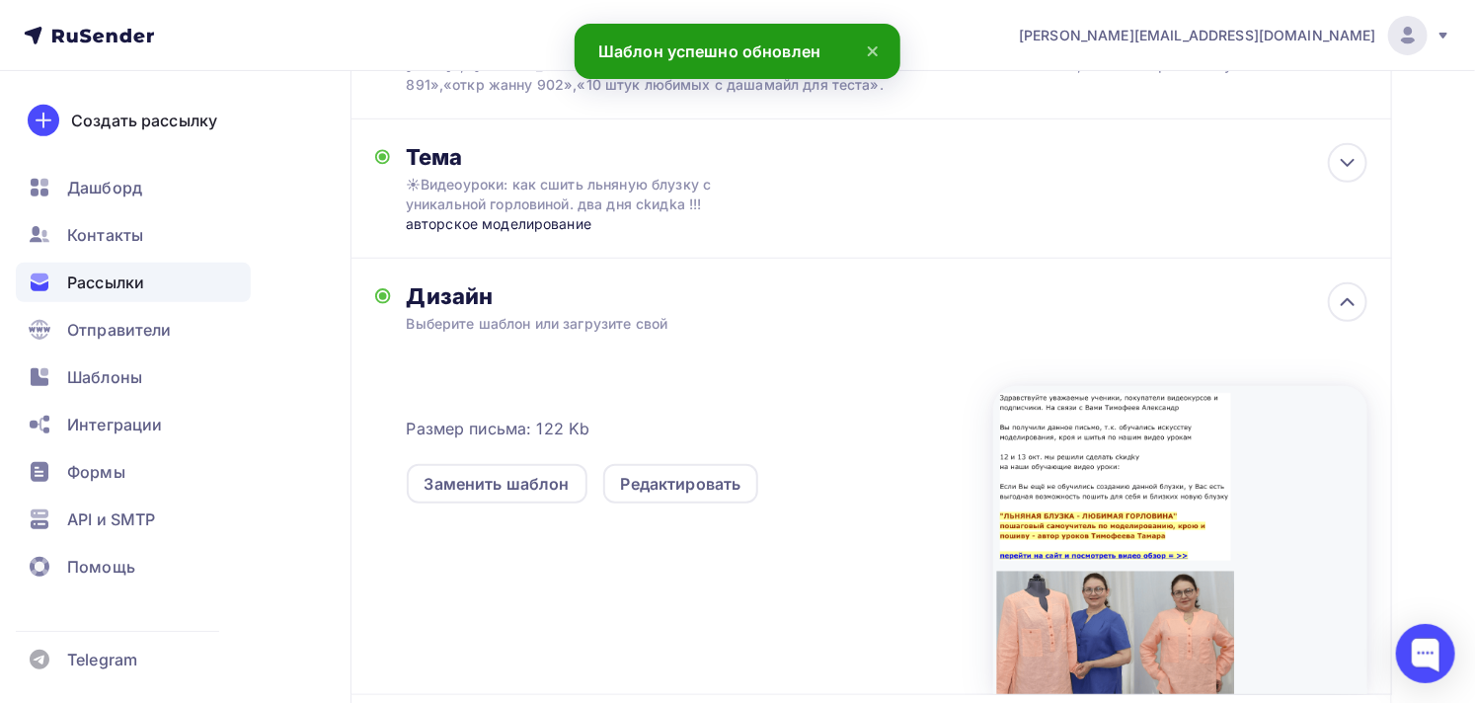
click at [1110, 475] on div at bounding box center [1180, 540] width 374 height 308
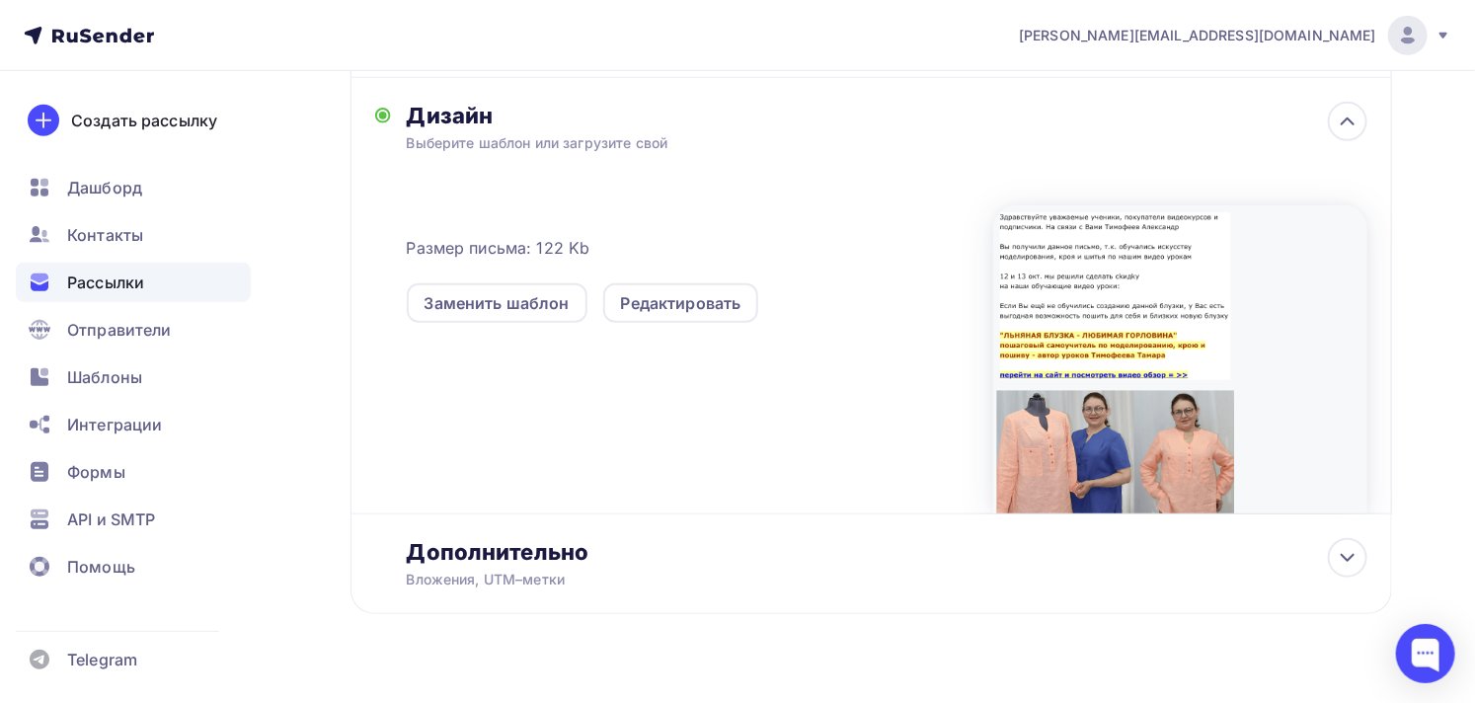
scroll to position [554, 0]
